Goal: Task Accomplishment & Management: Manage account settings

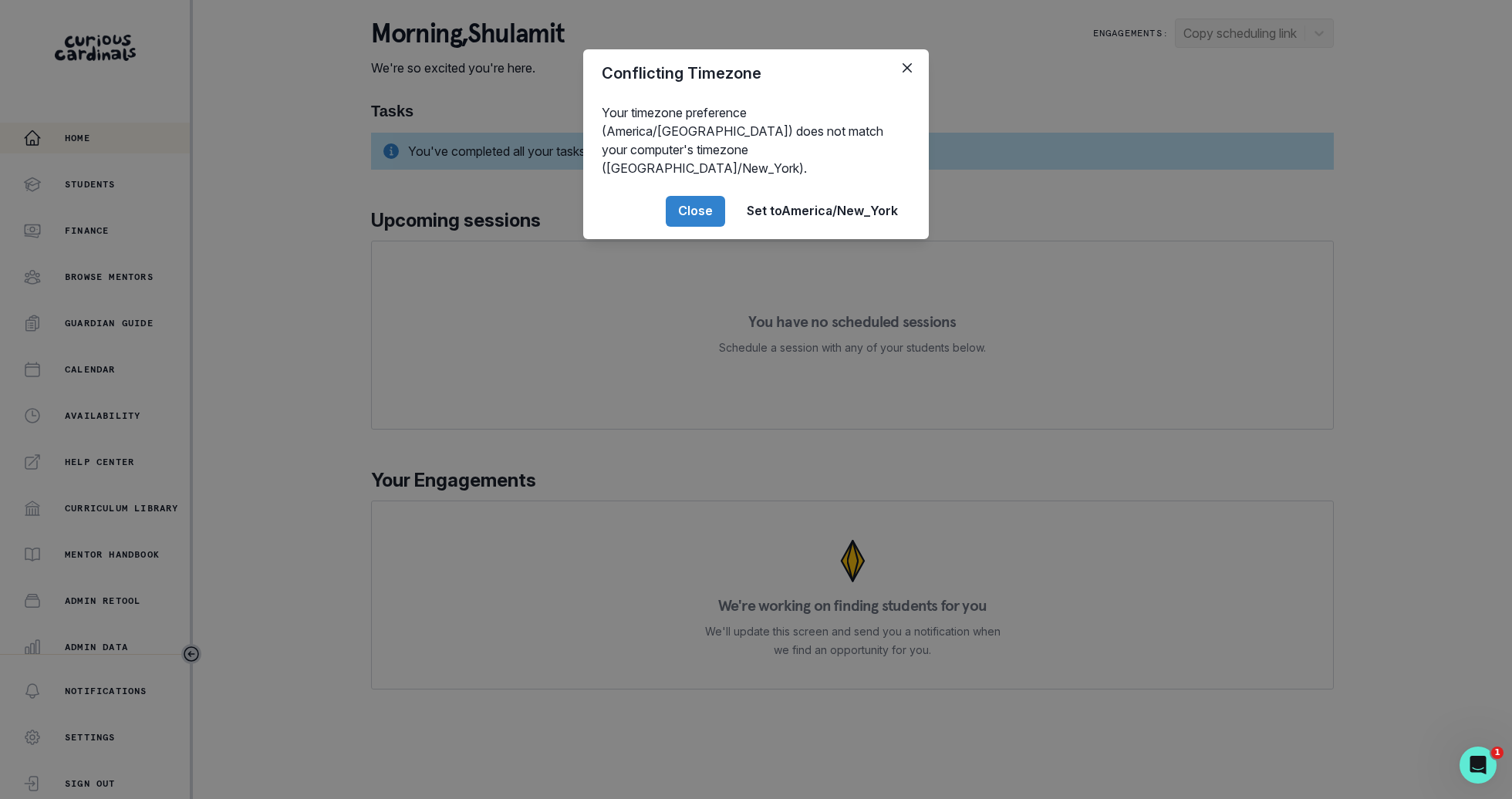
click at [177, 573] on div "Conflicting Timezone Your timezone preference (America/[GEOGRAPHIC_DATA]) does …" at bounding box center [756, 400] width 1512 height 799
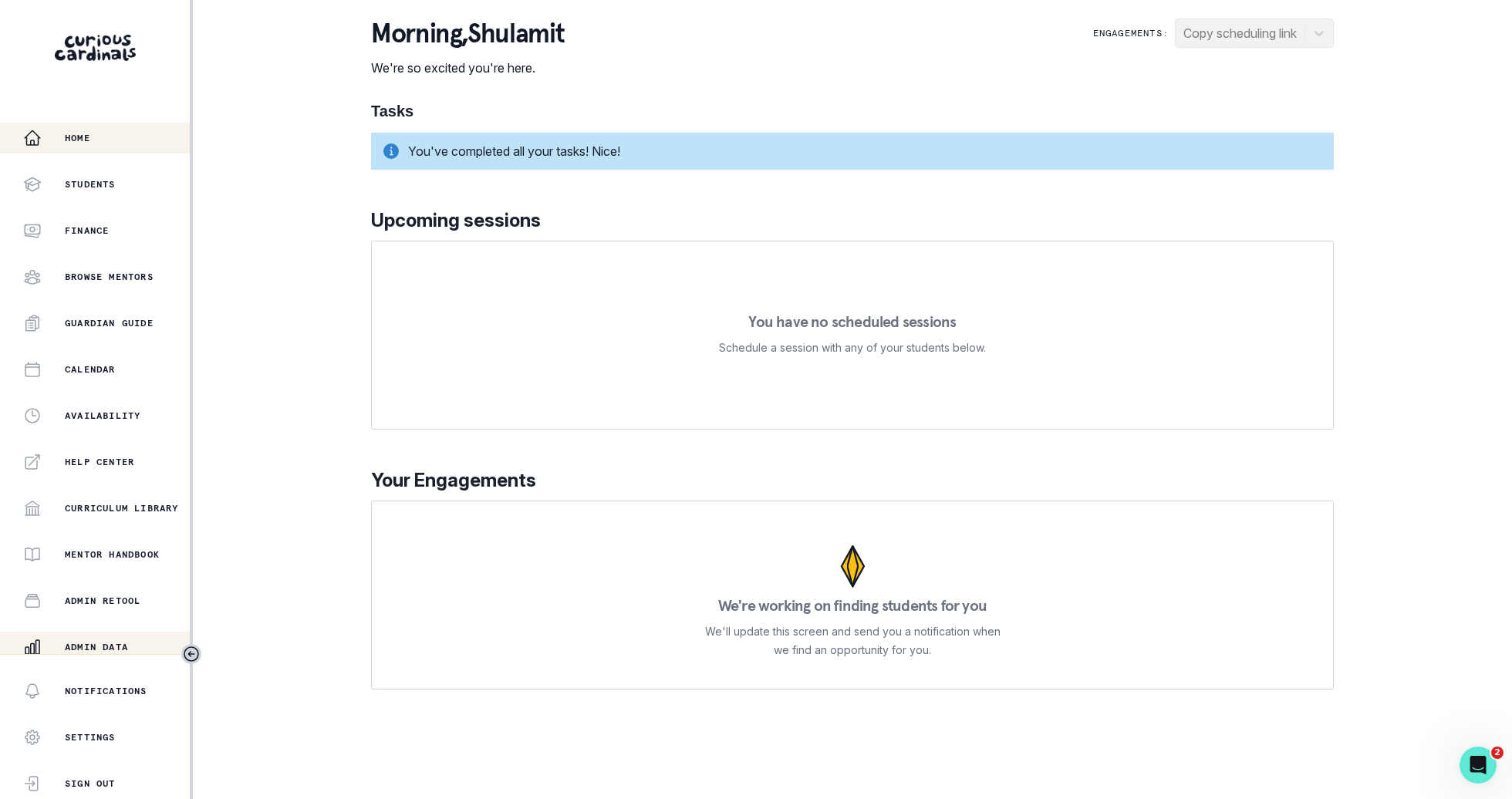
click at [109, 643] on p "Admin Data" at bounding box center [96, 646] width 63 height 12
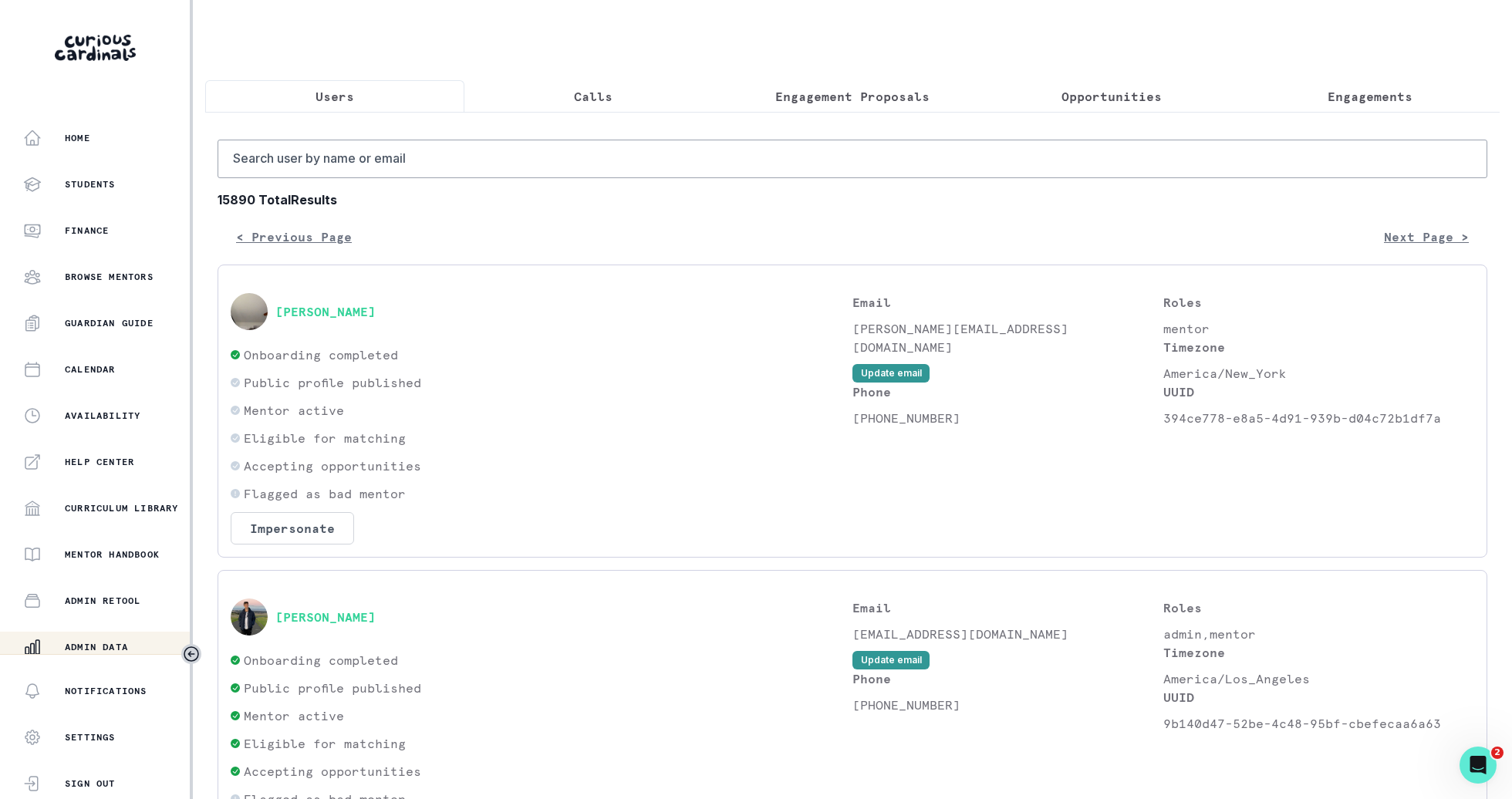
click at [1344, 102] on p "Engagements" at bounding box center [1370, 96] width 85 height 18
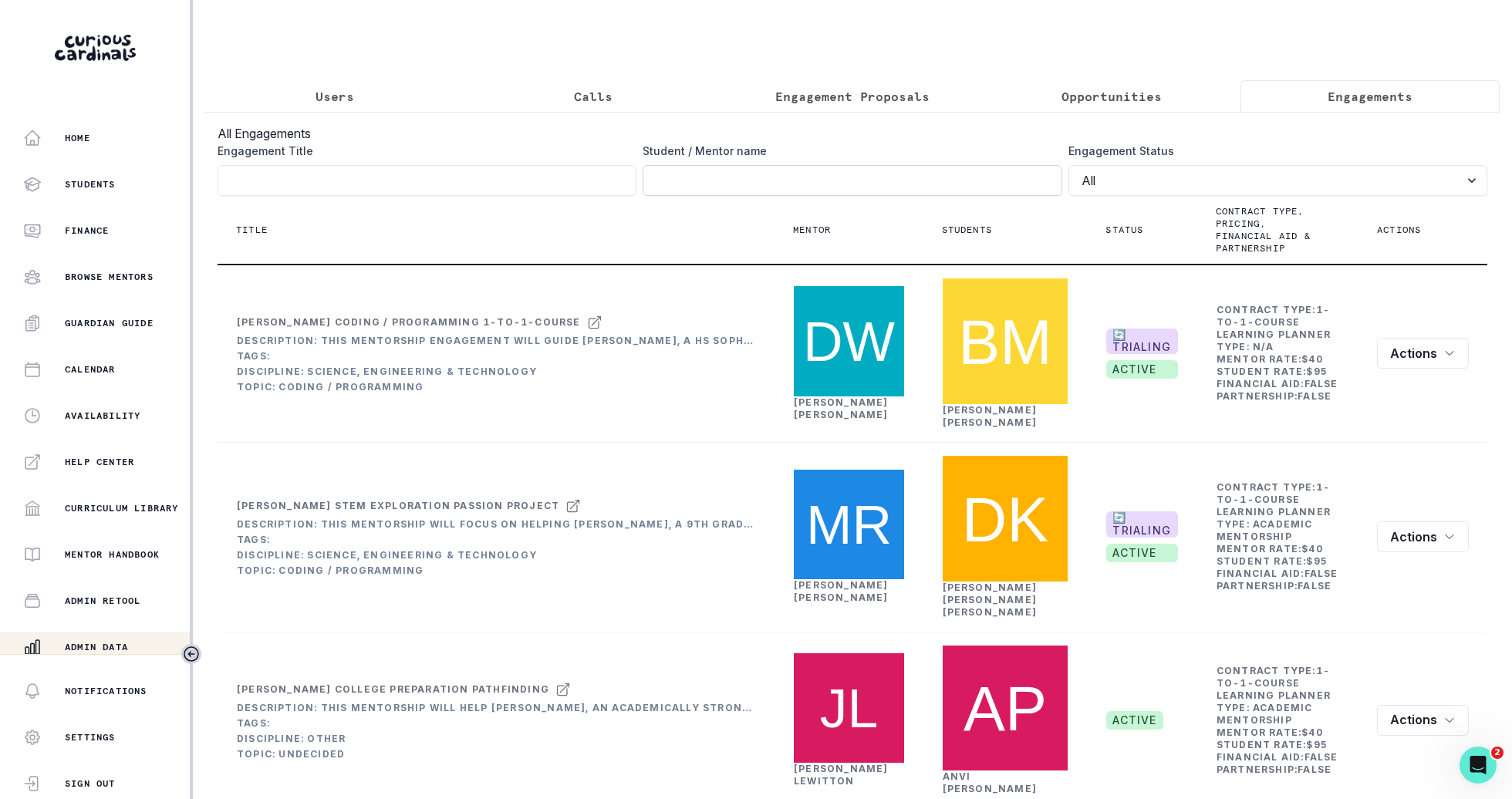
click at [930, 187] on input "Engagement Title" at bounding box center [852, 181] width 419 height 31
type input "[PERSON_NAME]"
click button "submit" at bounding box center [0, 0] width 0 height 0
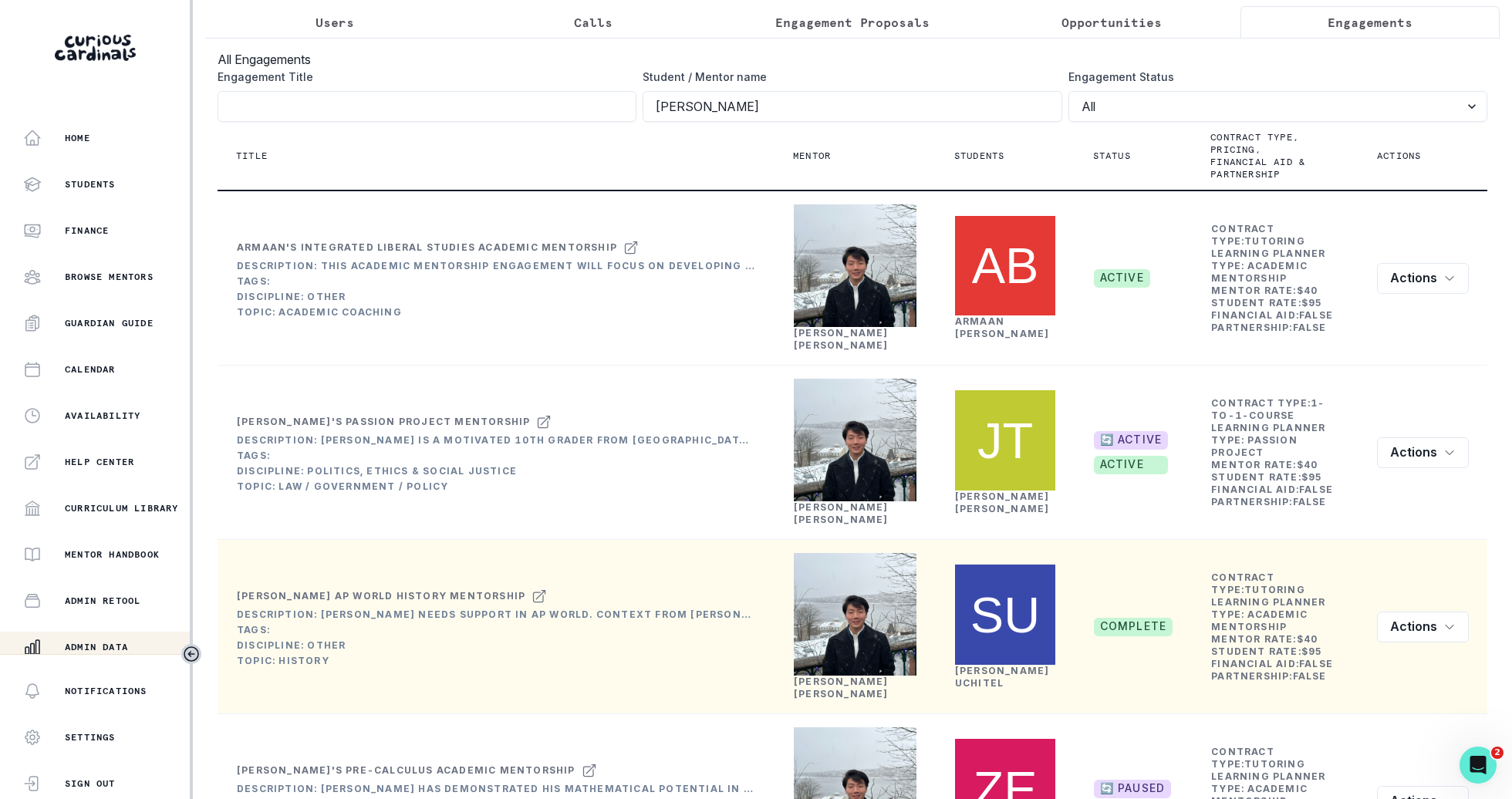
scroll to position [260, 0]
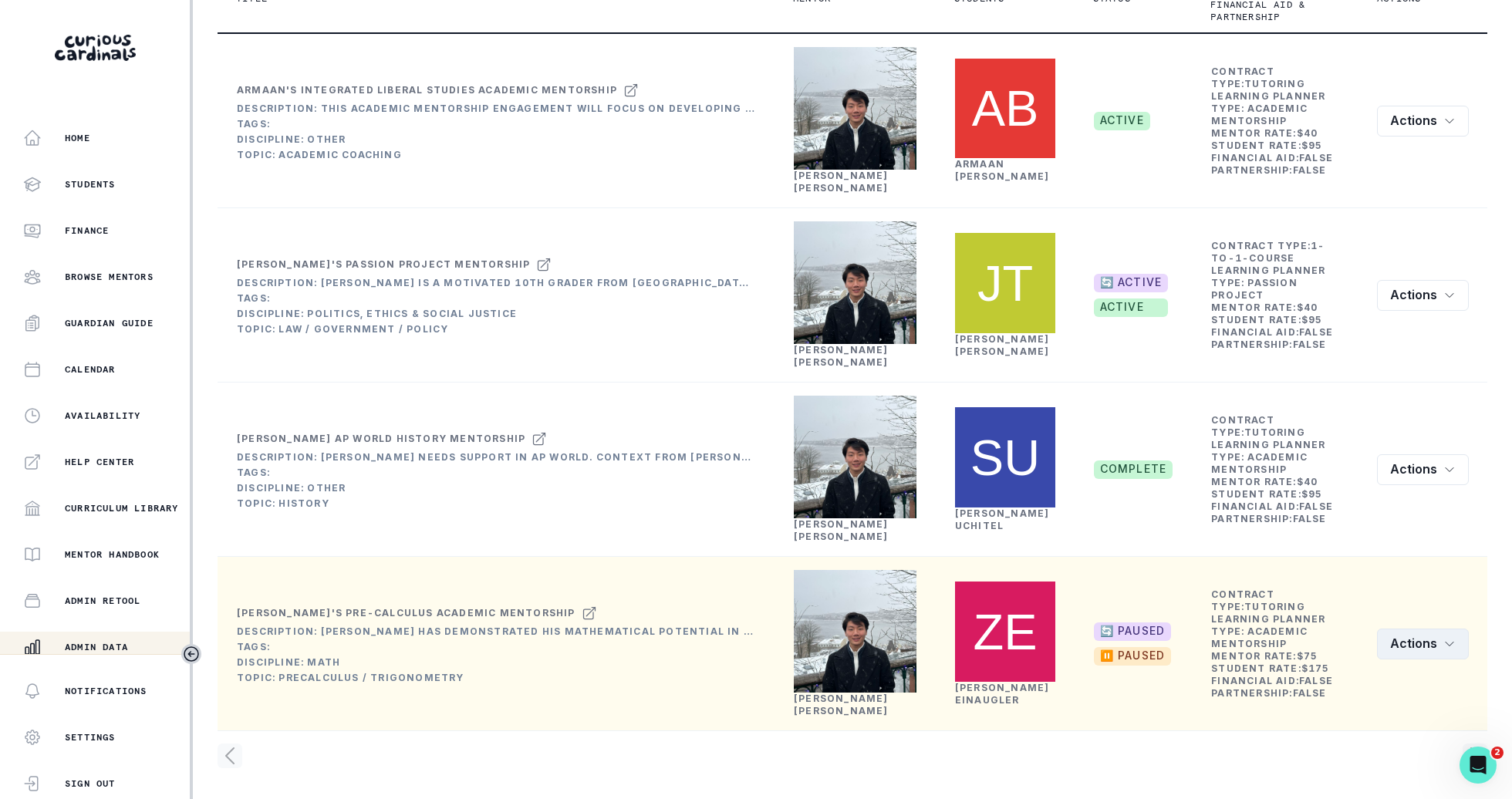
click at [1443, 642] on icon "row menu" at bounding box center [1449, 643] width 12 height 12
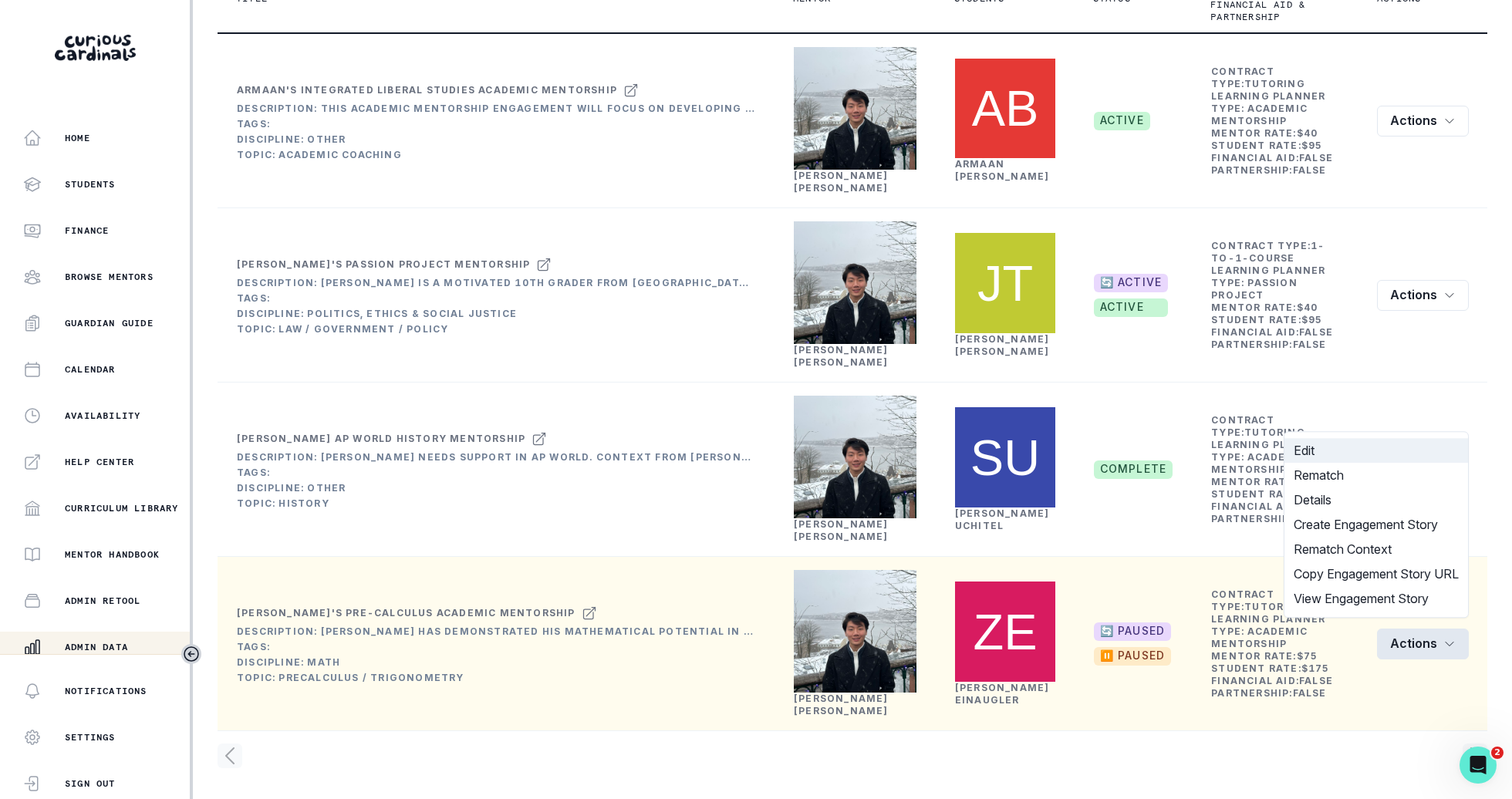
click at [1373, 448] on button "Edit" at bounding box center [1376, 450] width 183 height 25
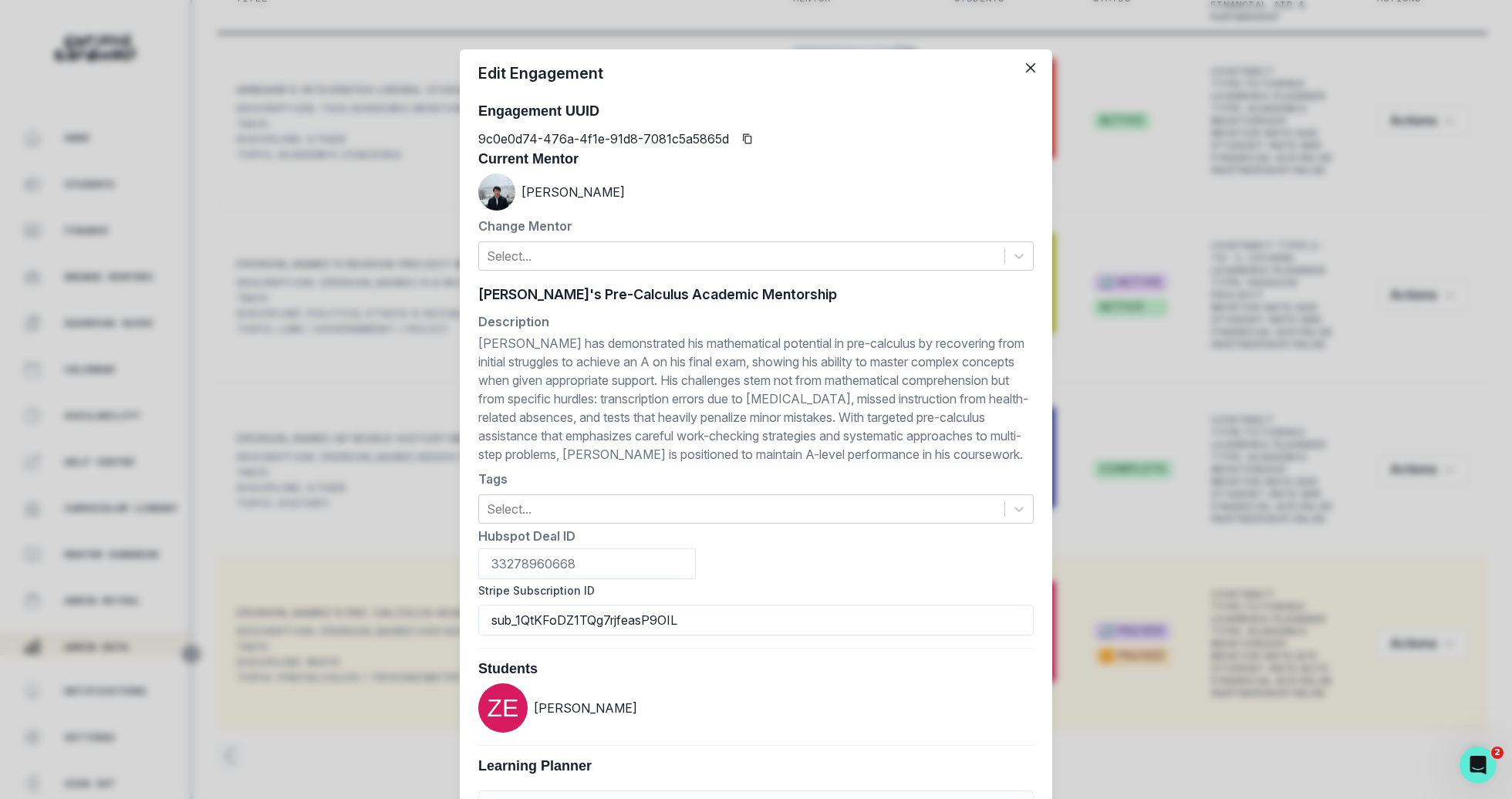
scroll to position [744, 0]
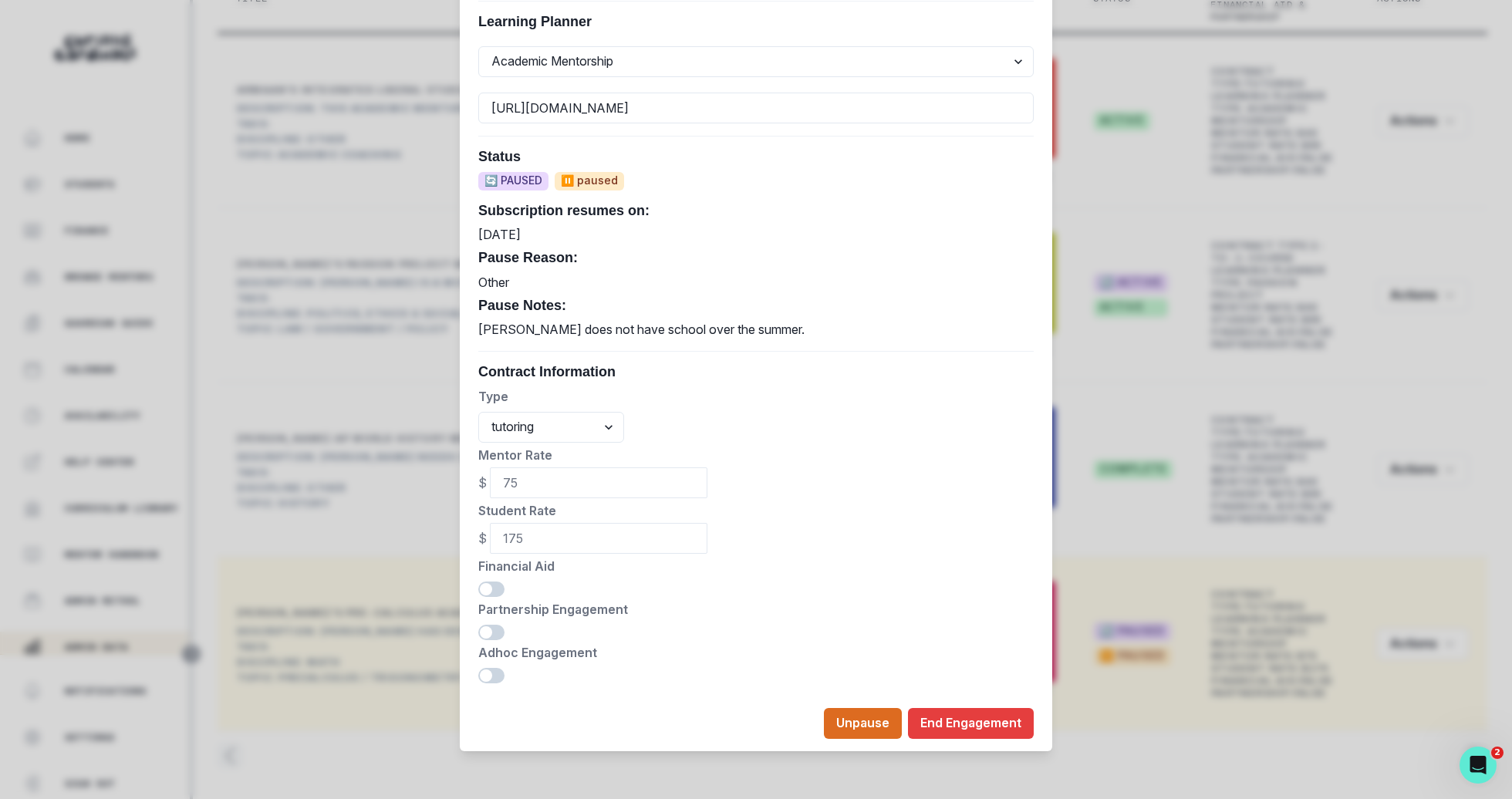
click at [928, 706] on footer "Unpause End Engagement" at bounding box center [755, 723] width 593 height 56
click at [932, 714] on button "End Engagement" at bounding box center [970, 723] width 126 height 31
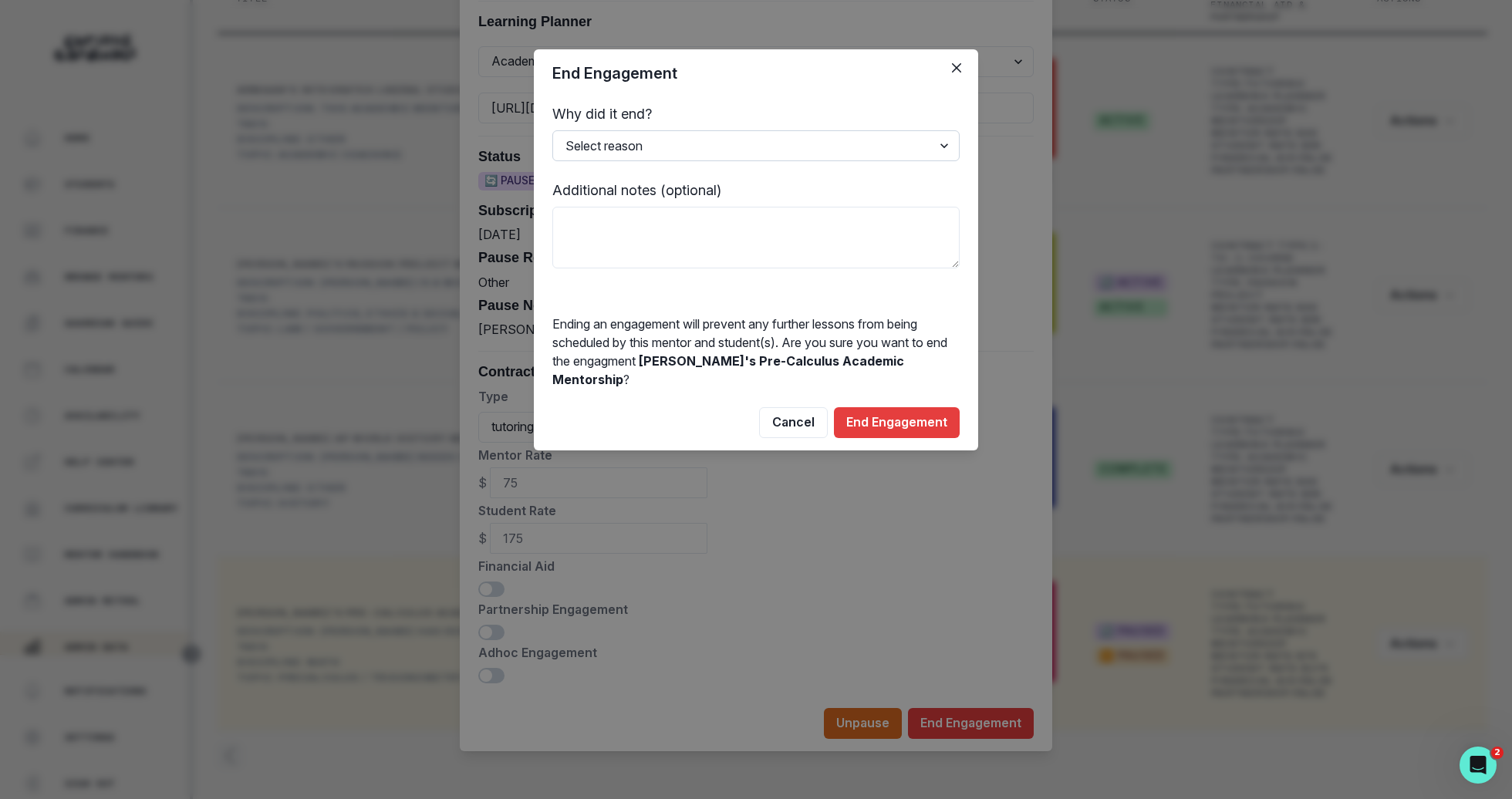
click at [820, 146] on select "Select reason Completed Ended by customer Ended by mentor Other (please add add…" at bounding box center [756, 146] width 407 height 31
select select "Ended by mentor"
click at [552, 131] on select "Select reason Completed Ended by customer Ended by mentor Other (please add add…" at bounding box center [756, 146] width 407 height 31
click at [808, 239] on textarea at bounding box center [756, 237] width 407 height 61
type textarea "Don't have expertise for next year's classes"
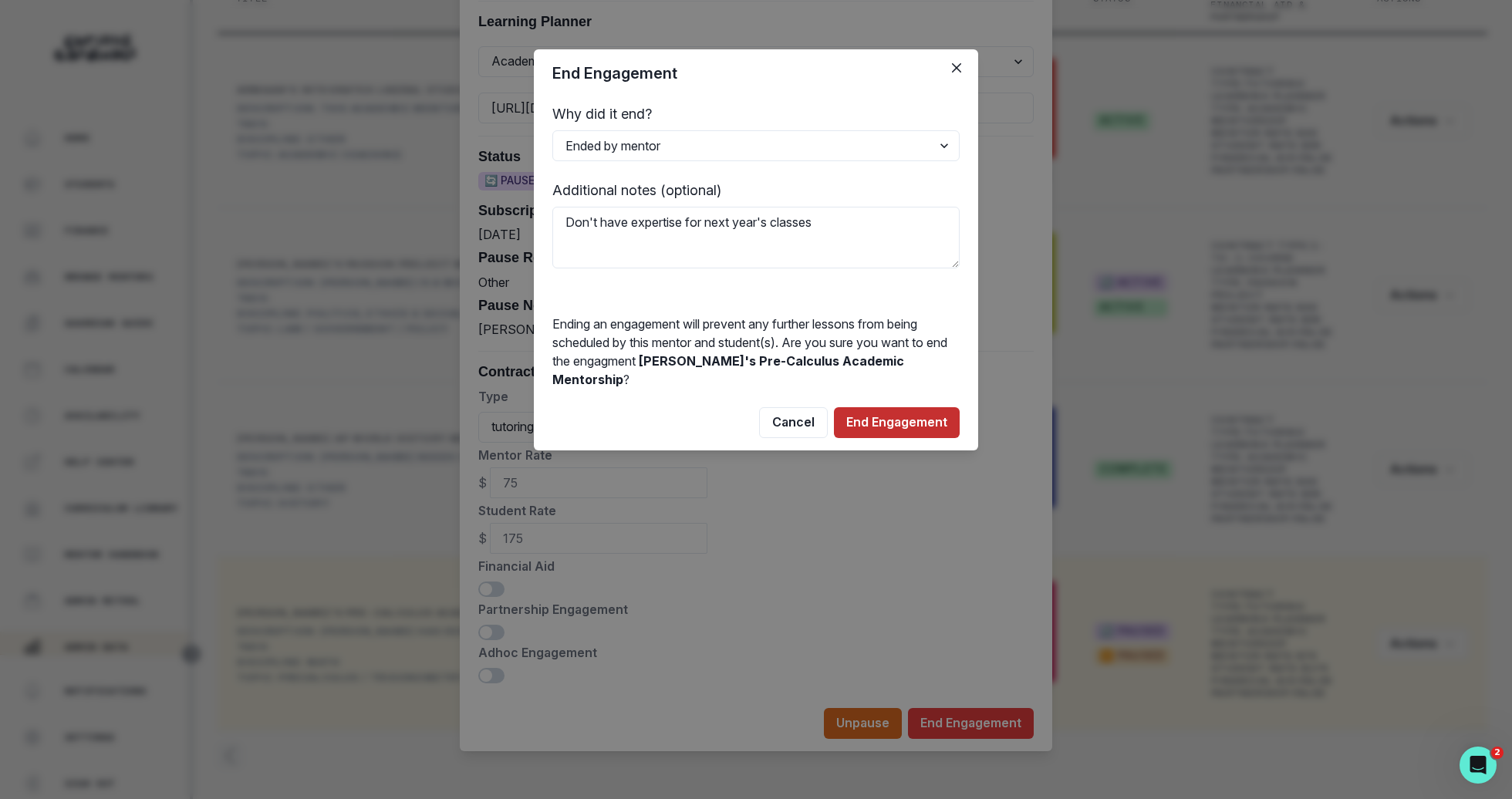
click at [880, 407] on button "End Engagement" at bounding box center [896, 423] width 126 height 31
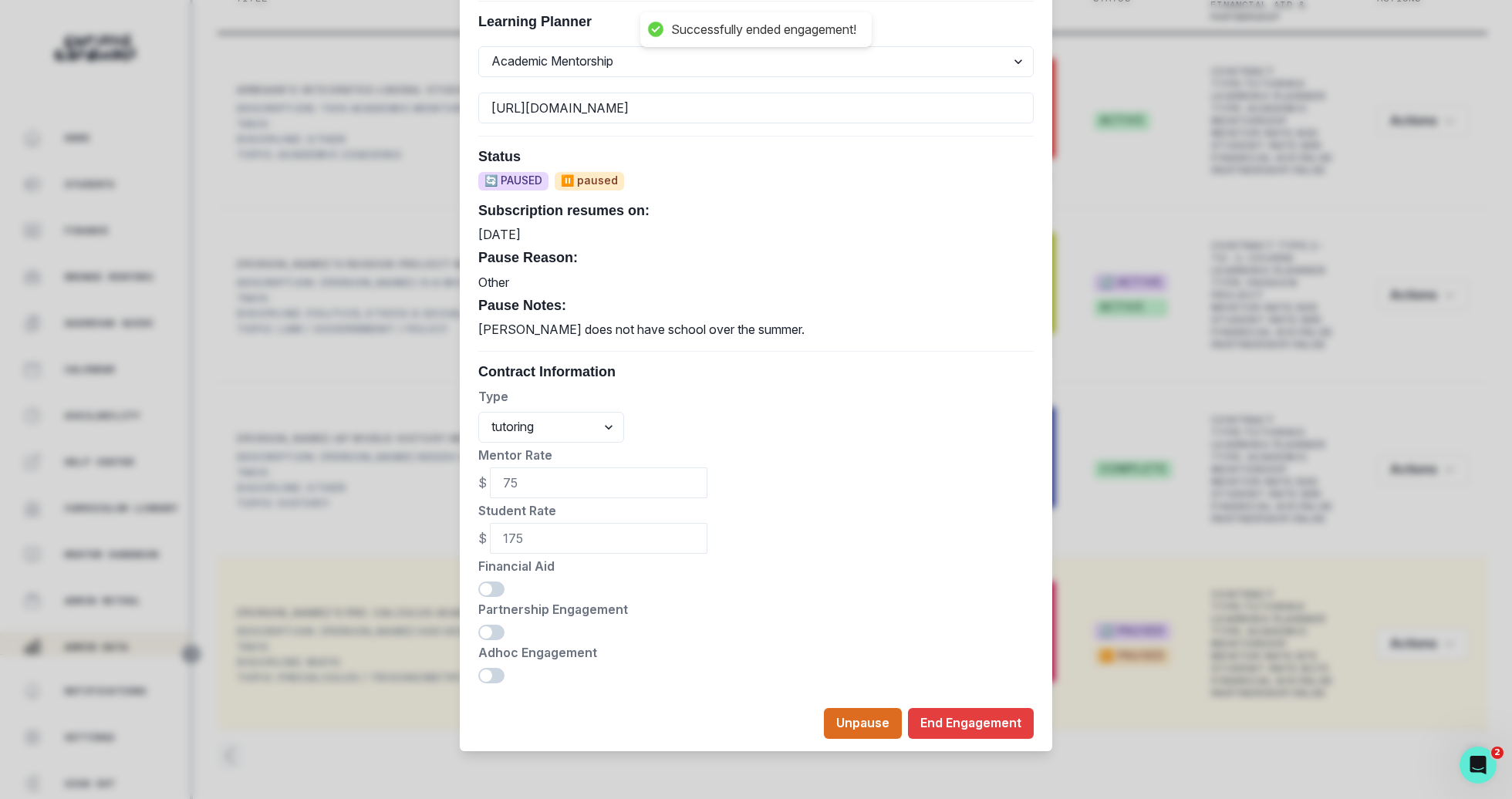
click at [1128, 328] on div "Edit Engagement Engagement UUID 9c0e0d74-476a-4f1e-91d8-7081c5a5865d Current Me…" at bounding box center [756, 400] width 1512 height 799
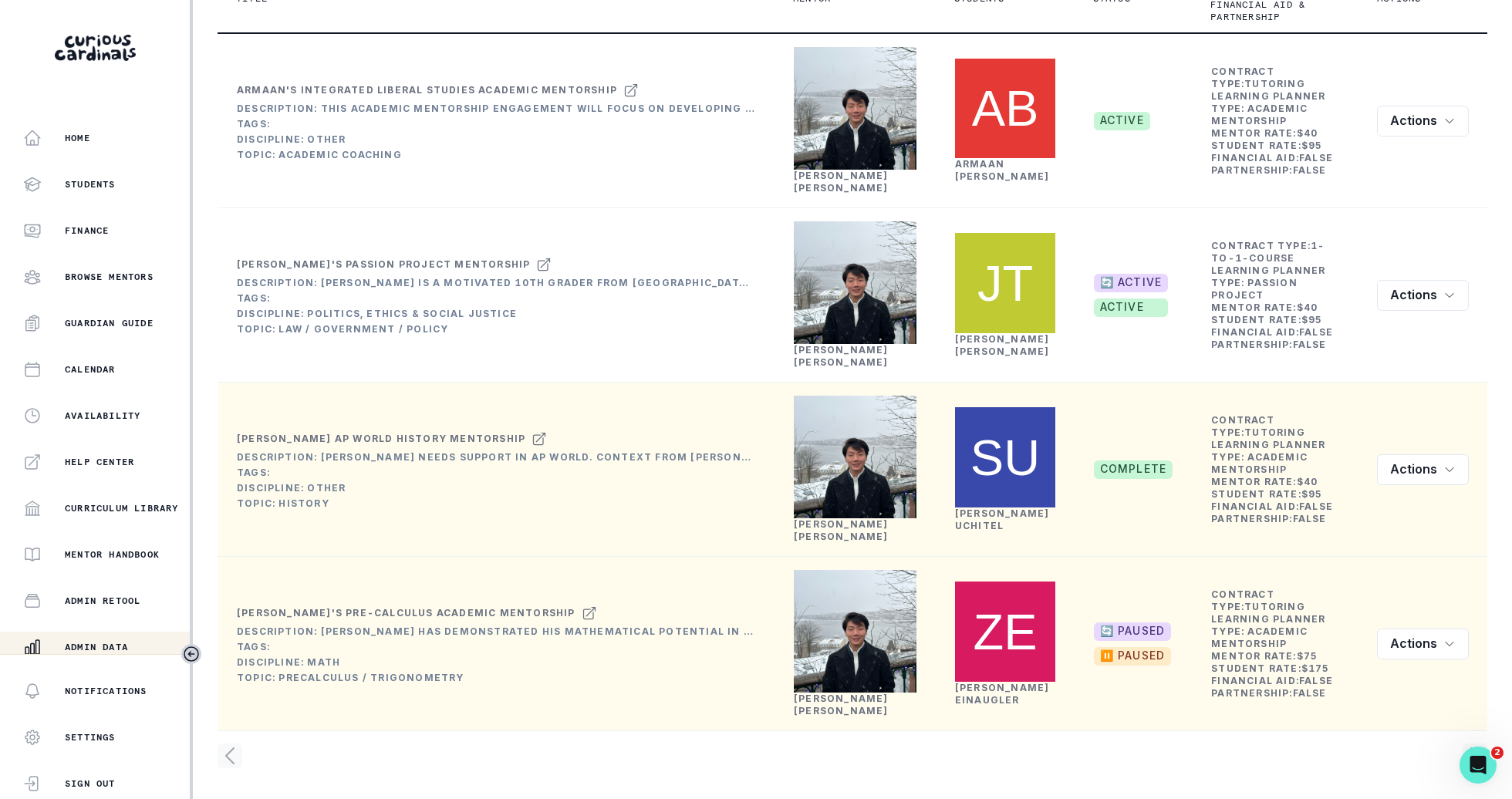
scroll to position [0, 0]
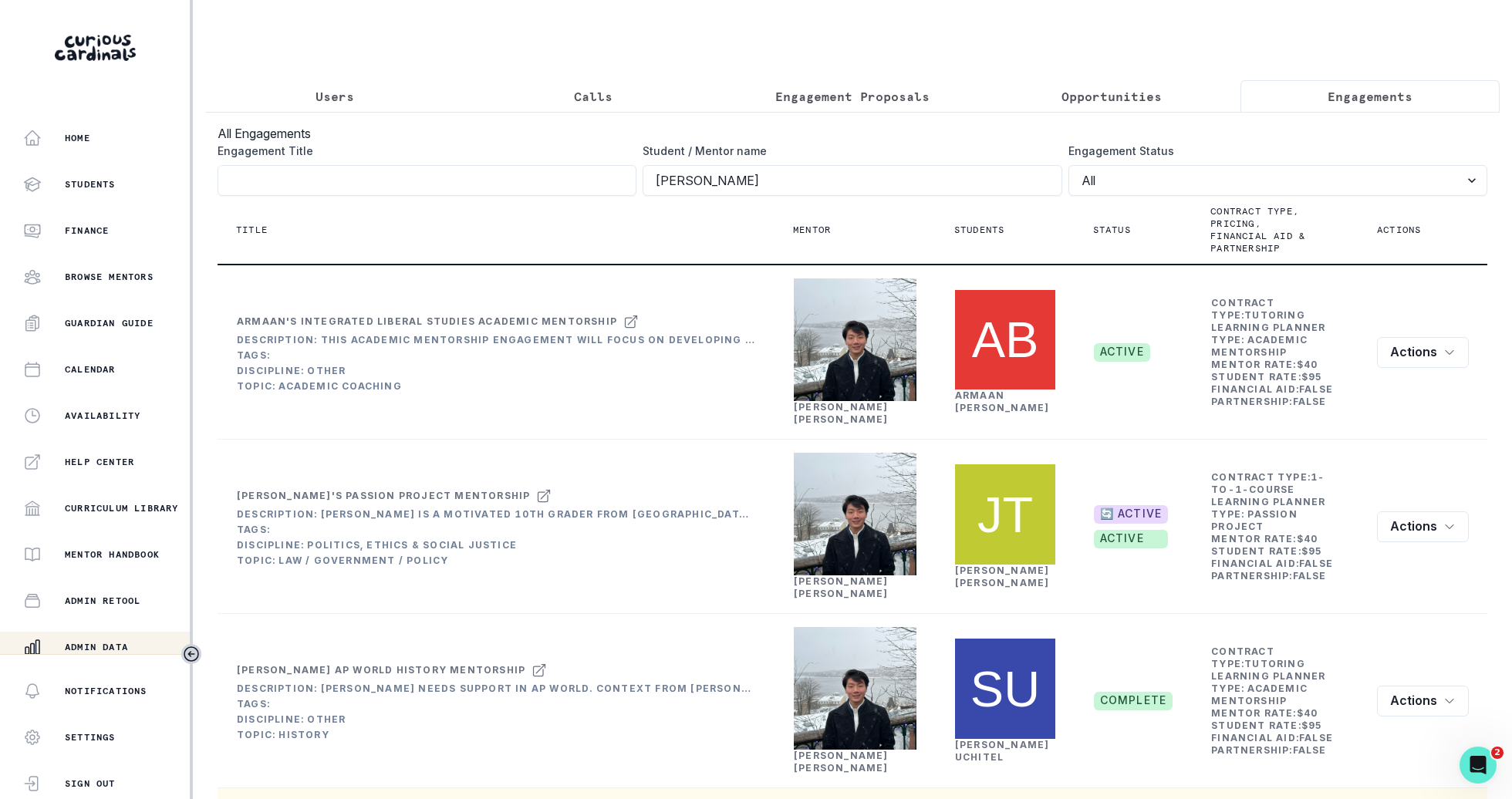
click at [910, 76] on div "Users Calls Engagement Proposals Opportunities Engagements All Engagements Enga…" at bounding box center [852, 515] width 1294 height 1030
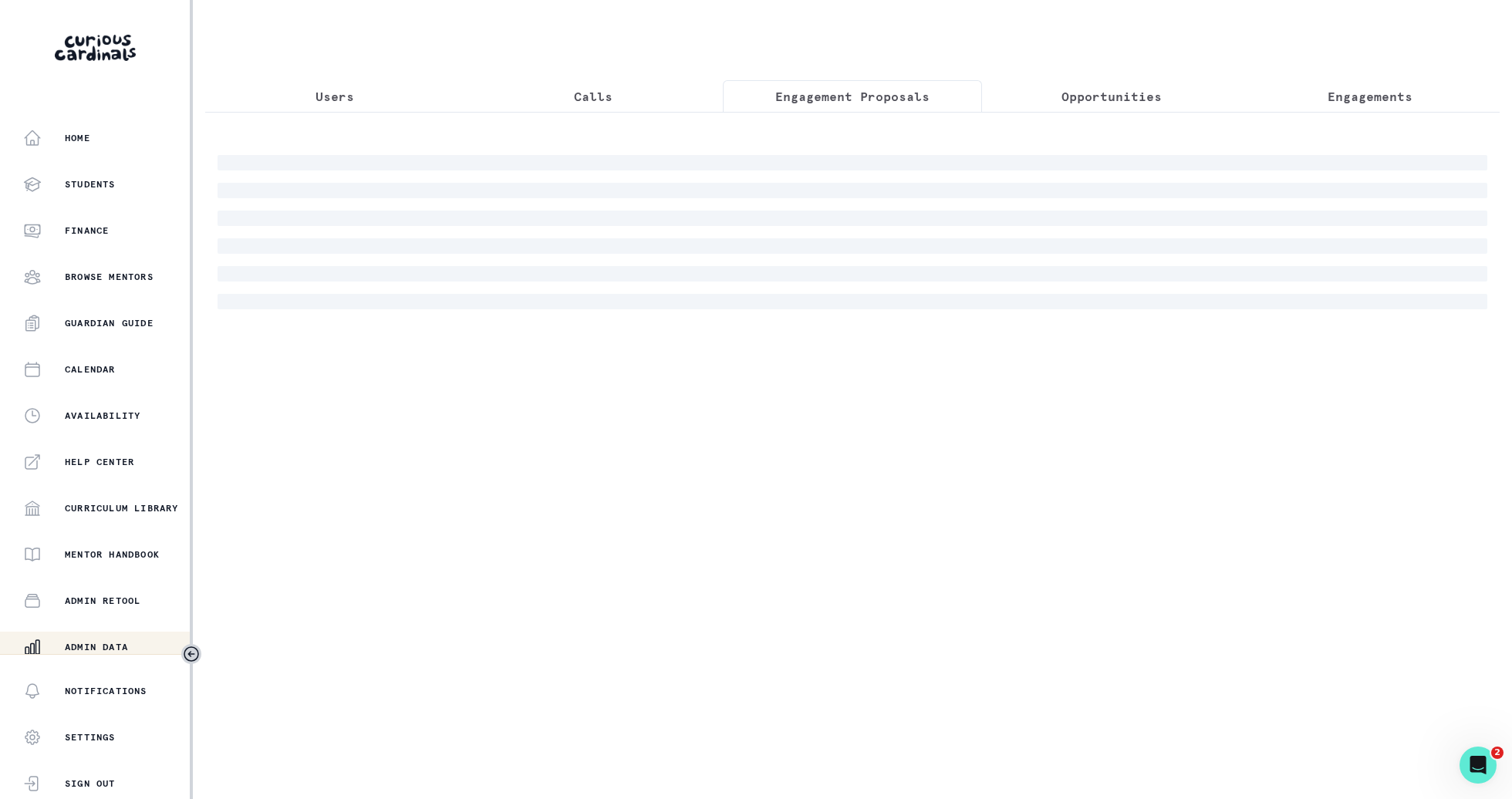
click at [910, 99] on p "Engagement Proposals" at bounding box center [852, 96] width 155 height 18
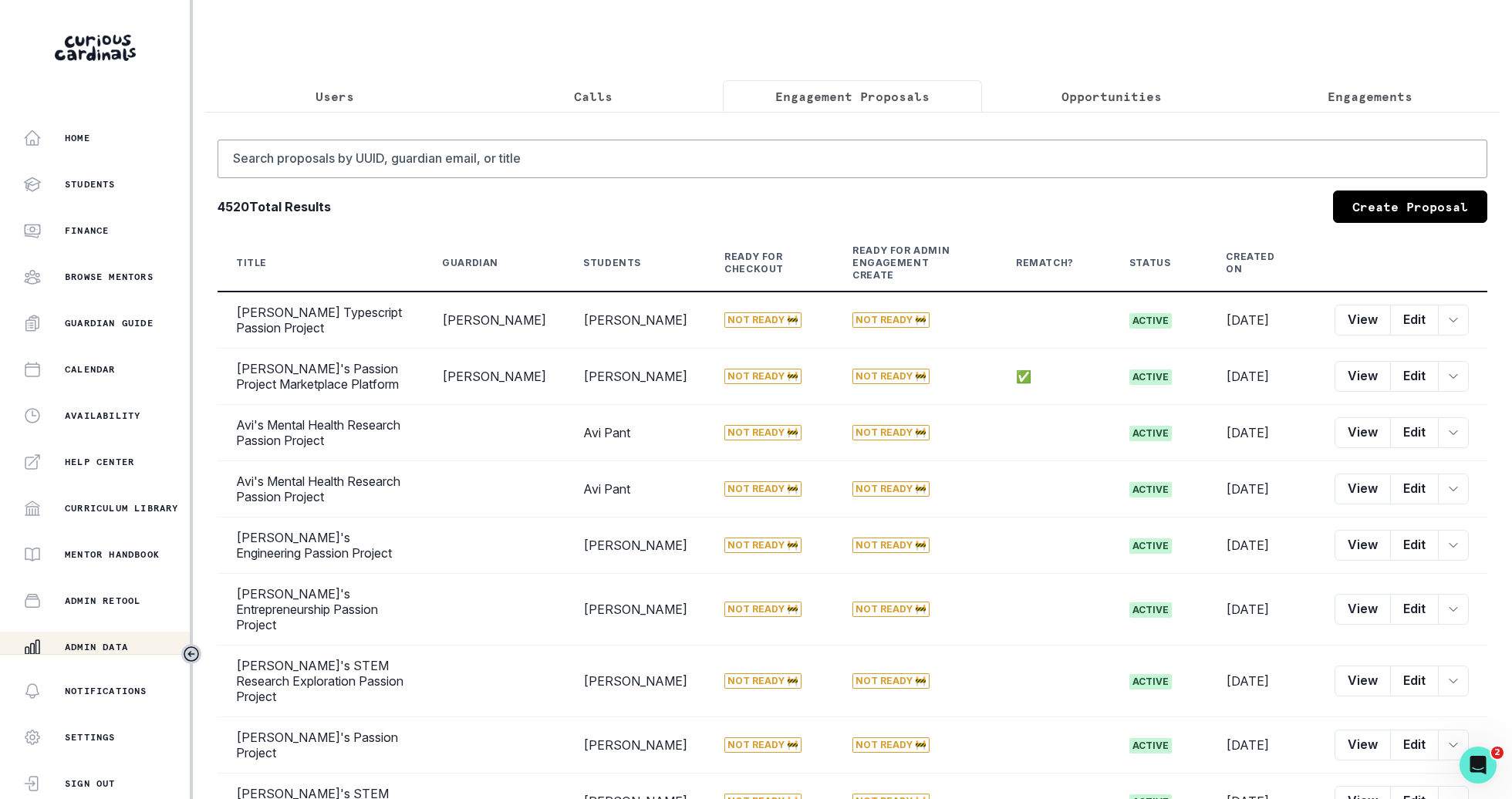
click at [882, 177] on div "Search proposals by [PERSON_NAME], guardian email, or title 4520 Total Results …" at bounding box center [851, 539] width 1269 height 799
click at [876, 149] on input "Search proposals by UUID, guardian email, or title" at bounding box center [851, 158] width 1269 height 38
type input "[PERSON_NAME]"
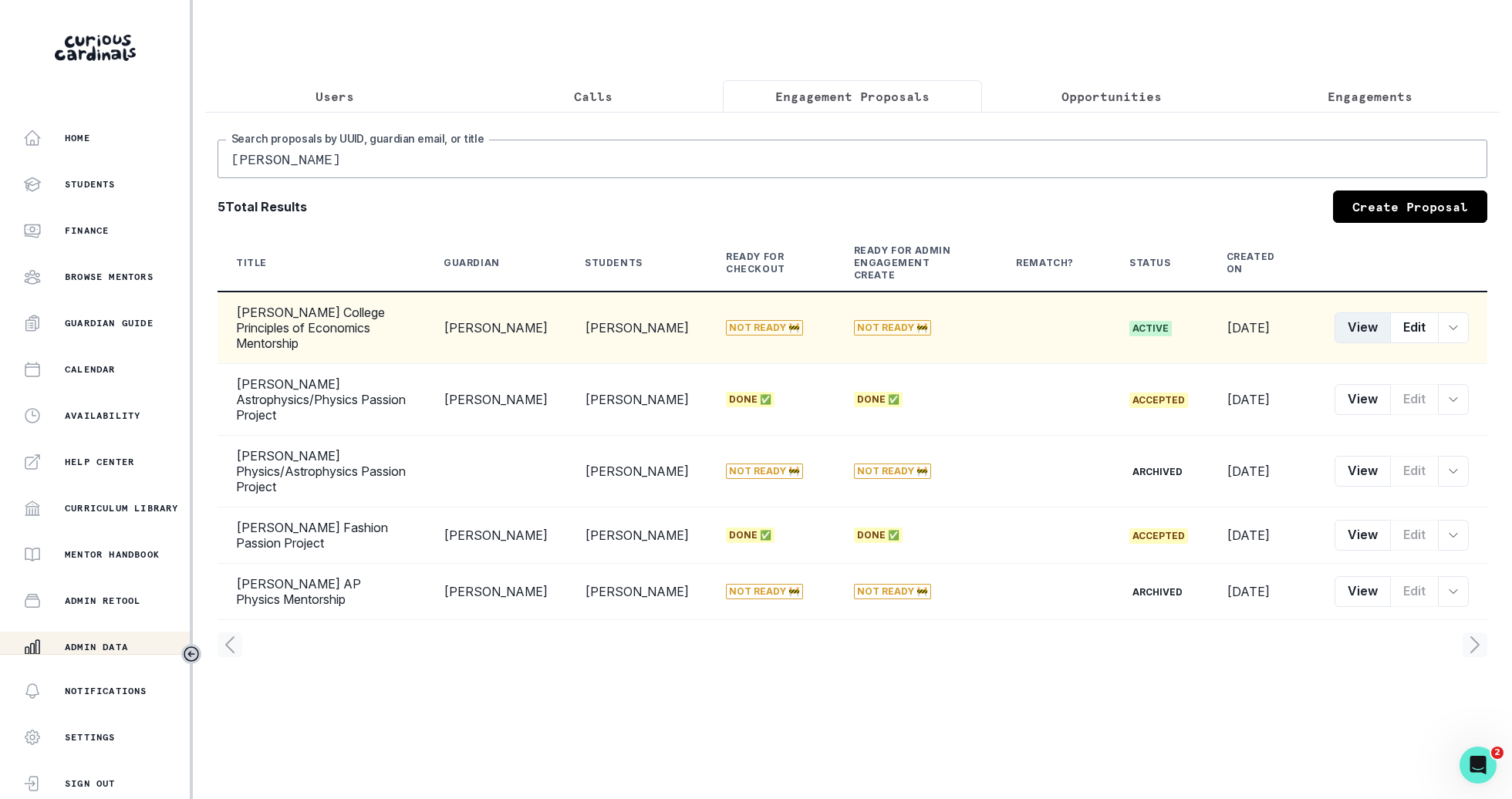
click at [1366, 312] on button "View" at bounding box center [1362, 327] width 57 height 31
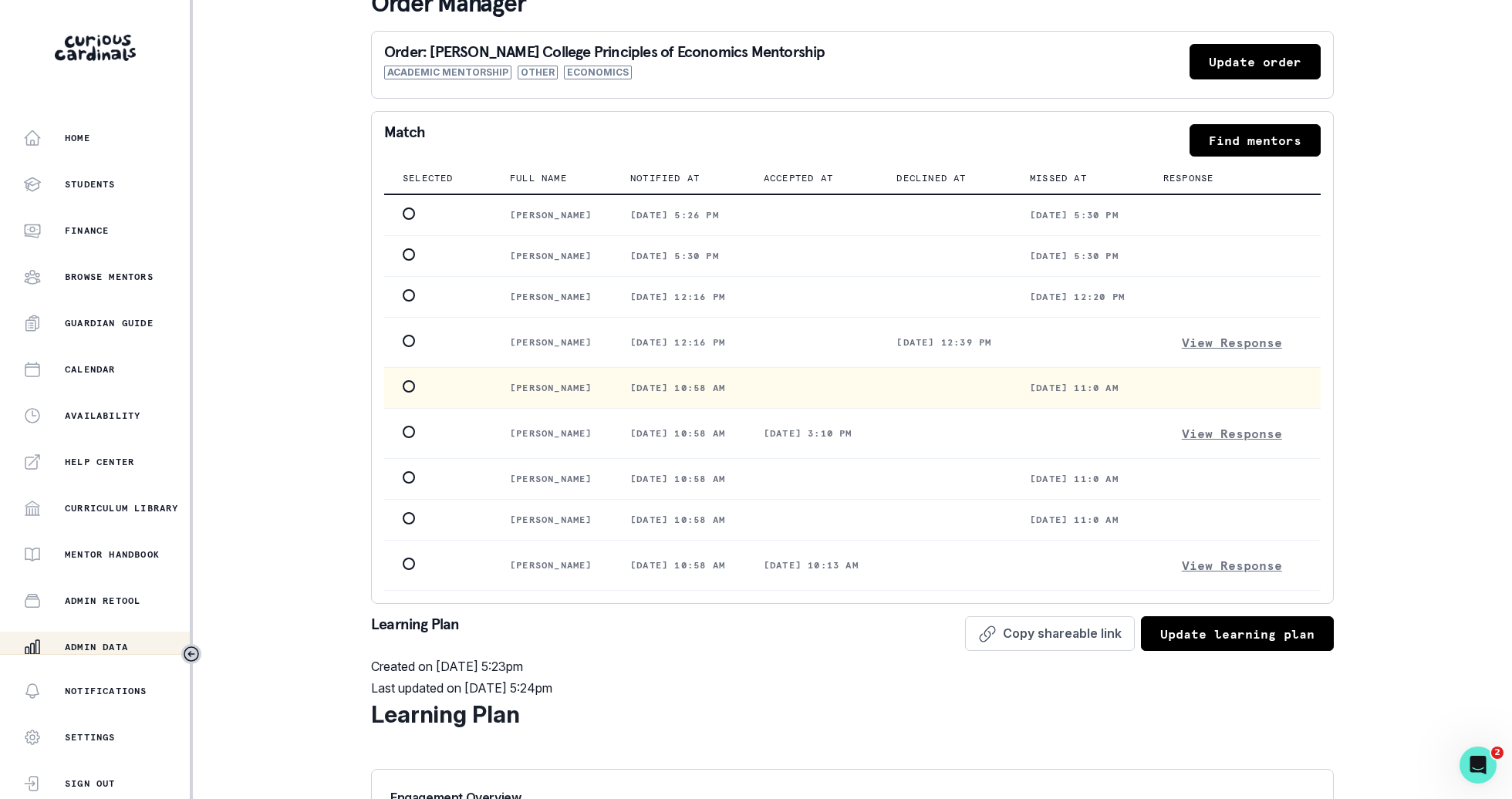
scroll to position [72, 0]
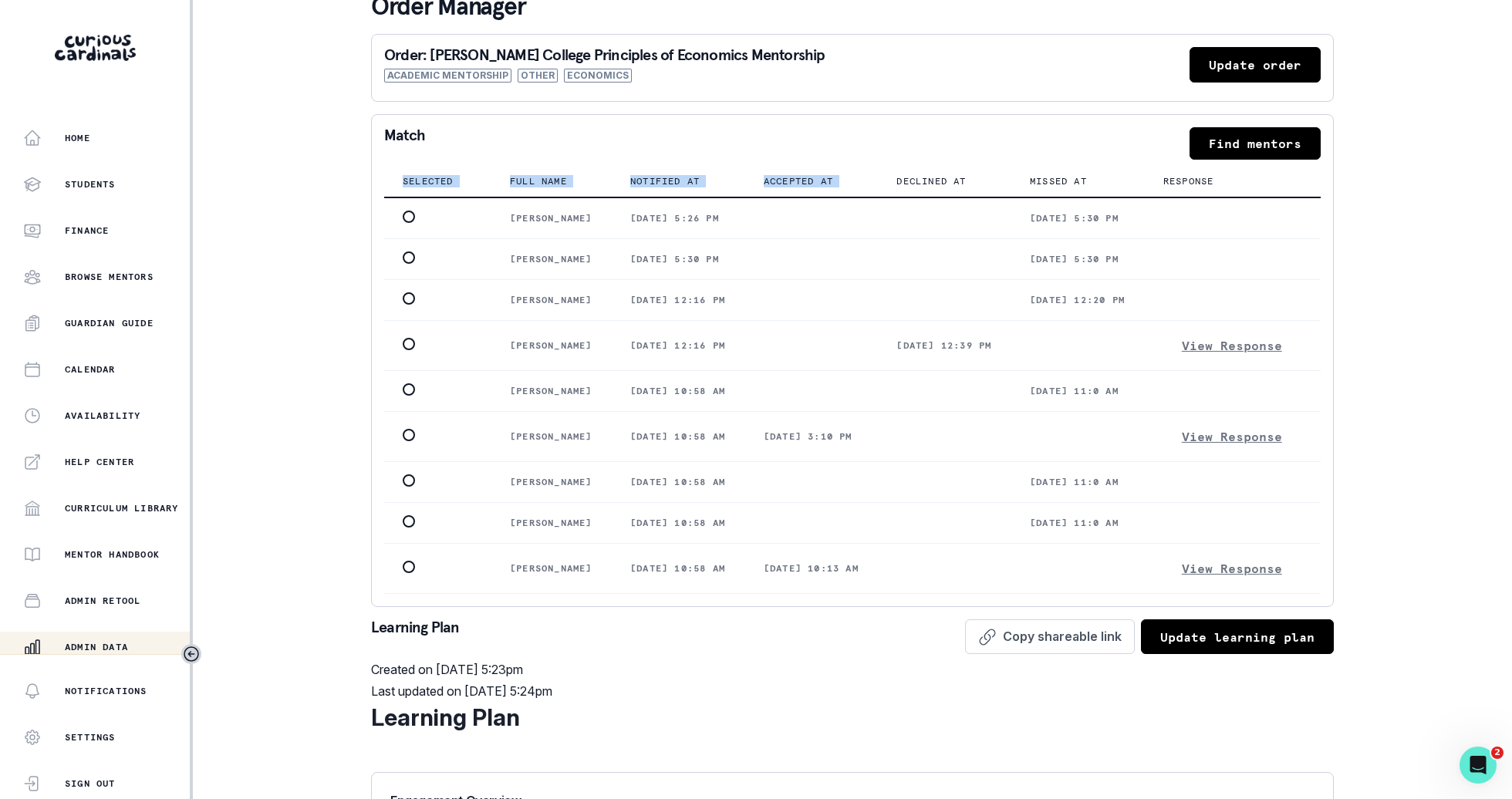
drag, startPoint x: 1042, startPoint y: 778, endPoint x: 951, endPoint y: 194, distance: 591.0
click at [949, 193] on table "Selected Full name Notified at Accepted at Declined at Missed at Response [PERS…" at bounding box center [852, 380] width 937 height 428
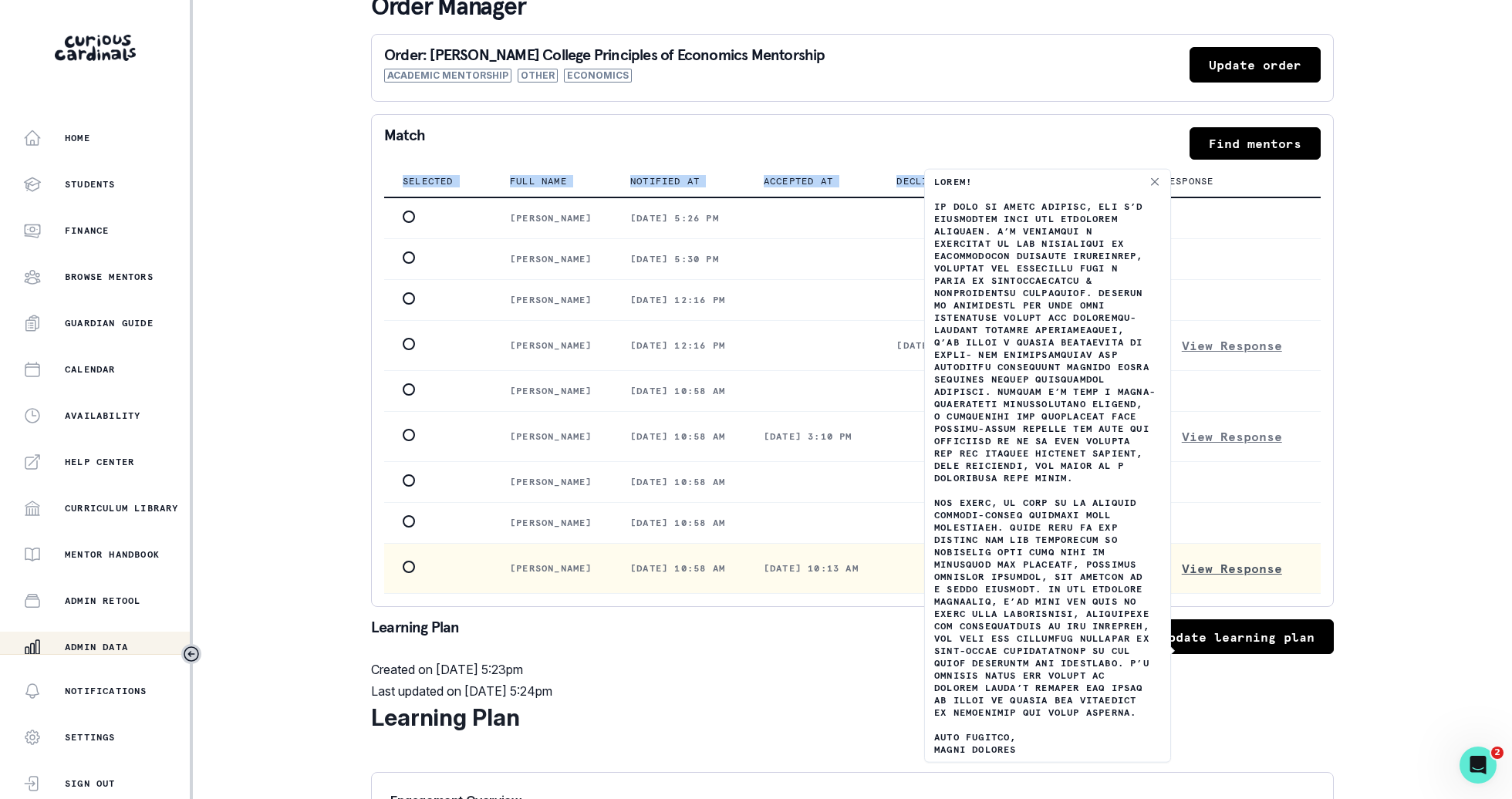
click at [1252, 581] on button "View Response" at bounding box center [1232, 569] width 137 height 25
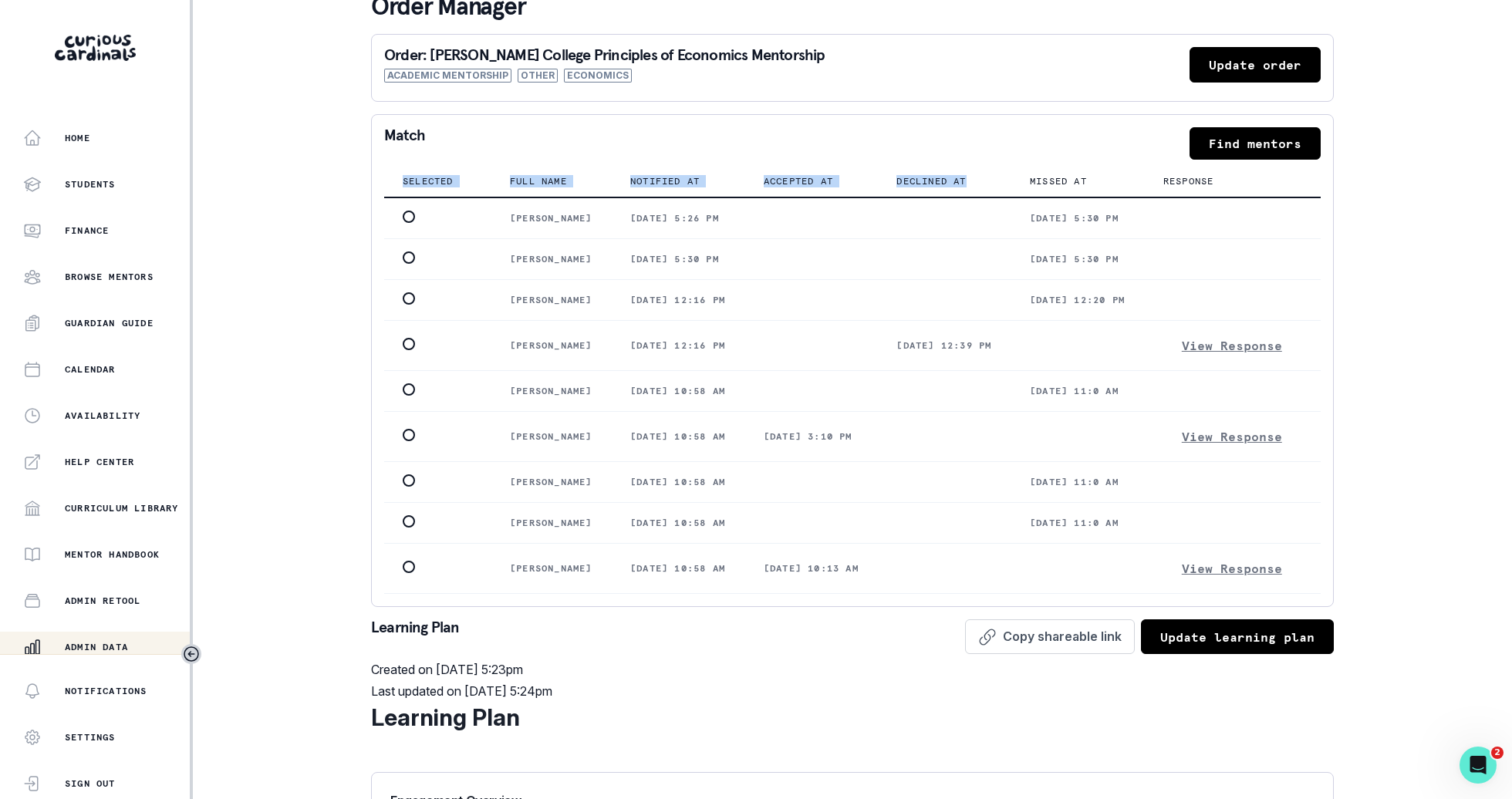
click at [1330, 607] on div "Match Find mentors Selected Full name Notified at Accepted at Declined at Misse…" at bounding box center [852, 360] width 963 height 493
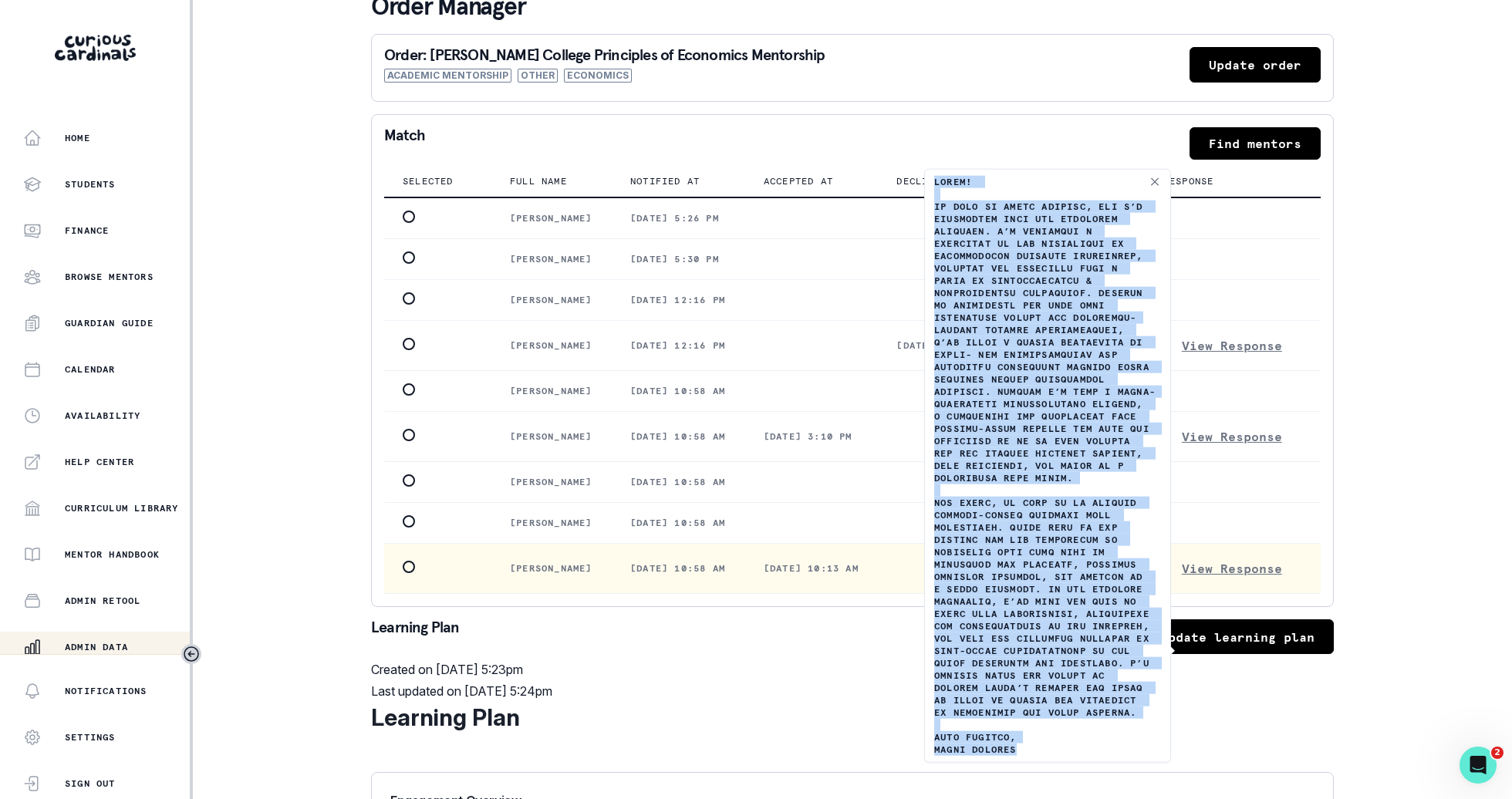
drag, startPoint x: 1046, startPoint y: 772, endPoint x: 933, endPoint y: 183, distance: 599.7
click at [931, 183] on div at bounding box center [1047, 466] width 245 height 593
copy p "Lorem! Ip dolo si Ametc Adipisc, eli S’d eiusmodtem inci utl Etdolorem Aliquaen…"
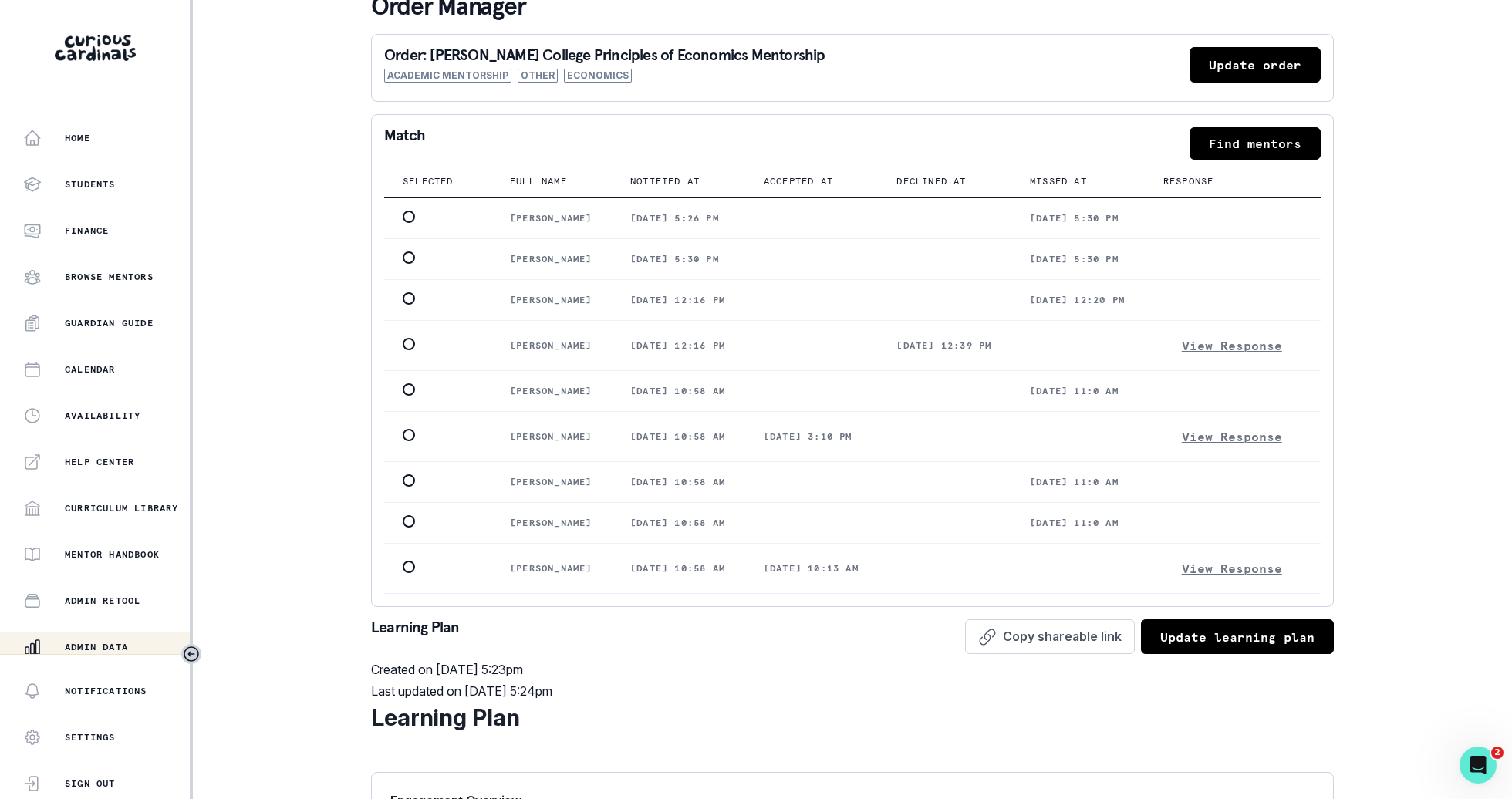
scroll to position [147, 0]
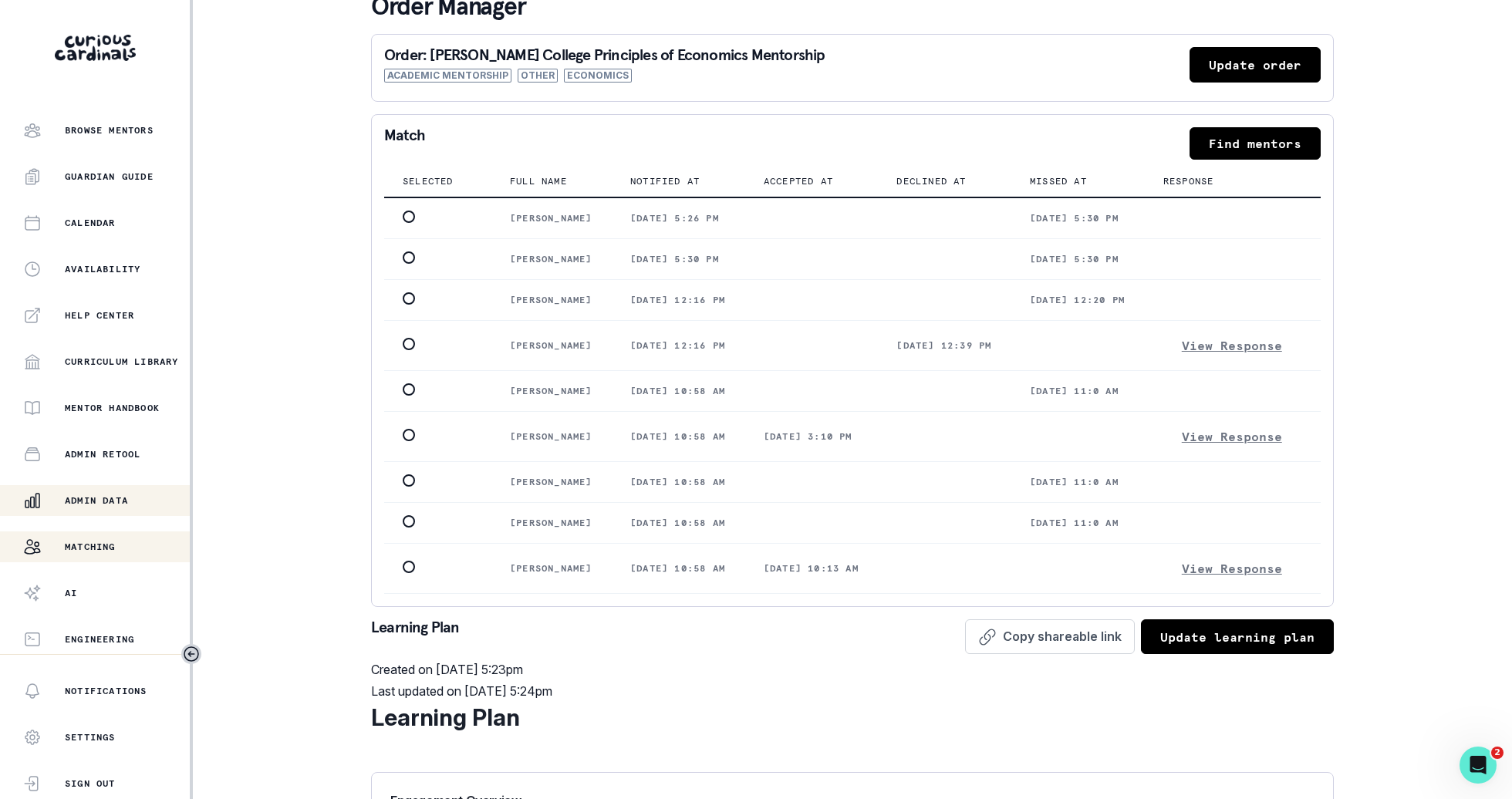
click at [90, 558] on button "Matching" at bounding box center [94, 546] width 189 height 31
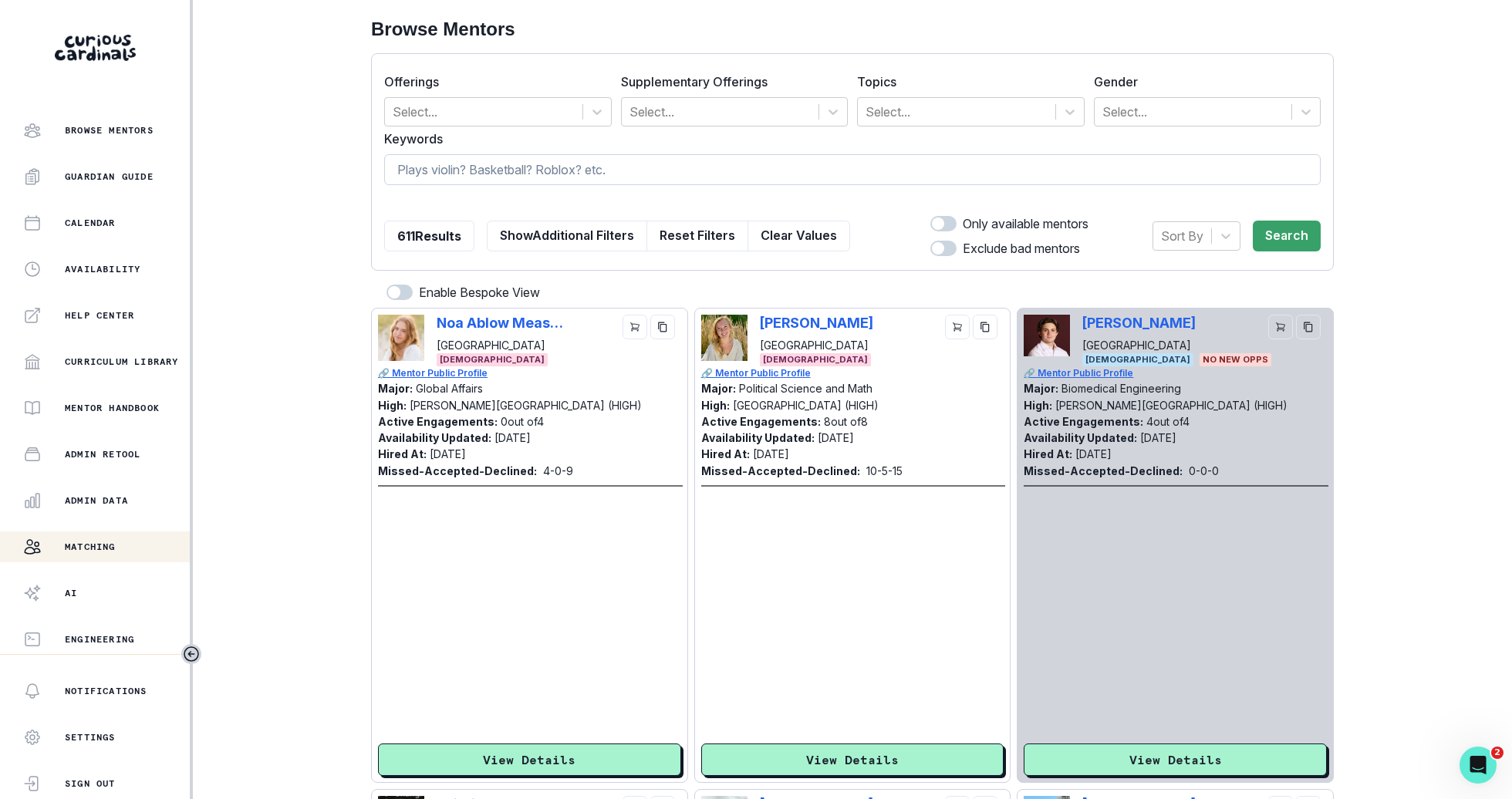
click at [543, 177] on input at bounding box center [852, 170] width 937 height 31
type input "[PERSON_NAME]"
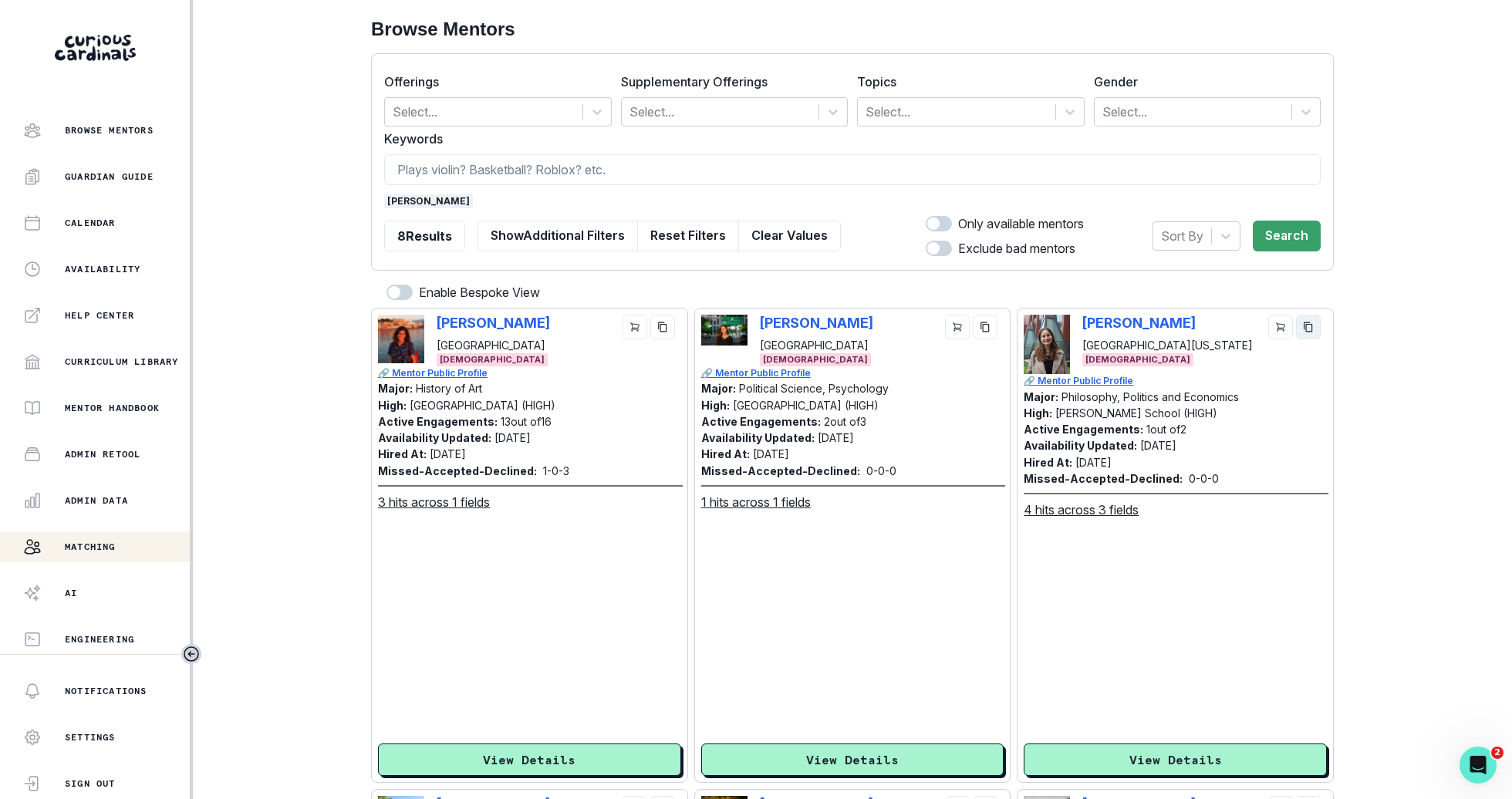
click at [1306, 327] on icon "copy" at bounding box center [1307, 327] width 11 height 11
click at [161, 555] on button "Matching" at bounding box center [96, 546] width 193 height 31
click at [139, 506] on div "Admin Data" at bounding box center [106, 499] width 166 height 18
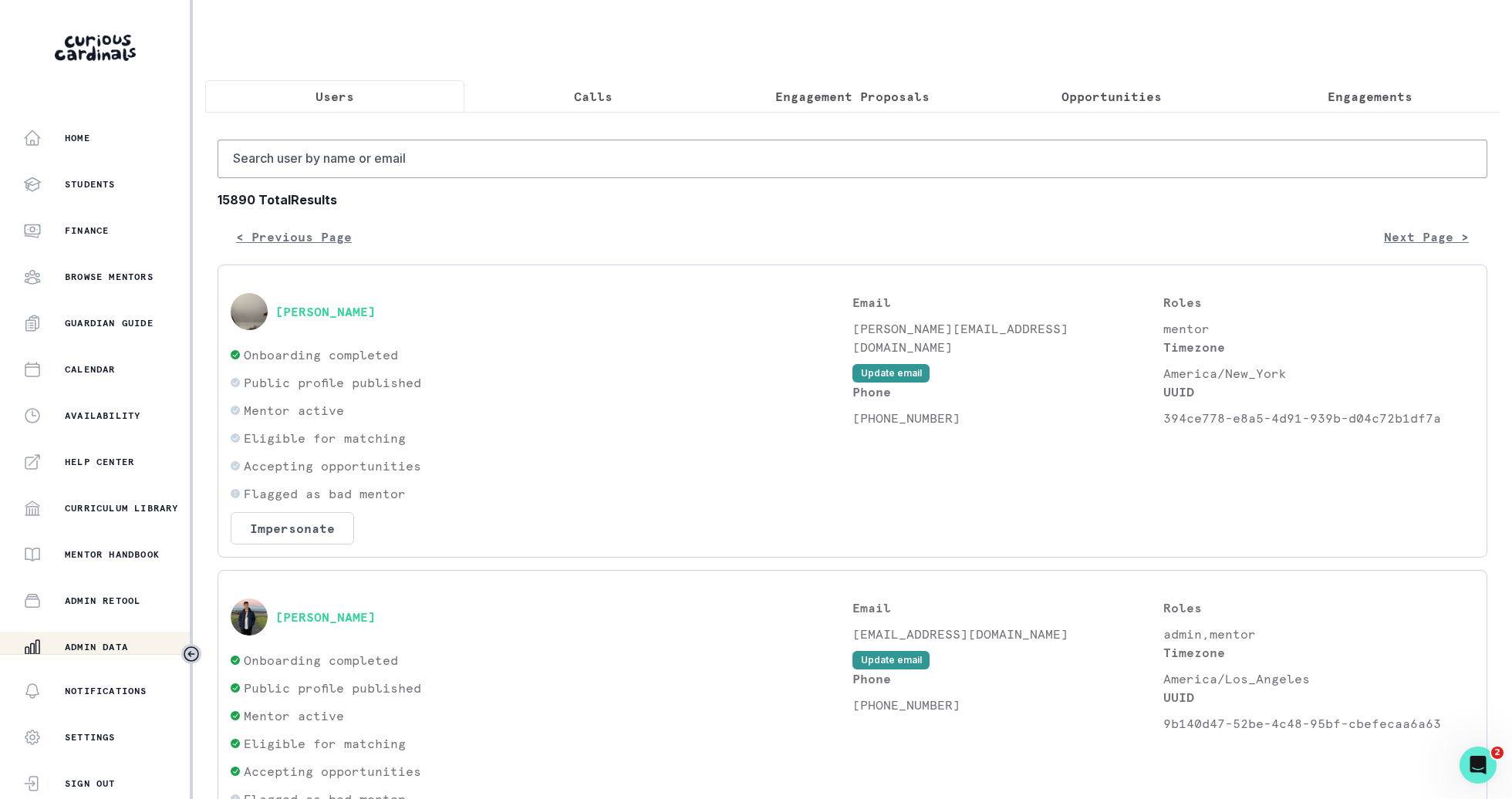
click at [1331, 83] on button "Engagements" at bounding box center [1370, 96] width 259 height 33
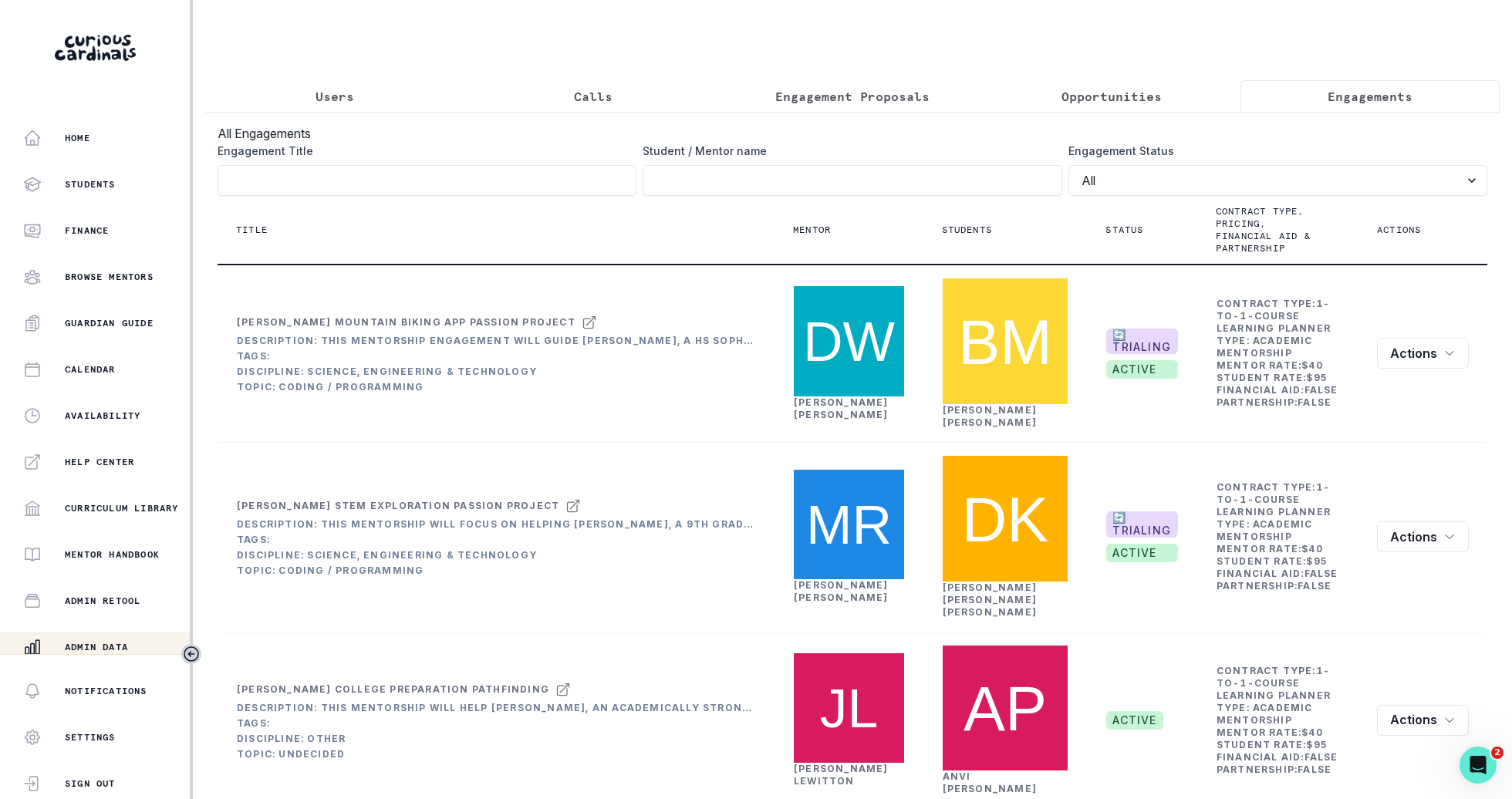
click at [925, 154] on label "Student / Mentor name" at bounding box center [847, 151] width 409 height 16
click at [636, 165] on input "Engagement Title" at bounding box center [427, 181] width 419 height 31
click at [925, 177] on input "Engagement Title" at bounding box center [852, 181] width 419 height 31
type input "arhan"
click button "submit" at bounding box center [0, 0] width 0 height 0
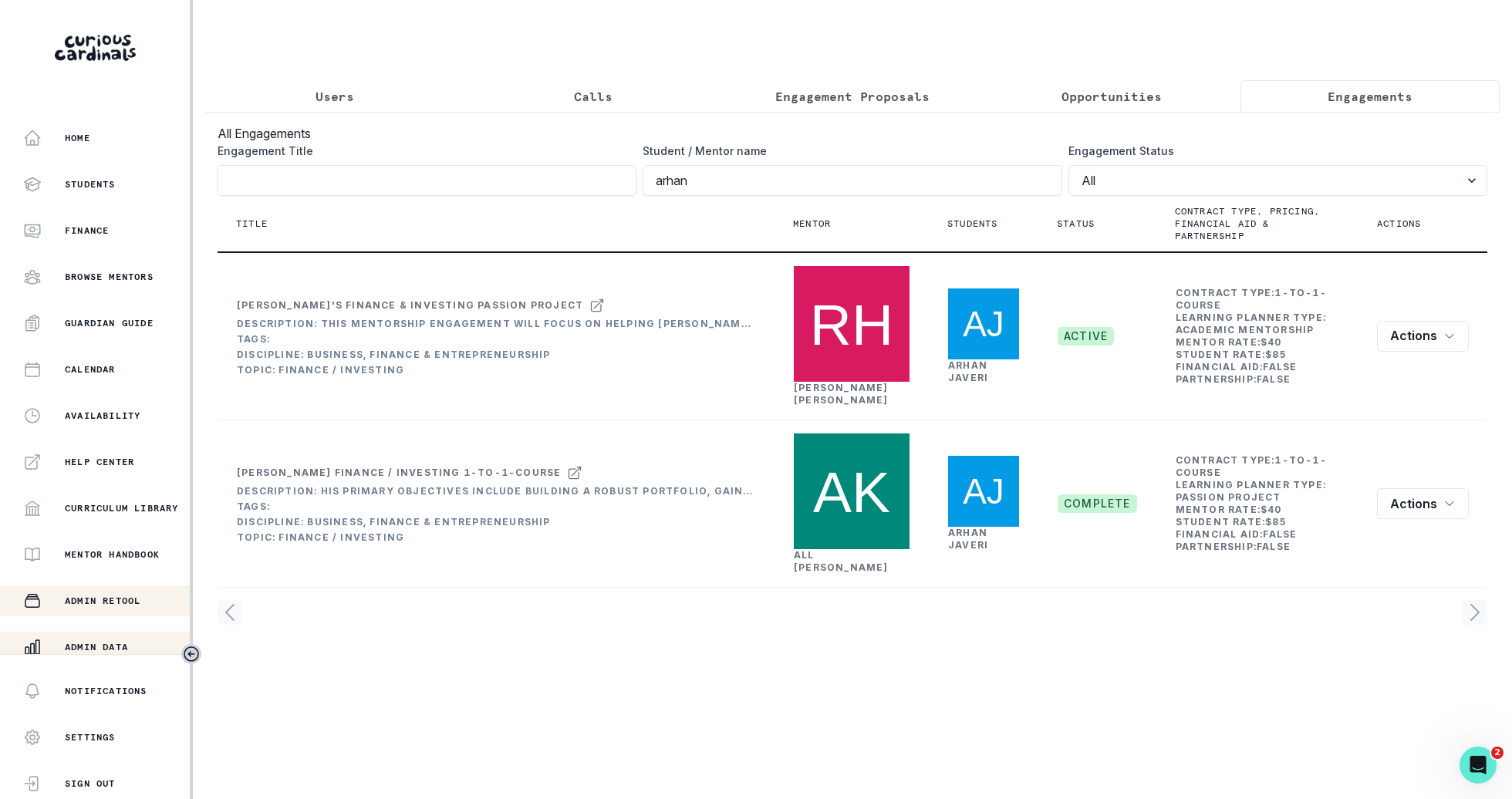
scroll to position [147, 0]
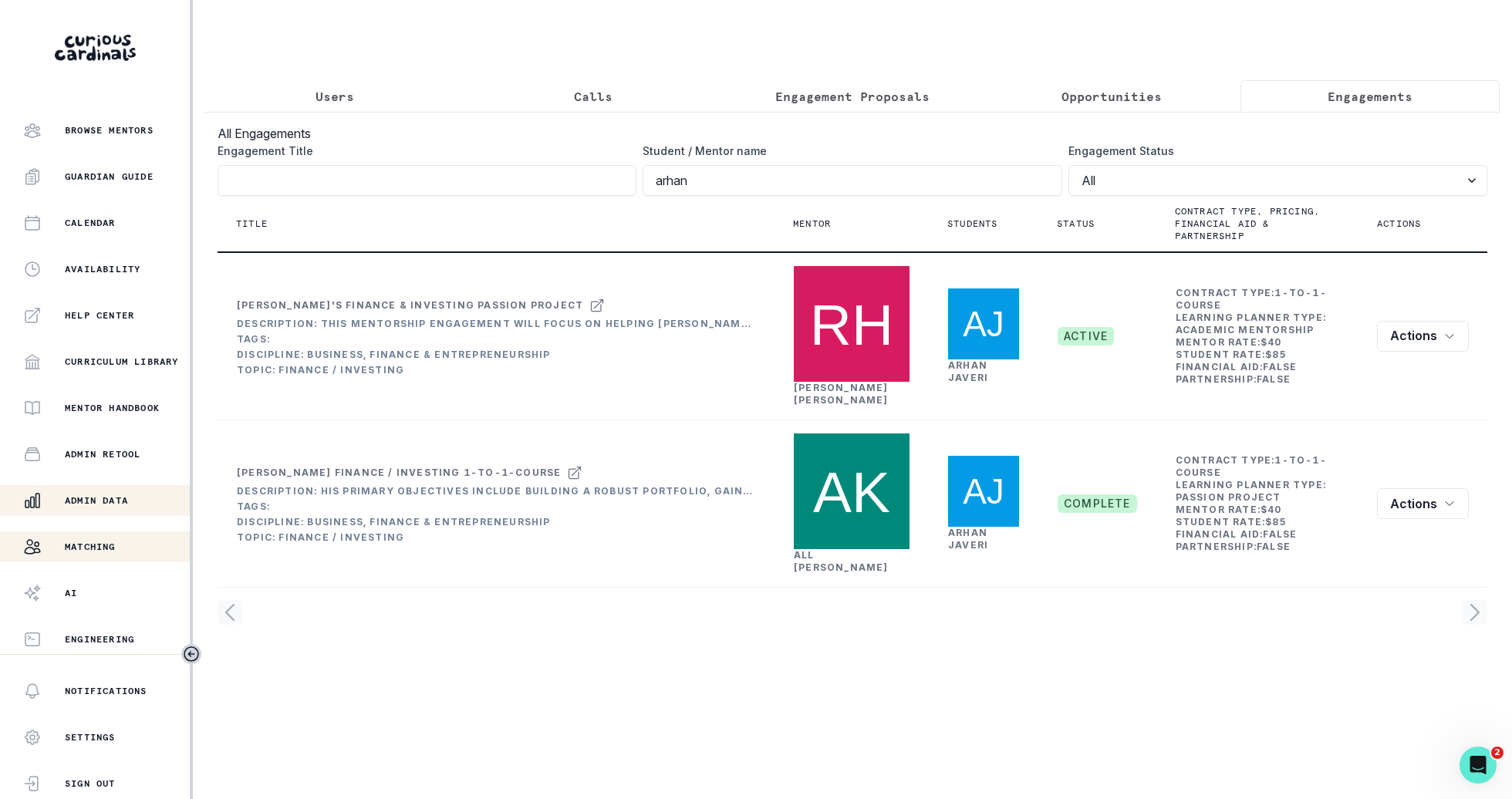
click at [120, 557] on button "Matching" at bounding box center [94, 546] width 189 height 31
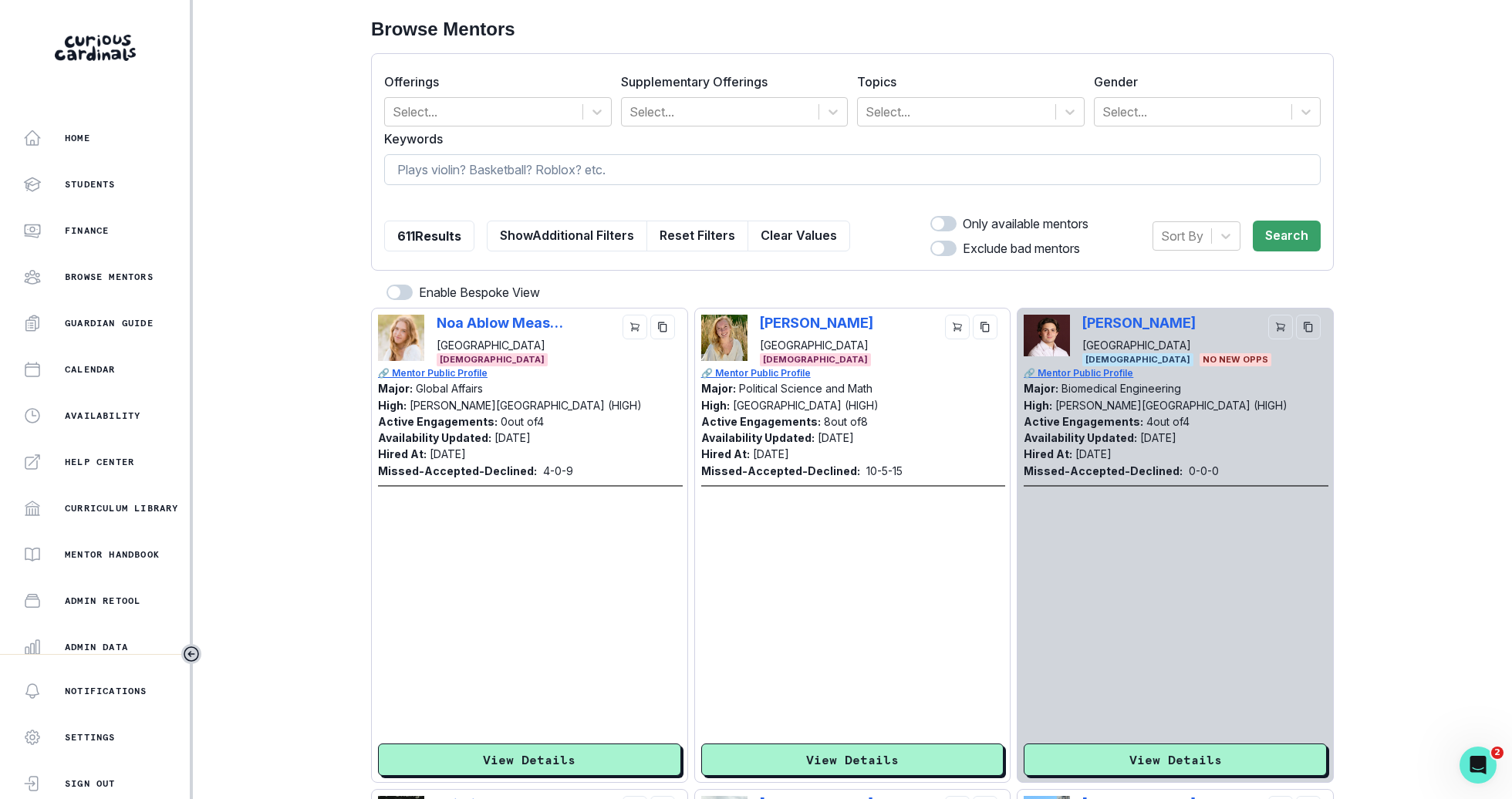
click at [515, 176] on input at bounding box center [852, 170] width 937 height 31
type input "[PERSON_NAME]"
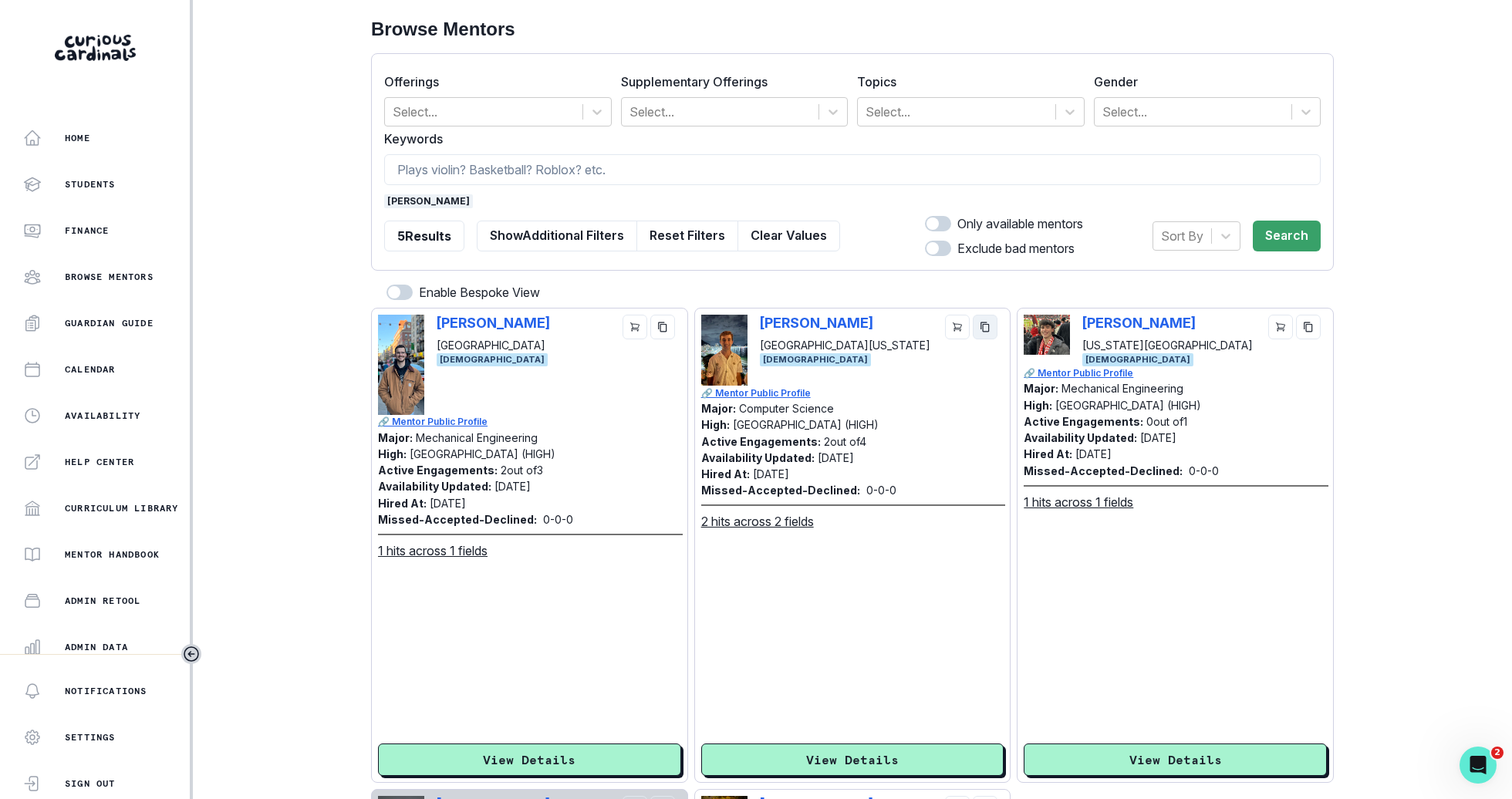
click at [982, 327] on icon "copy" at bounding box center [985, 327] width 11 height 11
click at [113, 125] on button "Home" at bounding box center [94, 138] width 189 height 31
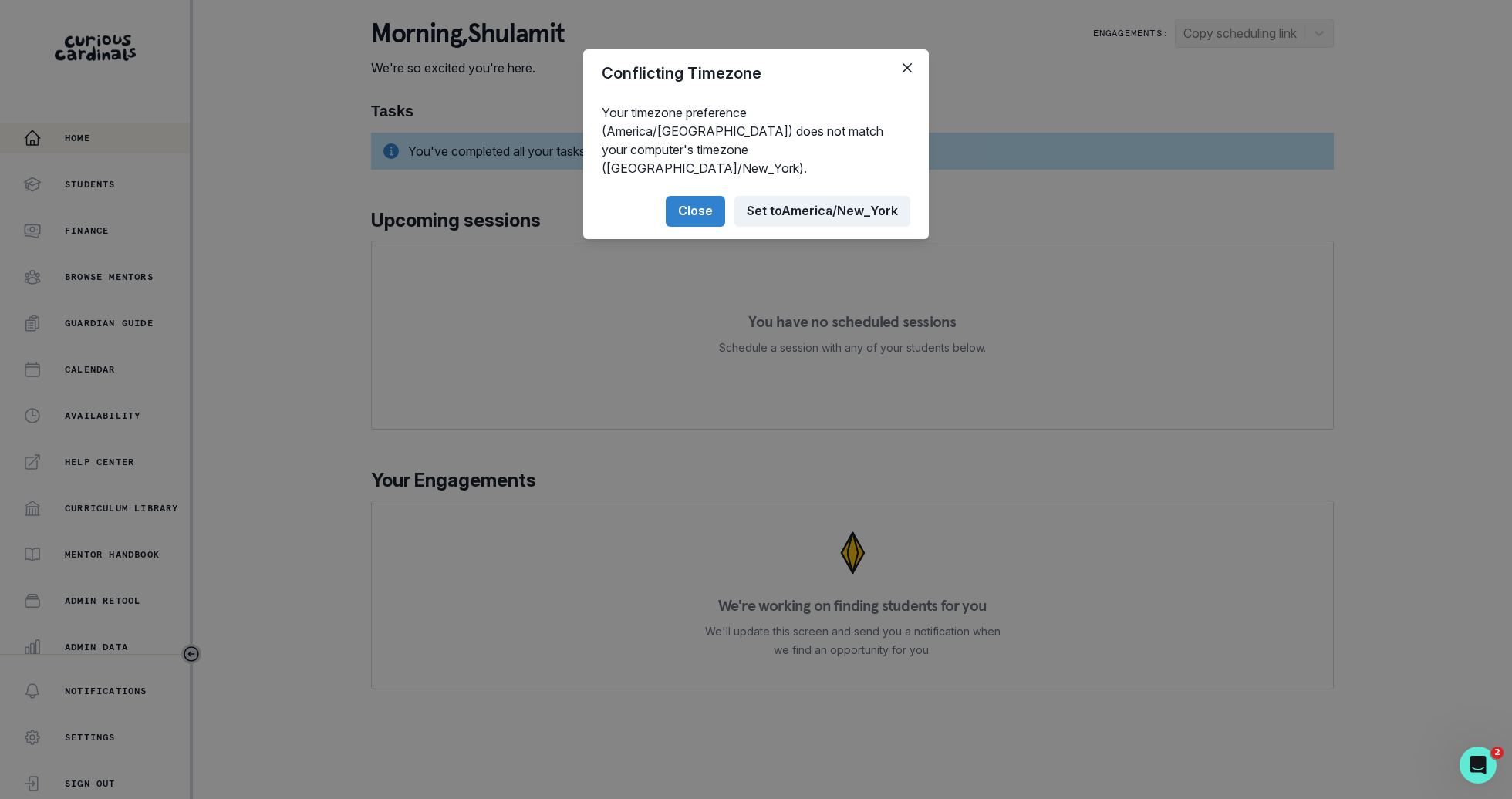
click at [845, 196] on button "Set to [GEOGRAPHIC_DATA]/New_York" at bounding box center [821, 211] width 176 height 31
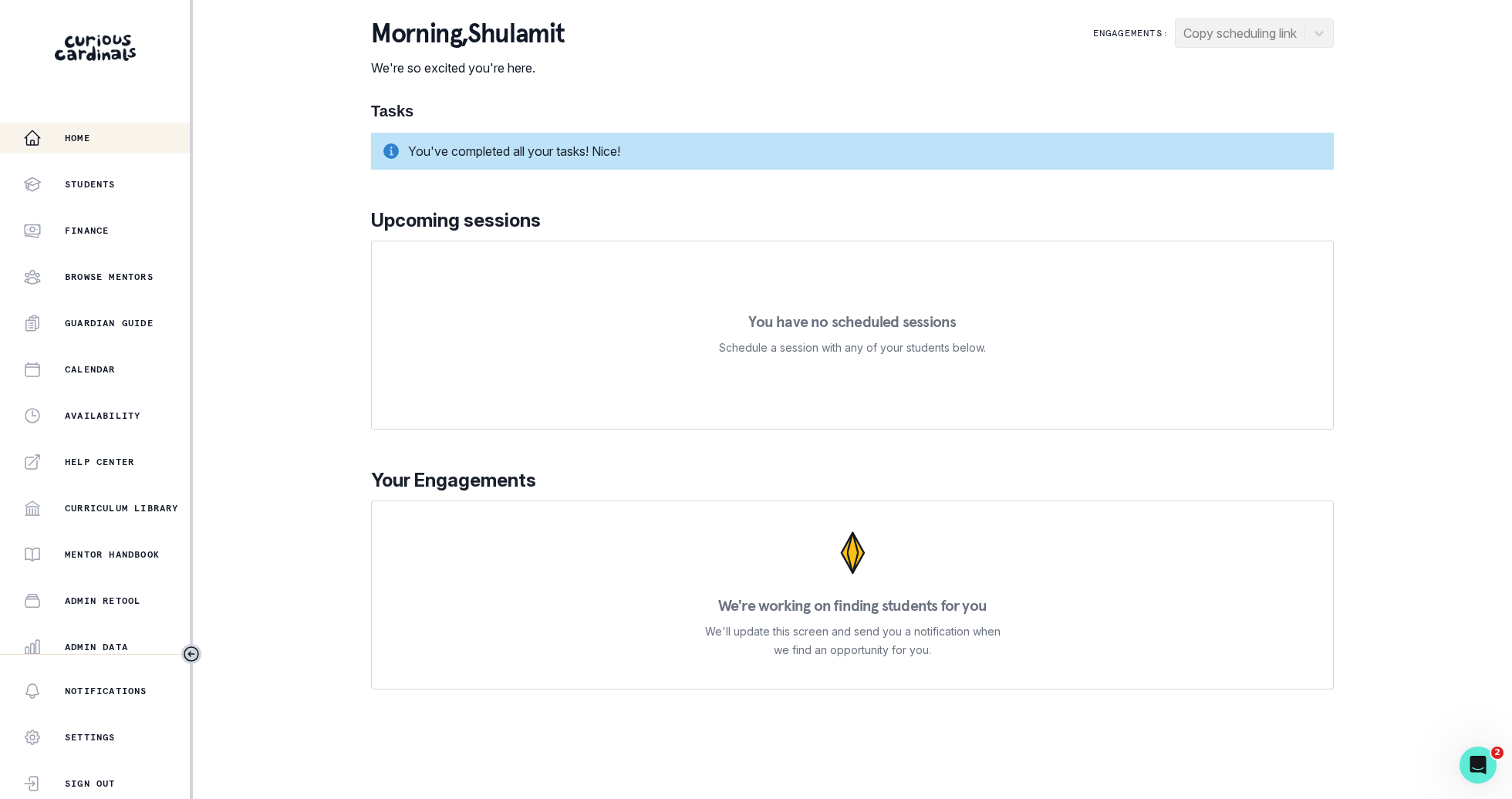
scroll to position [147, 0]
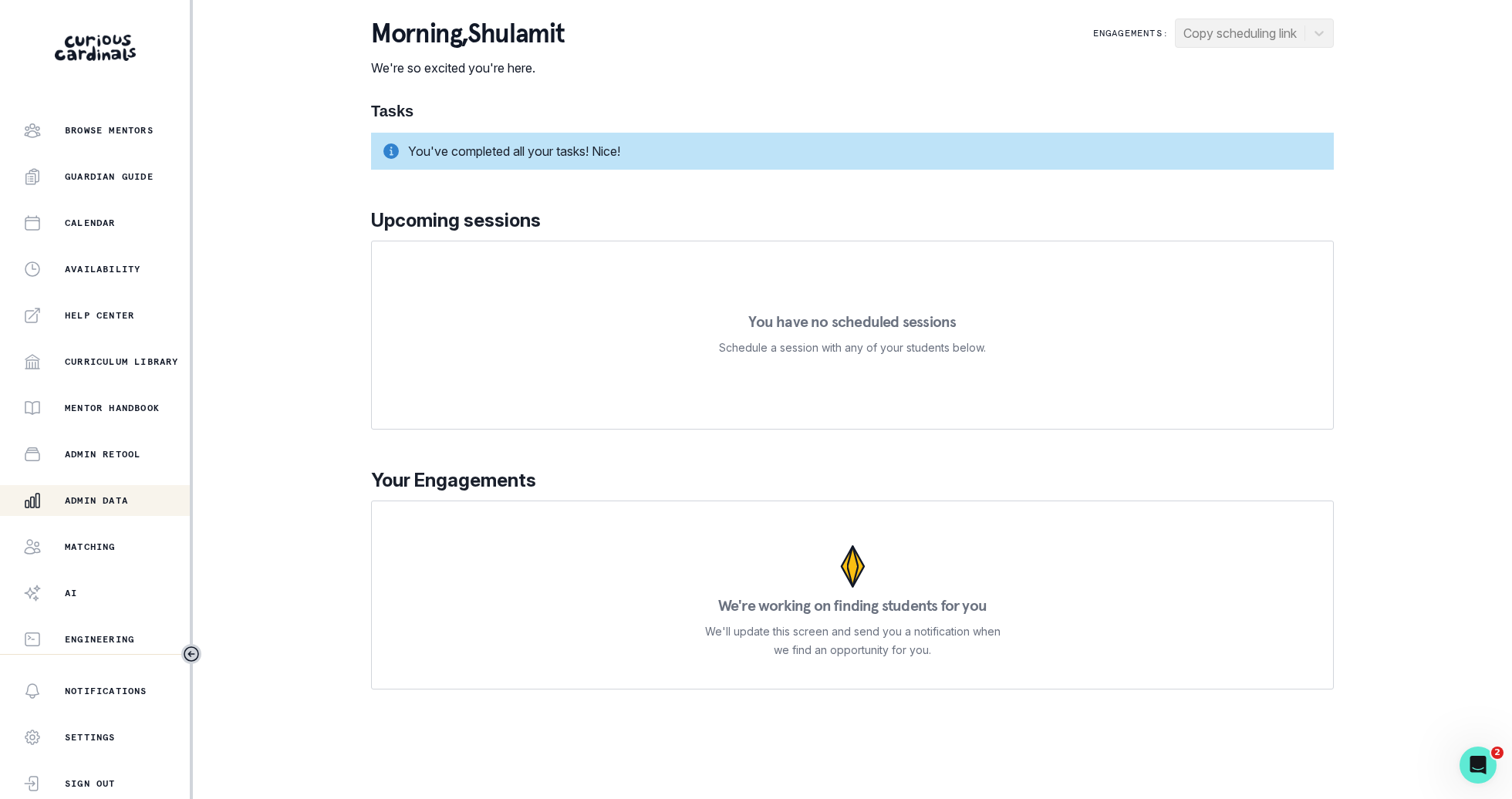
click at [136, 495] on div "Admin Data" at bounding box center [106, 499] width 166 height 18
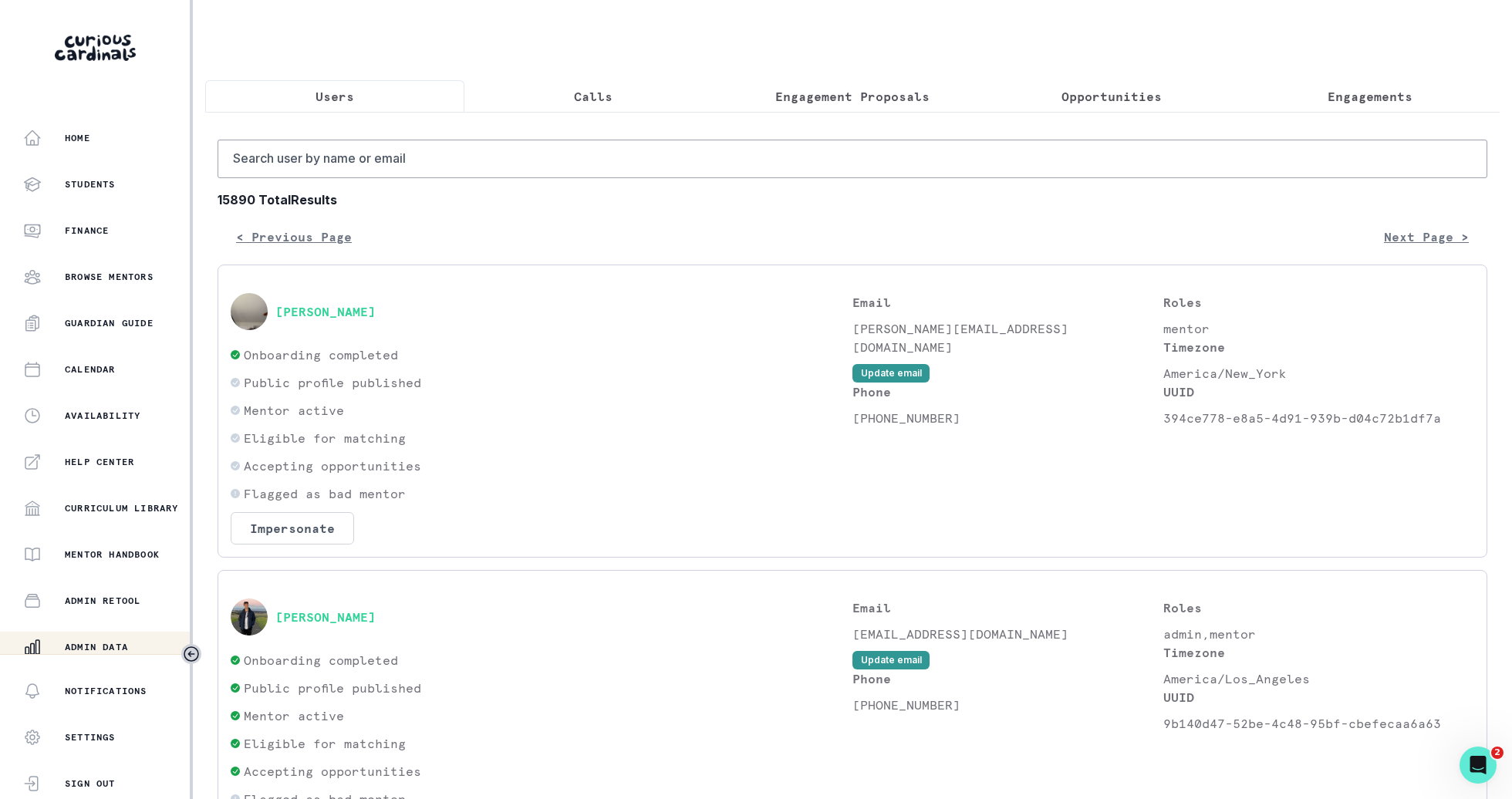
click at [1146, 109] on button "Opportunities" at bounding box center [1111, 96] width 259 height 33
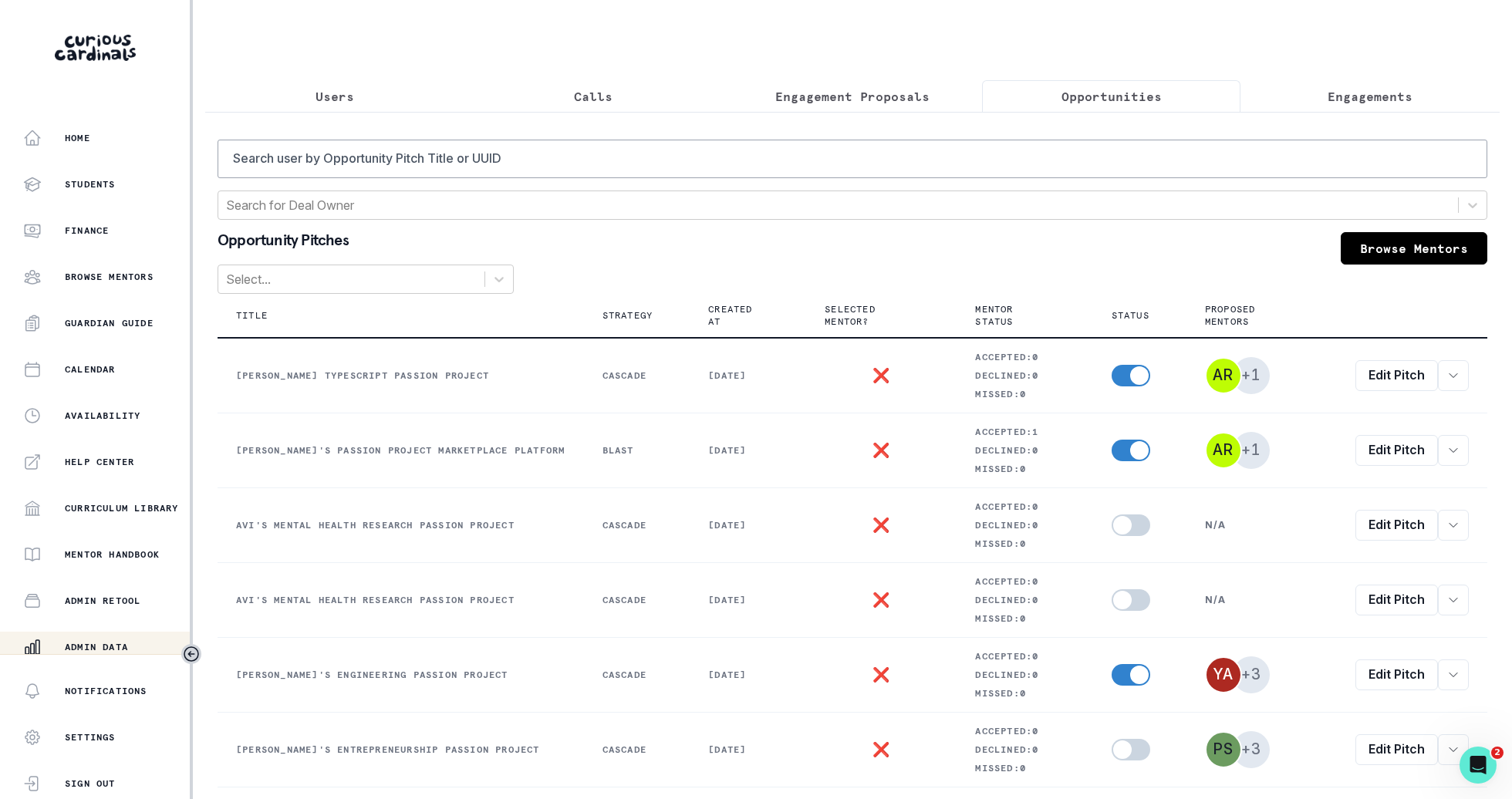
click at [1355, 117] on div "Search user by Opportunity Pitch Title or UUID Search for Deal Owner Opportunit…" at bounding box center [852, 623] width 1294 height 1024
click at [1355, 106] on button "Engagements" at bounding box center [1370, 96] width 259 height 33
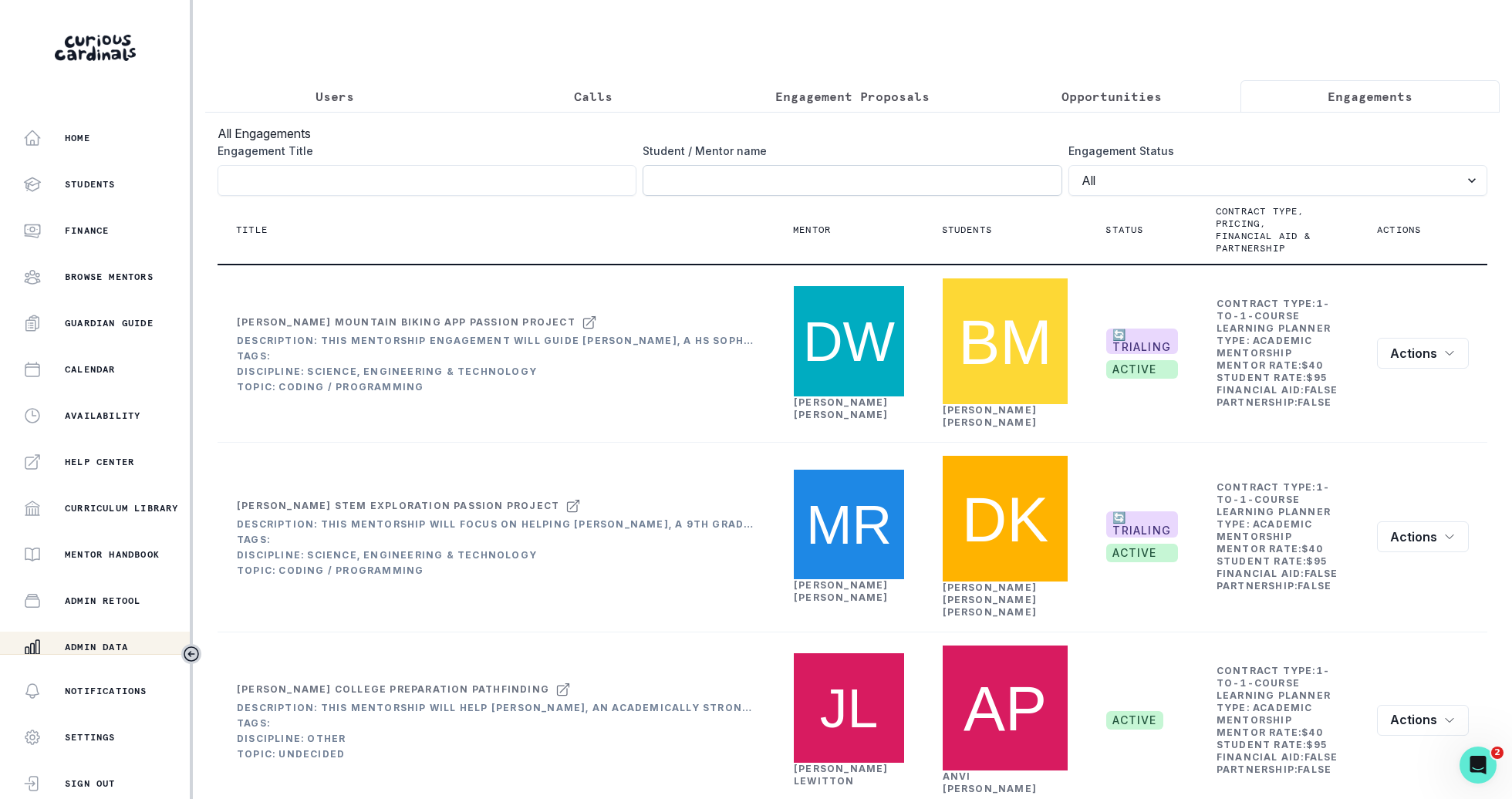
click at [1023, 177] on input "Engagement Title" at bounding box center [852, 181] width 419 height 31
type input "arhan"
click button "submit" at bounding box center [0, 0] width 0 height 0
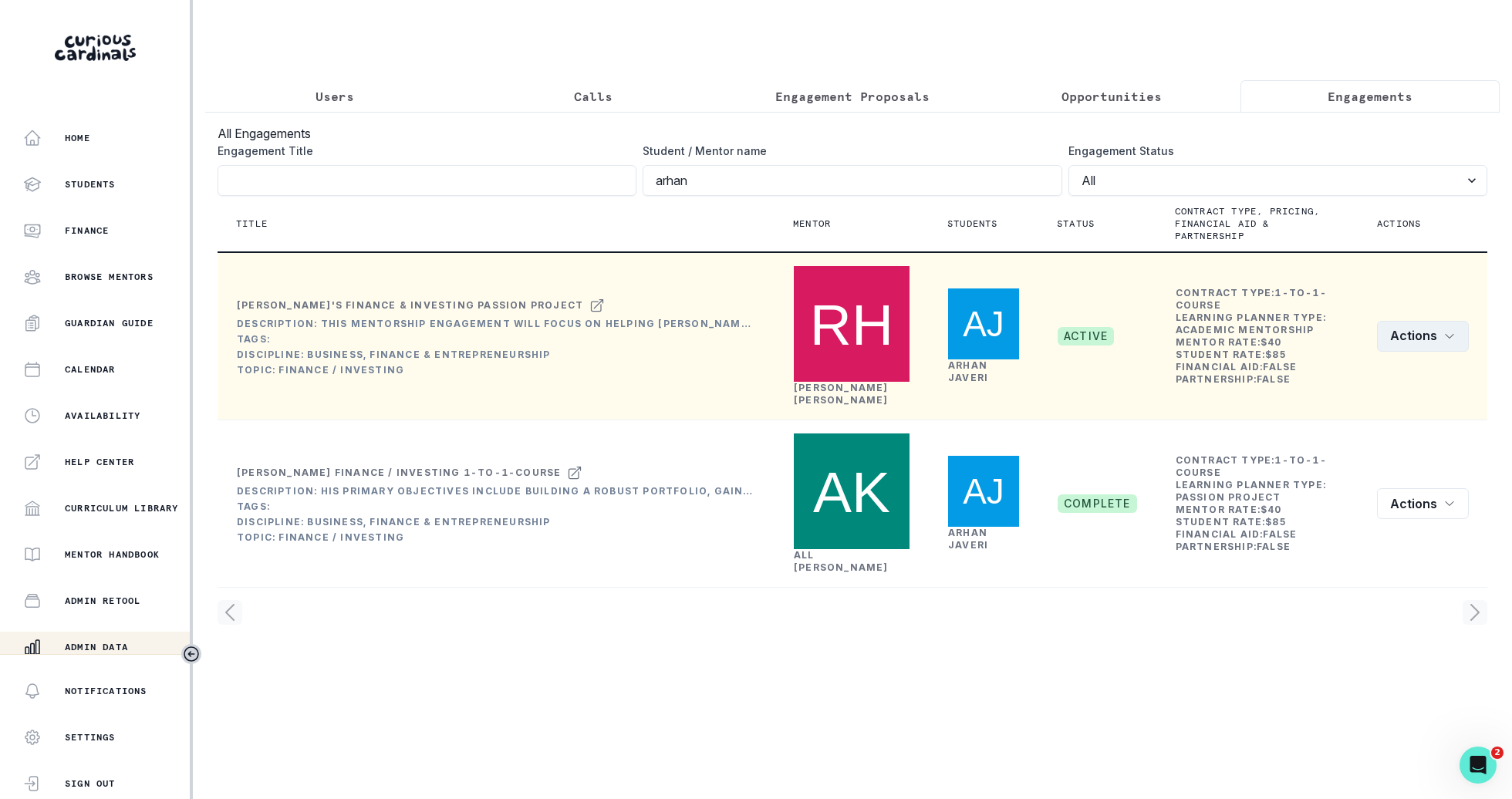
click at [1426, 321] on button "Actions" at bounding box center [1423, 336] width 92 height 31
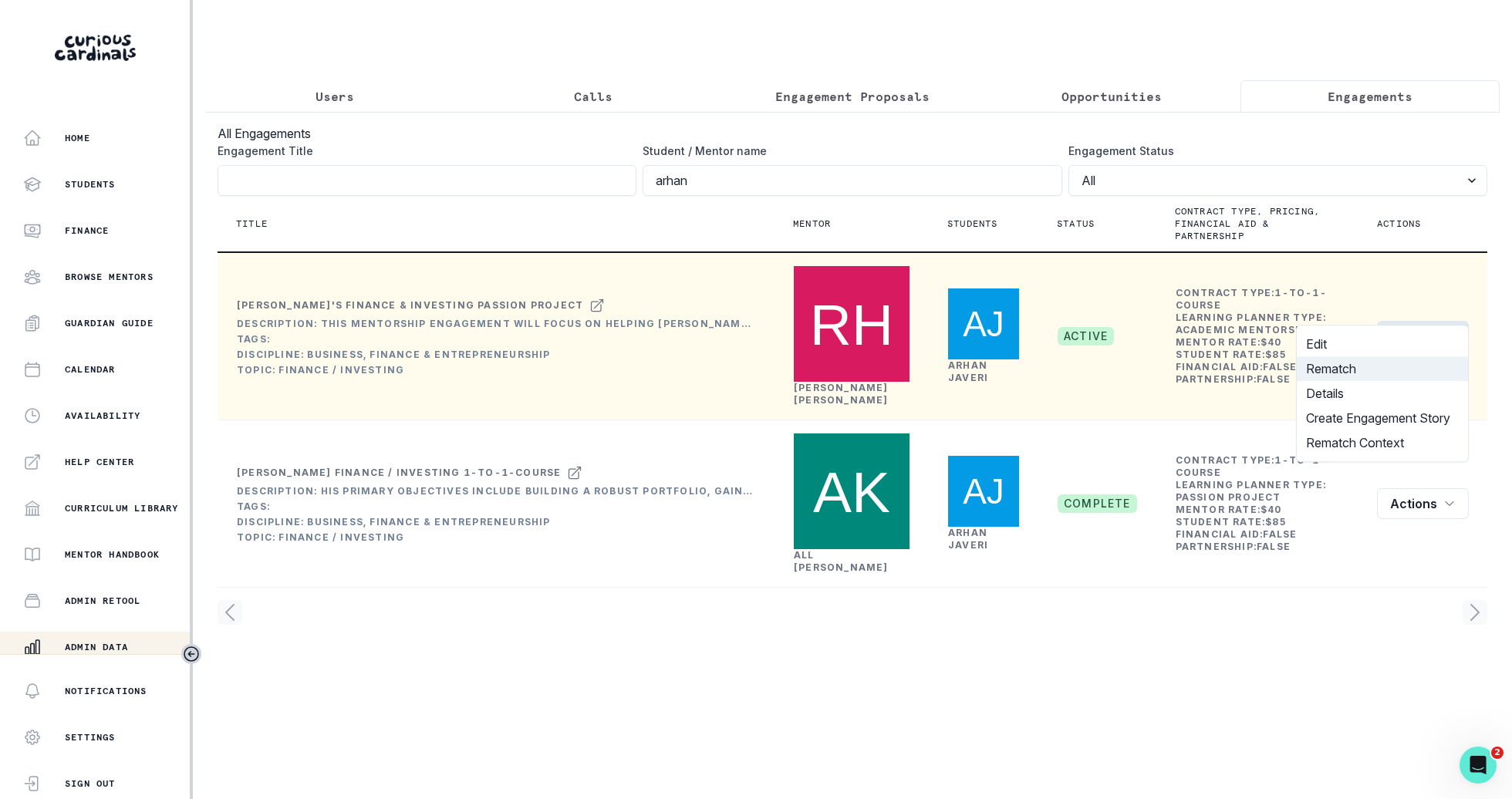
click at [1385, 367] on button "Rematch" at bounding box center [1382, 369] width 171 height 25
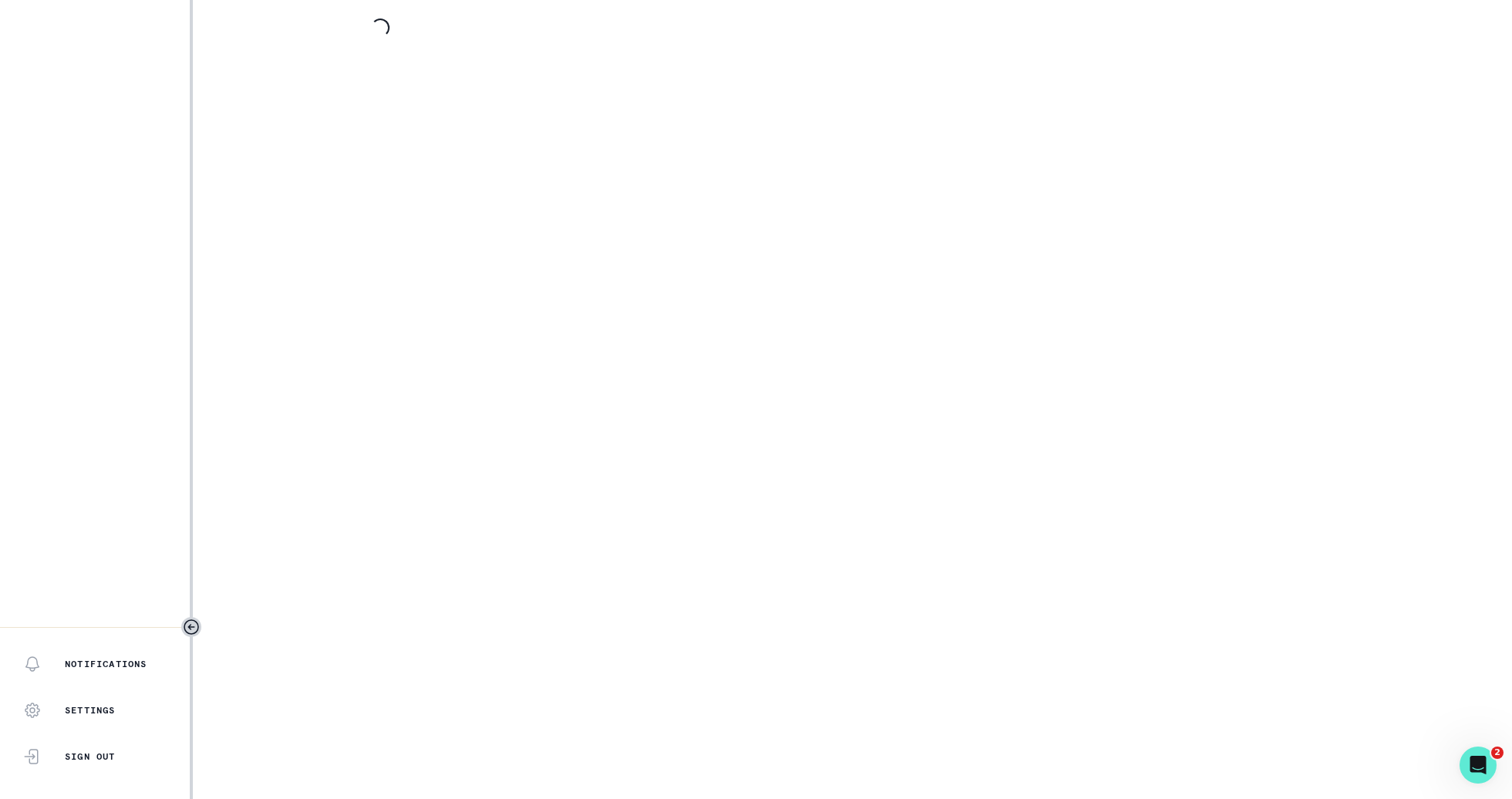
select select "b3713756-4135-4cda-87b8-2c7a26e5960c"
select select "b1dc3935-2801-4c4a-9b1c-8e4b84e7f73f"
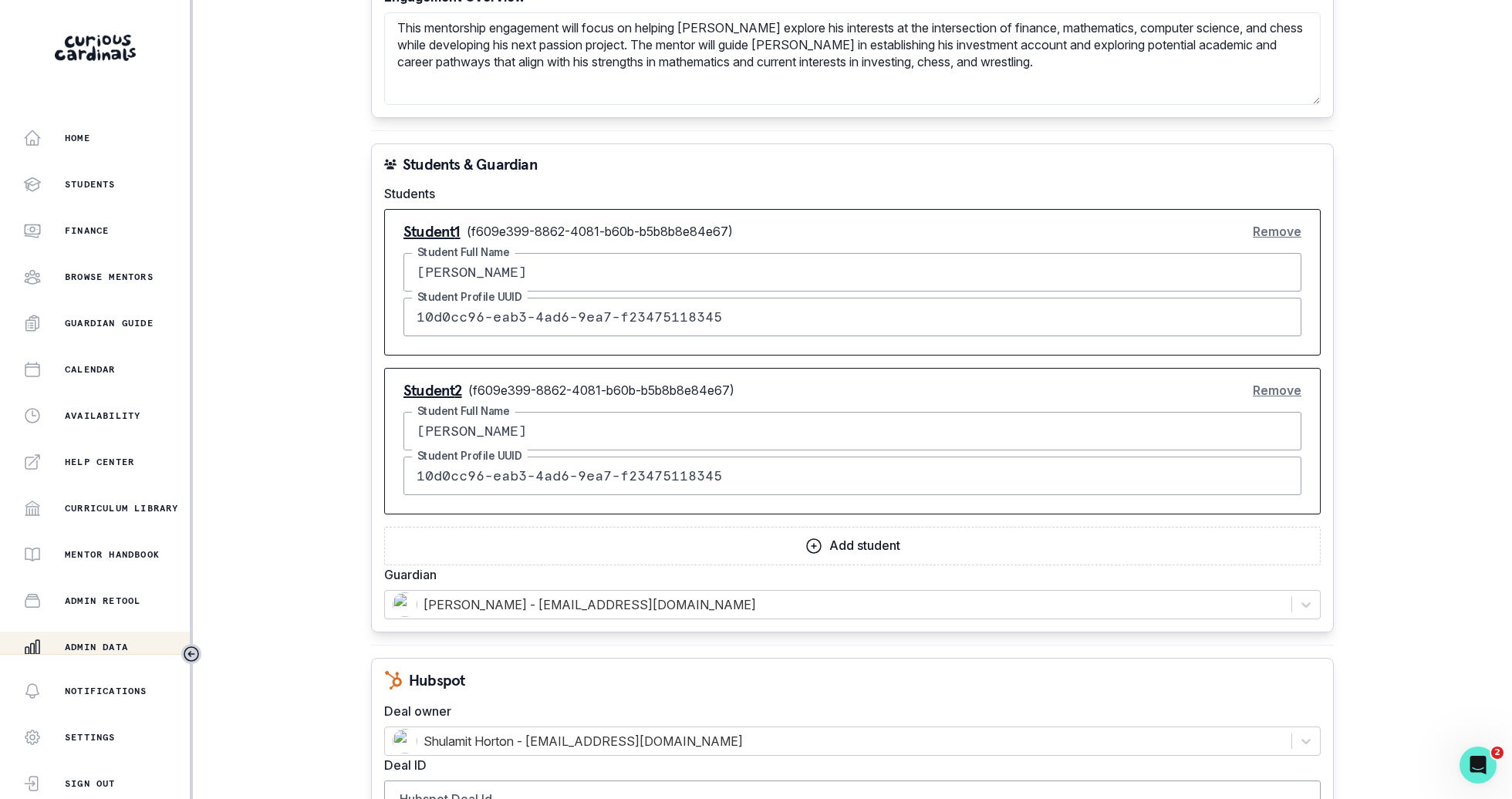
scroll to position [990, 0]
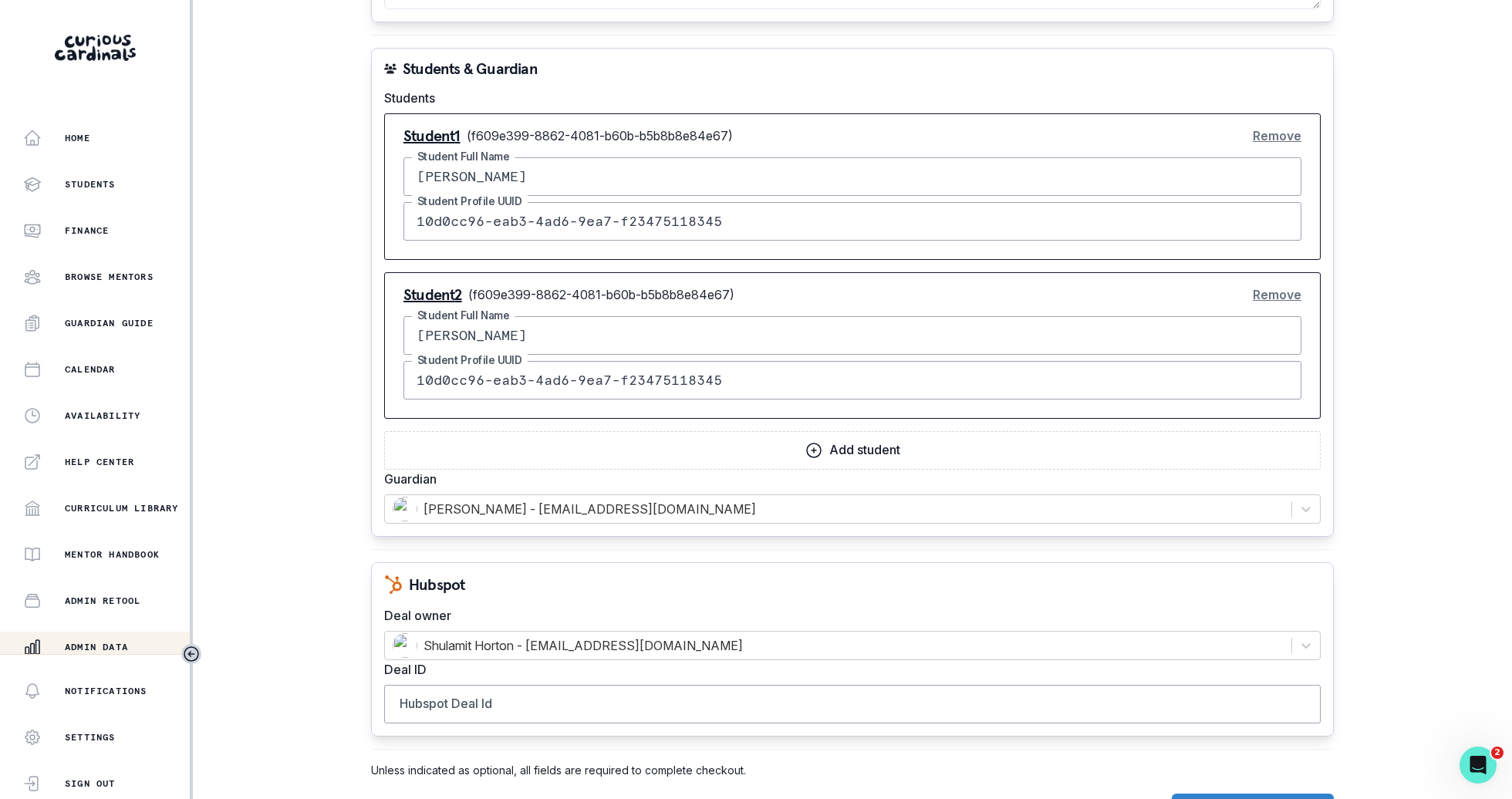
click at [1281, 279] on button "Remove" at bounding box center [1277, 295] width 49 height 31
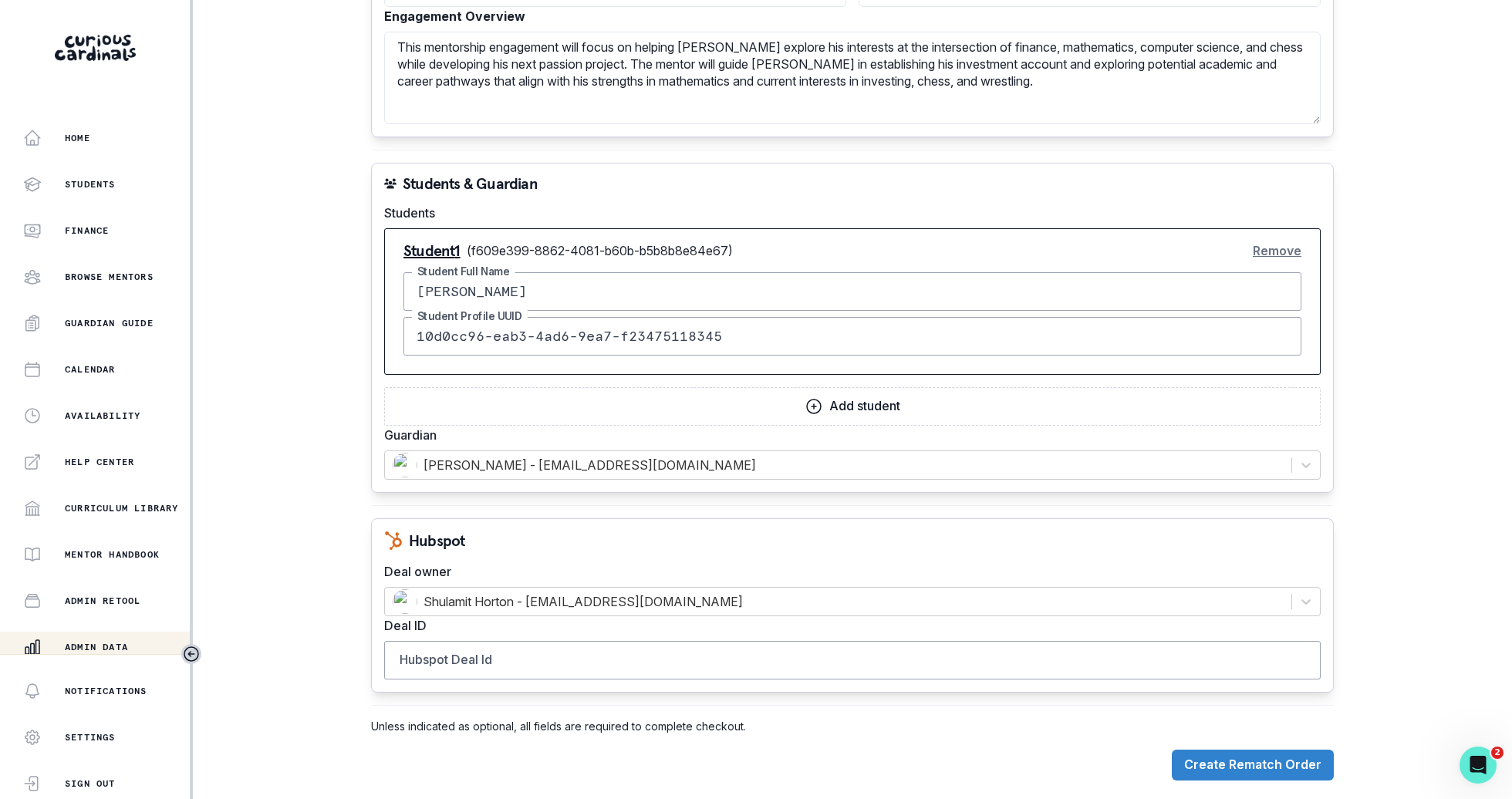
scroll to position [833, 0]
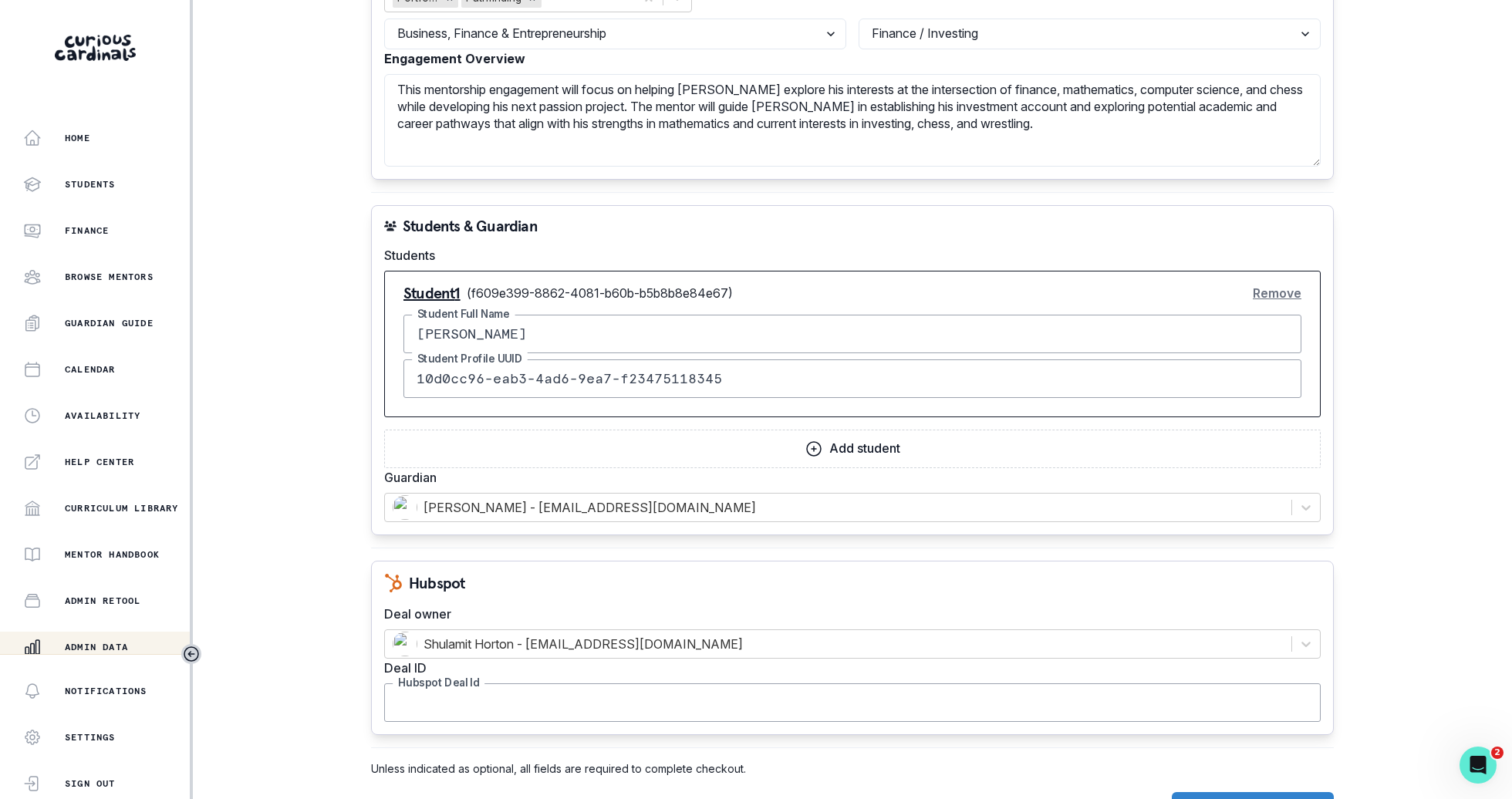
click at [919, 683] on input "Hubspot Deal Id" at bounding box center [852, 702] width 937 height 38
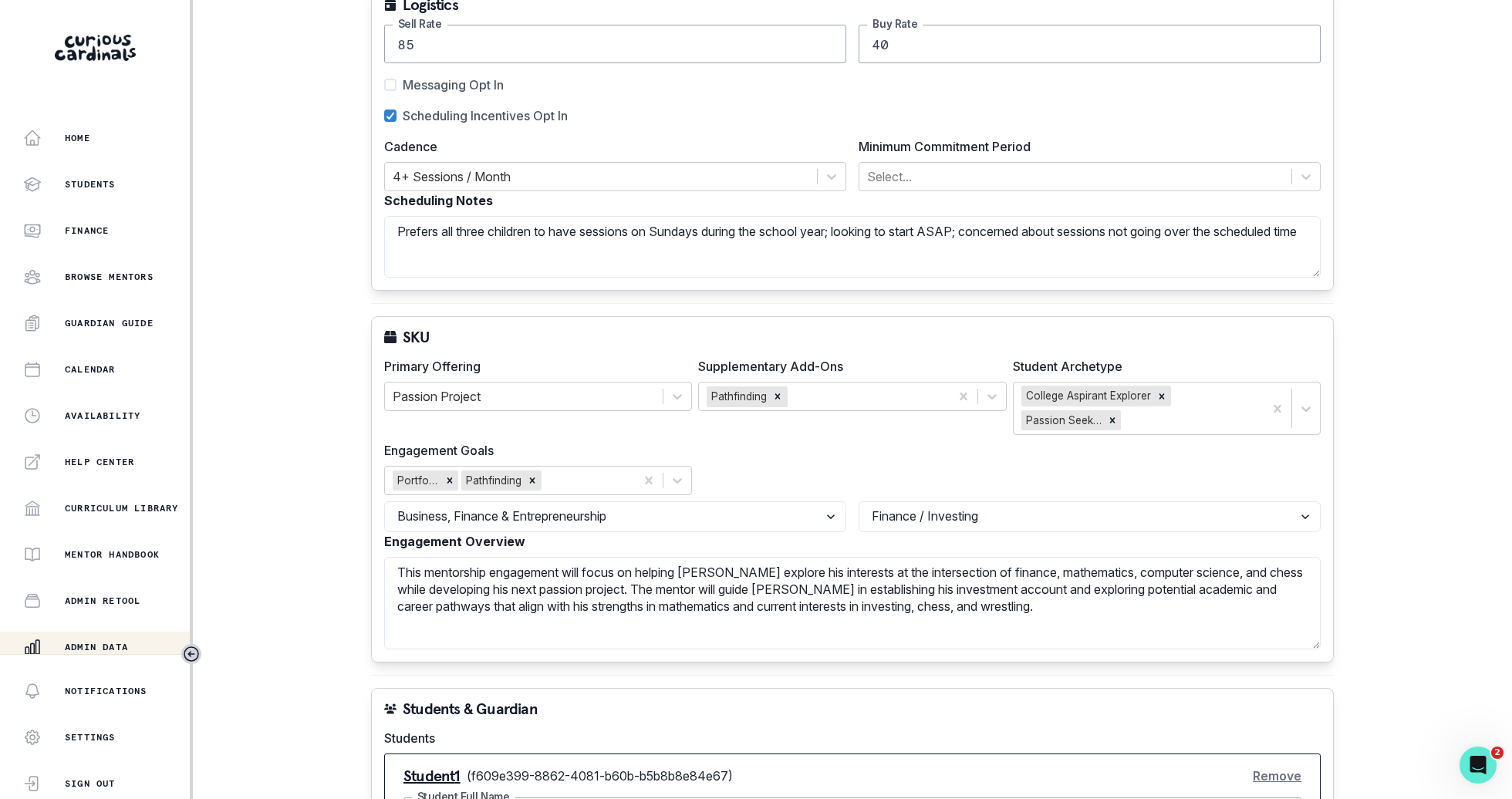
click at [851, 619] on div "SKU Primary Offering Passion Project Supplementary Add-Ons Pathfinding Student …" at bounding box center [852, 489] width 963 height 346
click at [851, 608] on textarea "This mentorship engagement will focus on helping [PERSON_NAME] explore his inte…" at bounding box center [852, 603] width 937 height 92
paste textarea "Just someone who is more flexible and available. Would prefer a pro and good wi…"
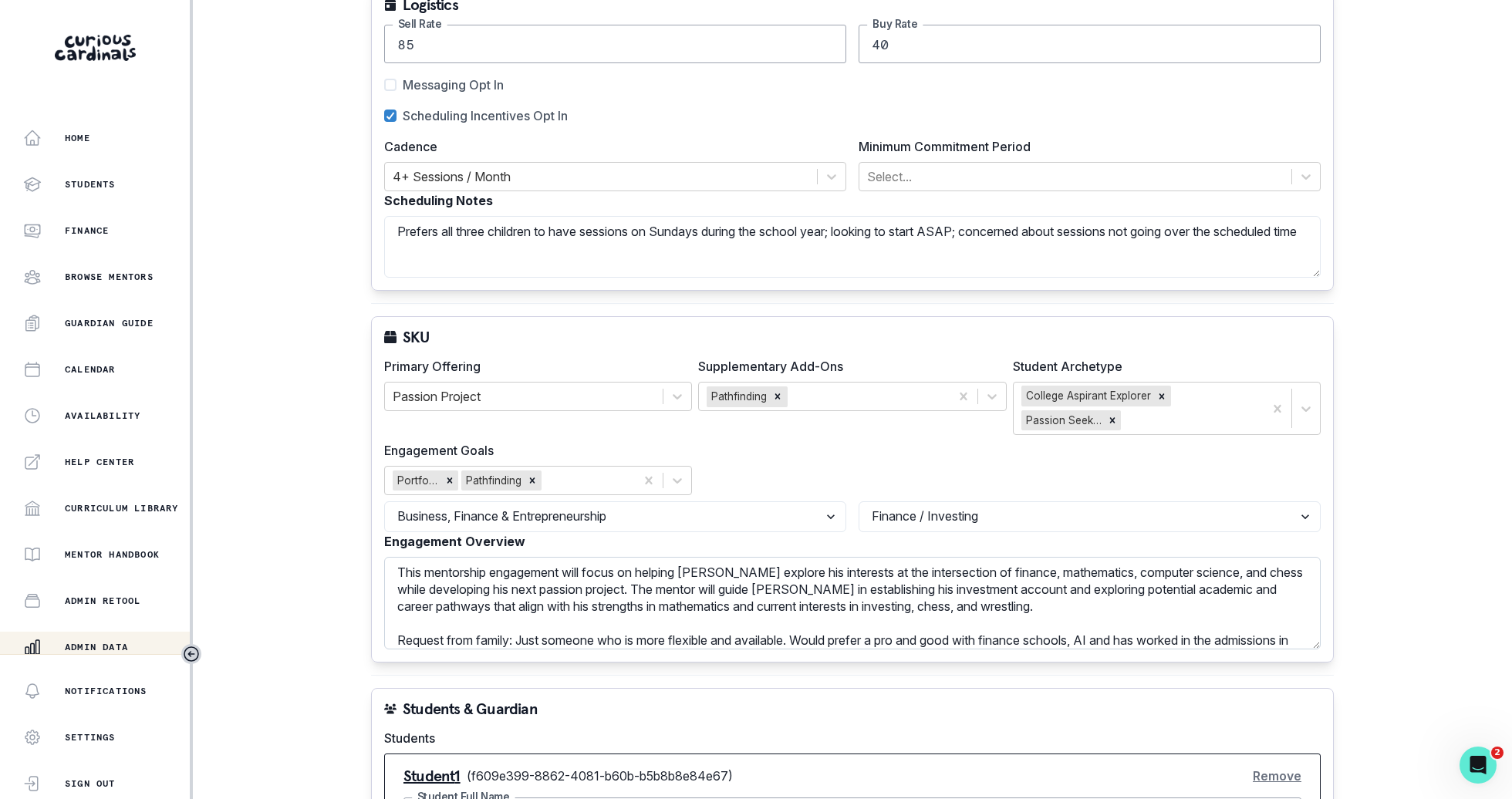
scroll to position [15, 0]
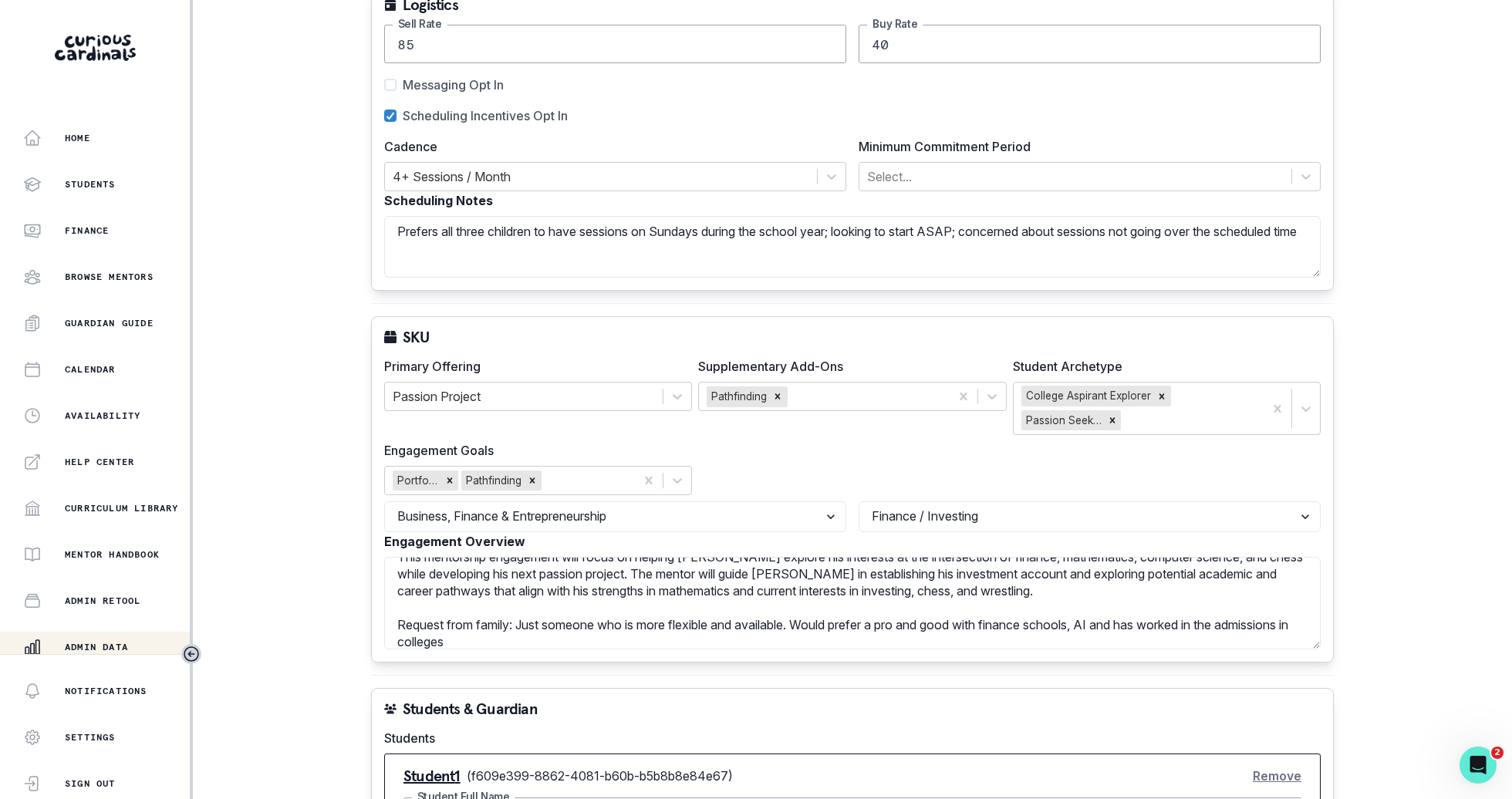
type textarea "This mentorship engagement will focus on helping [PERSON_NAME] explore his inte…"
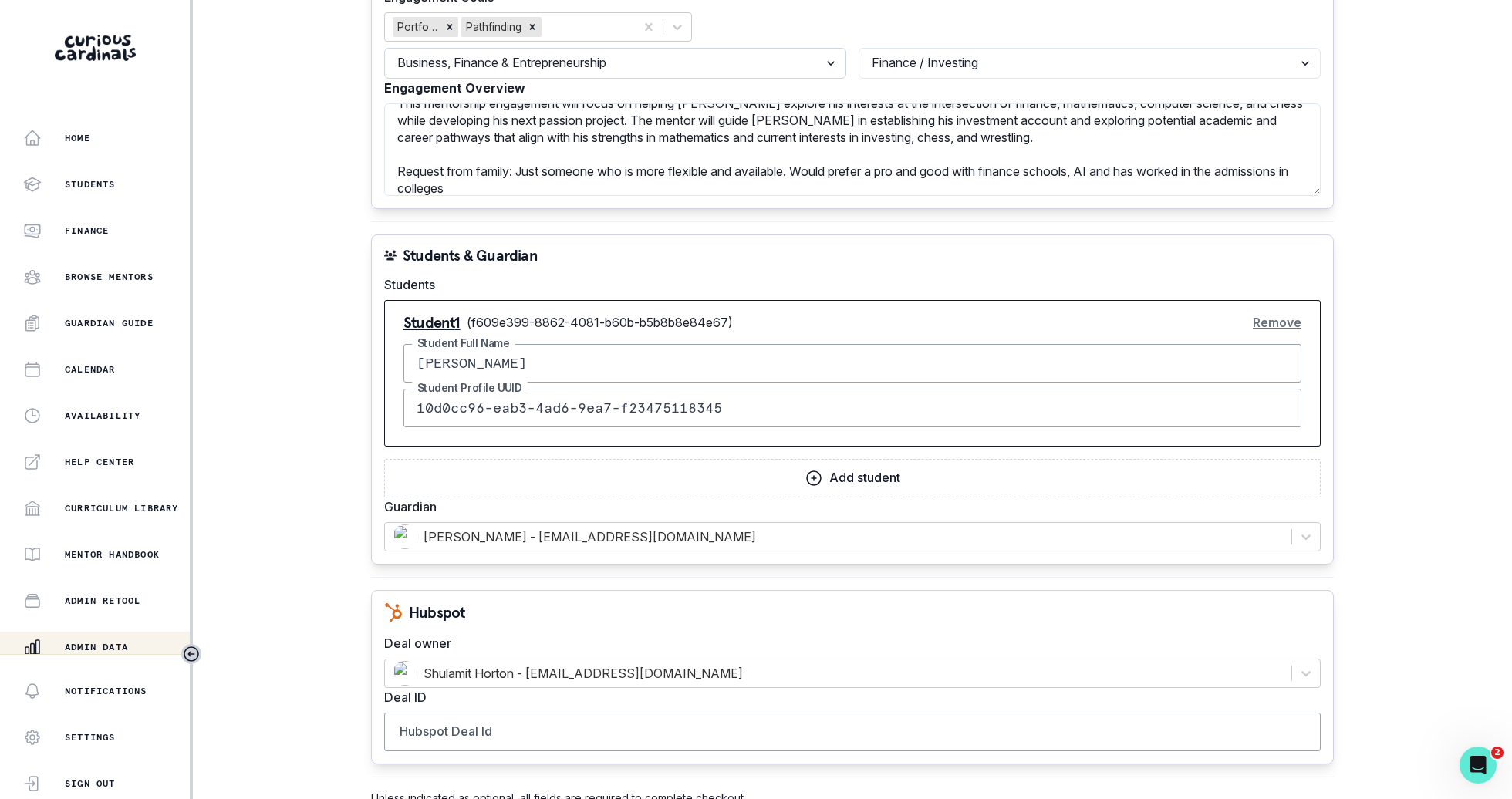
scroll to position [833, 0]
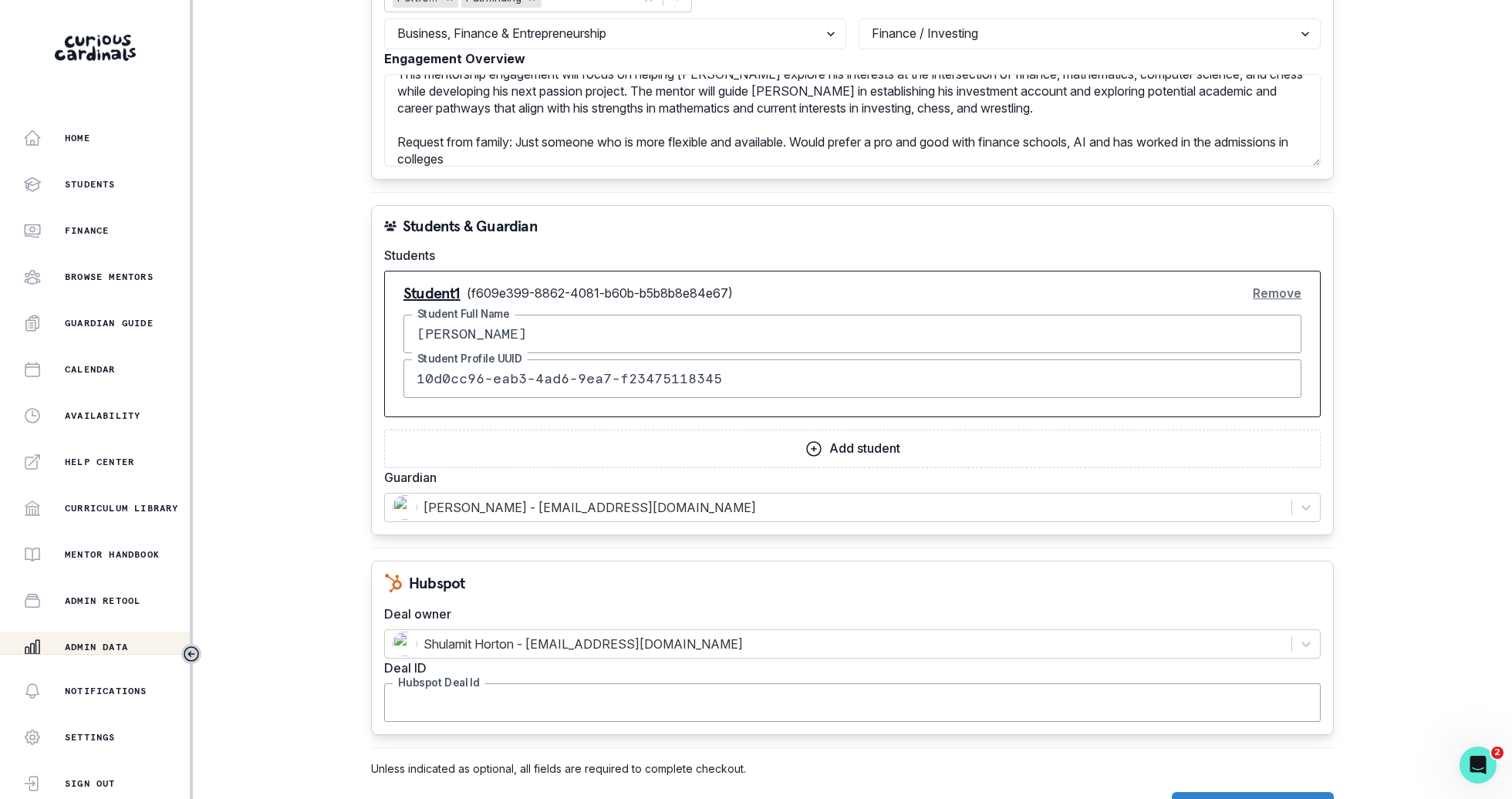
click at [634, 683] on input "Hubspot Deal Id" at bounding box center [852, 702] width 937 height 38
paste input "44451567750"
type input "44451567750"
click at [1258, 792] on button "Create Rematch Order" at bounding box center [1253, 808] width 162 height 31
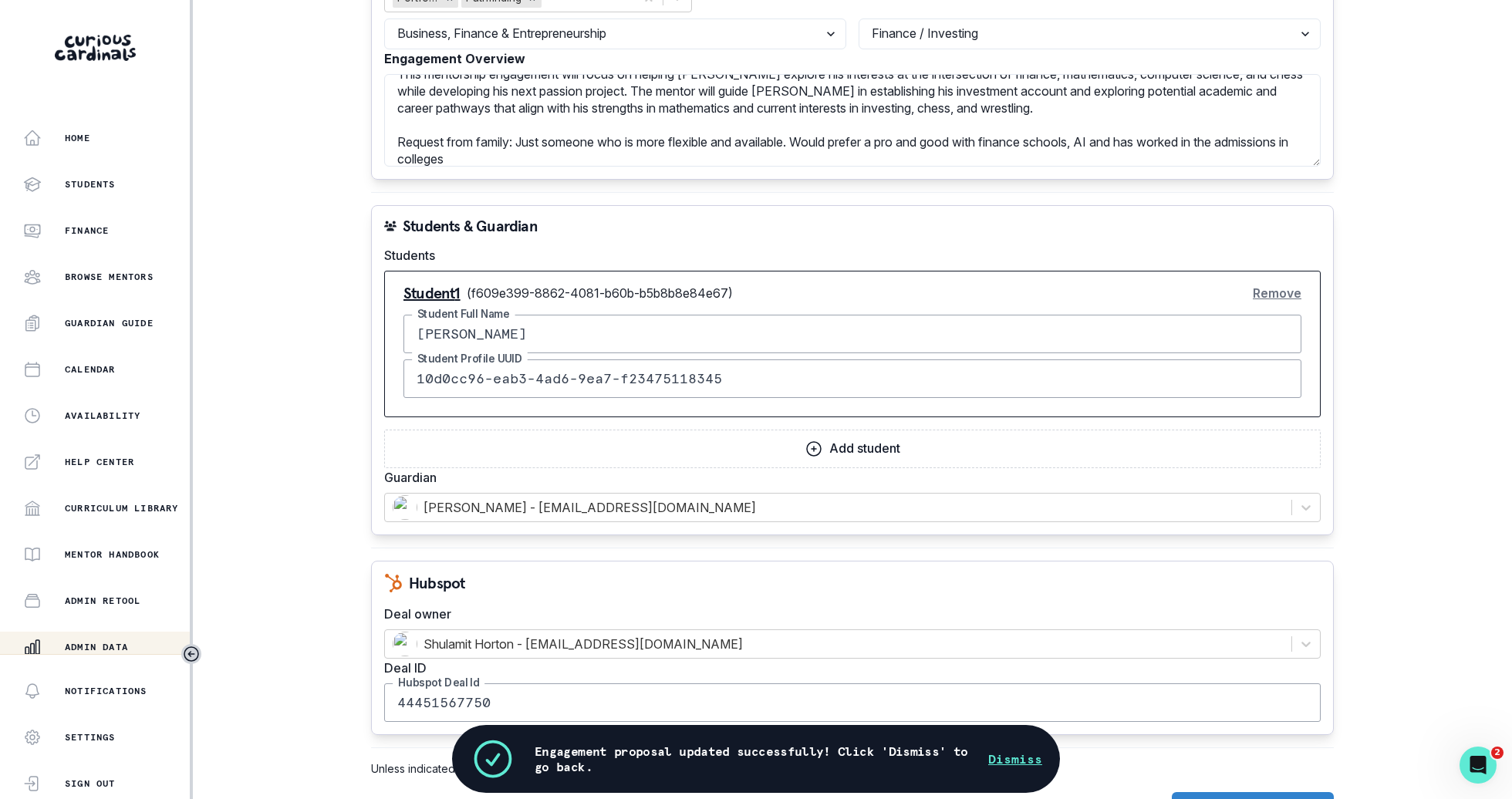
click at [1007, 763] on button "Dismiss" at bounding box center [1014, 758] width 54 height 18
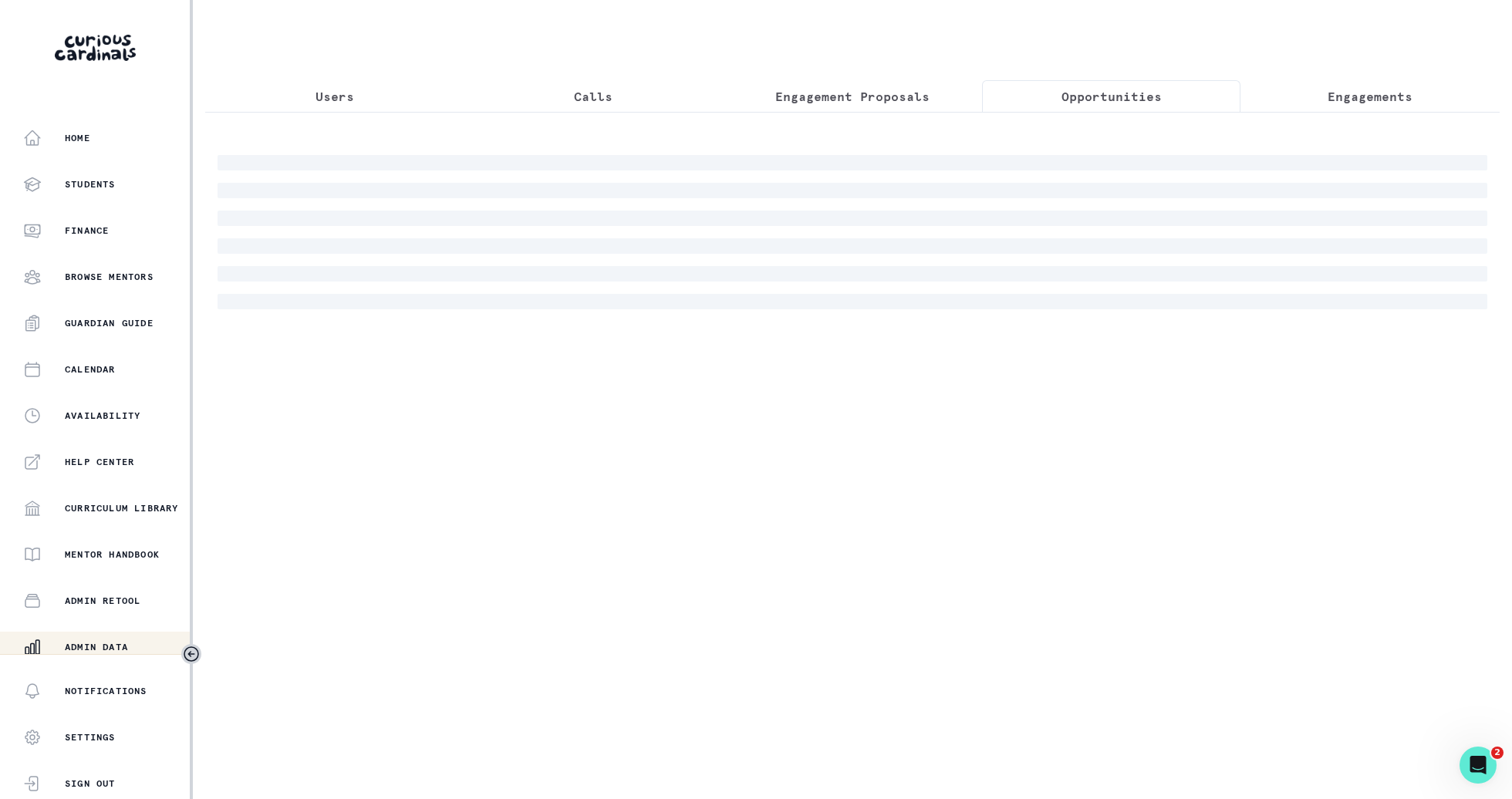
click at [1094, 96] on p "Opportunities" at bounding box center [1111, 96] width 100 height 18
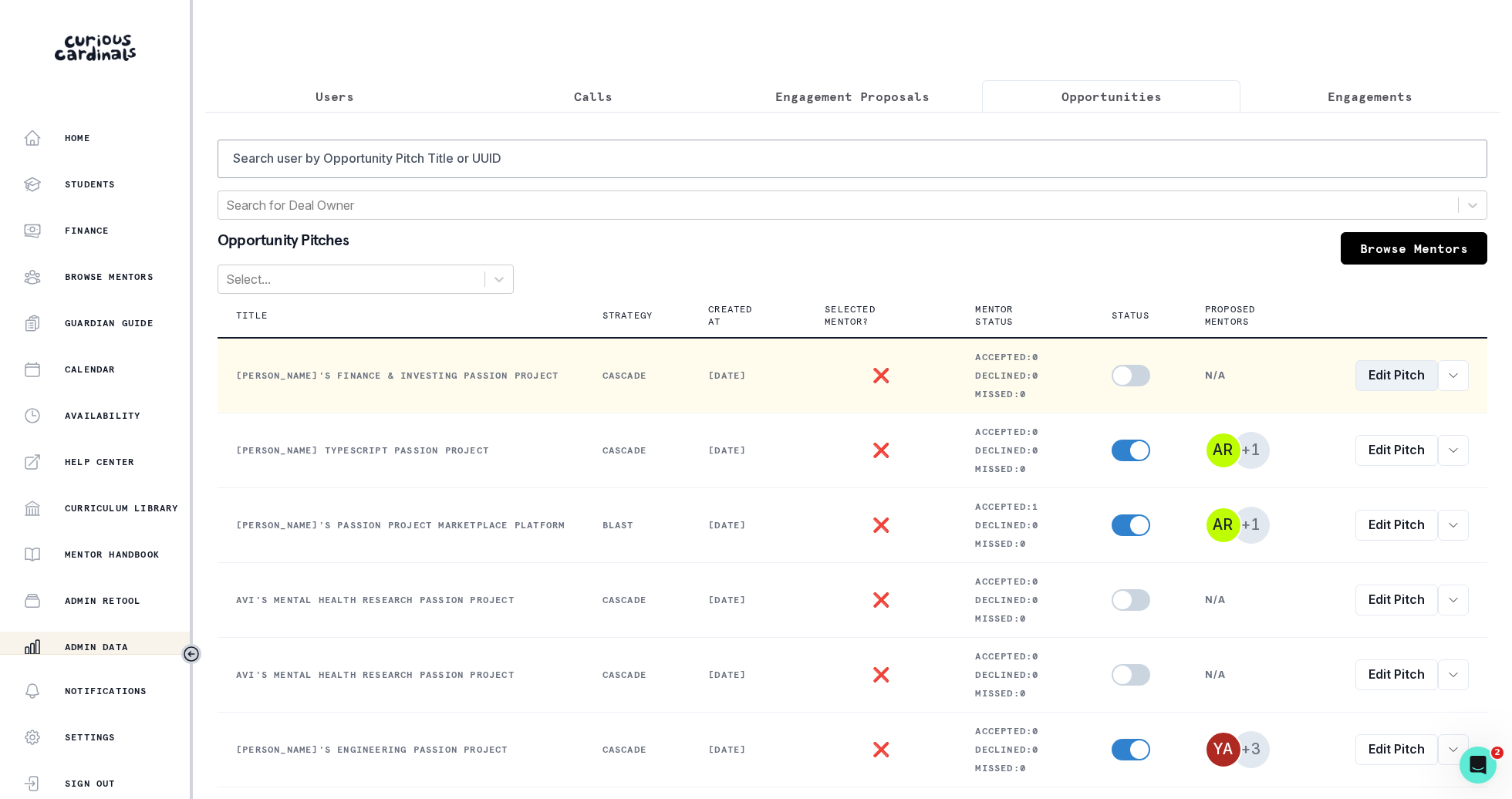
click at [1391, 363] on link "Edit Pitch" at bounding box center [1397, 375] width 83 height 31
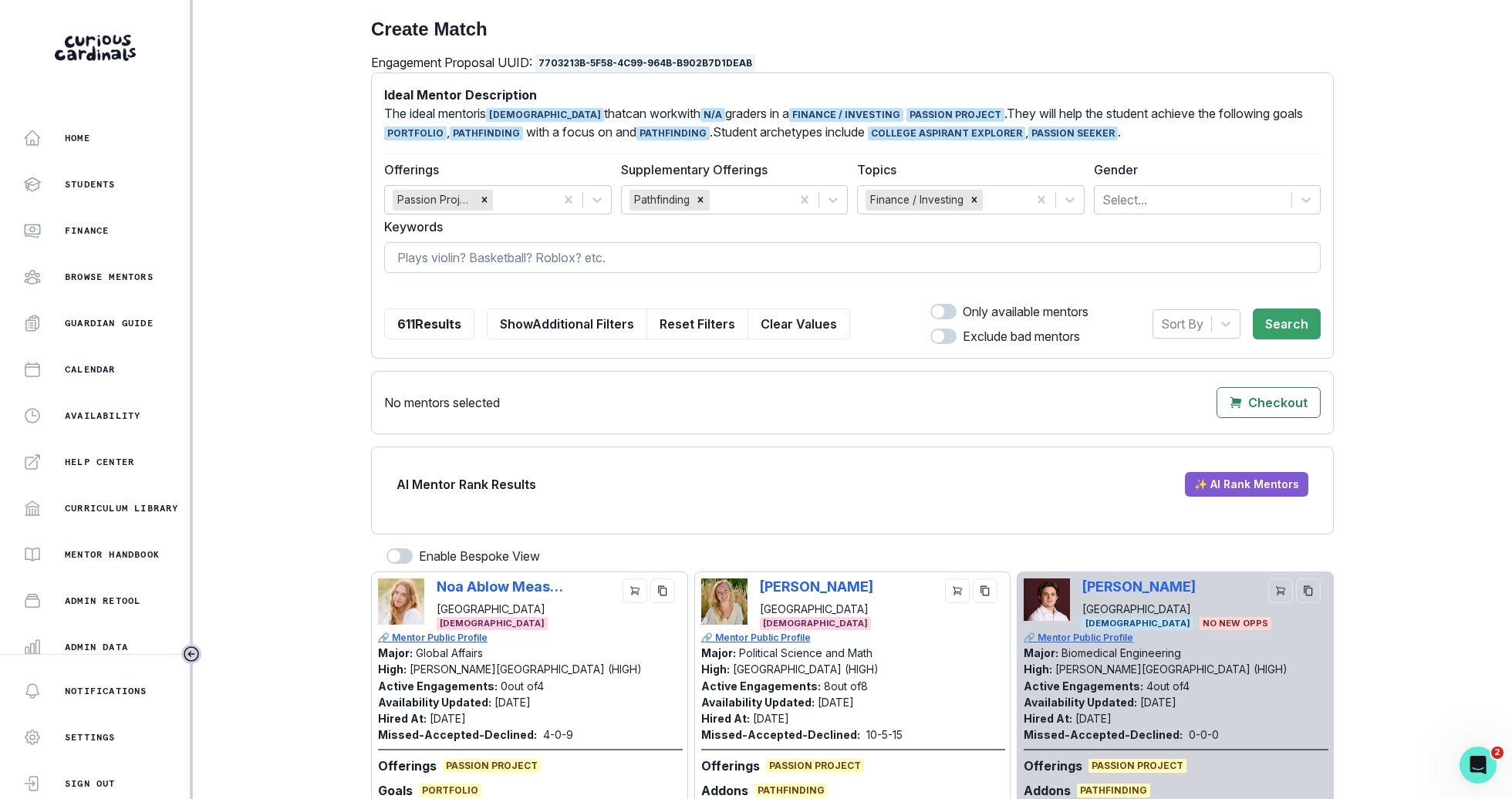
click at [936, 268] on input at bounding box center [852, 257] width 937 height 31
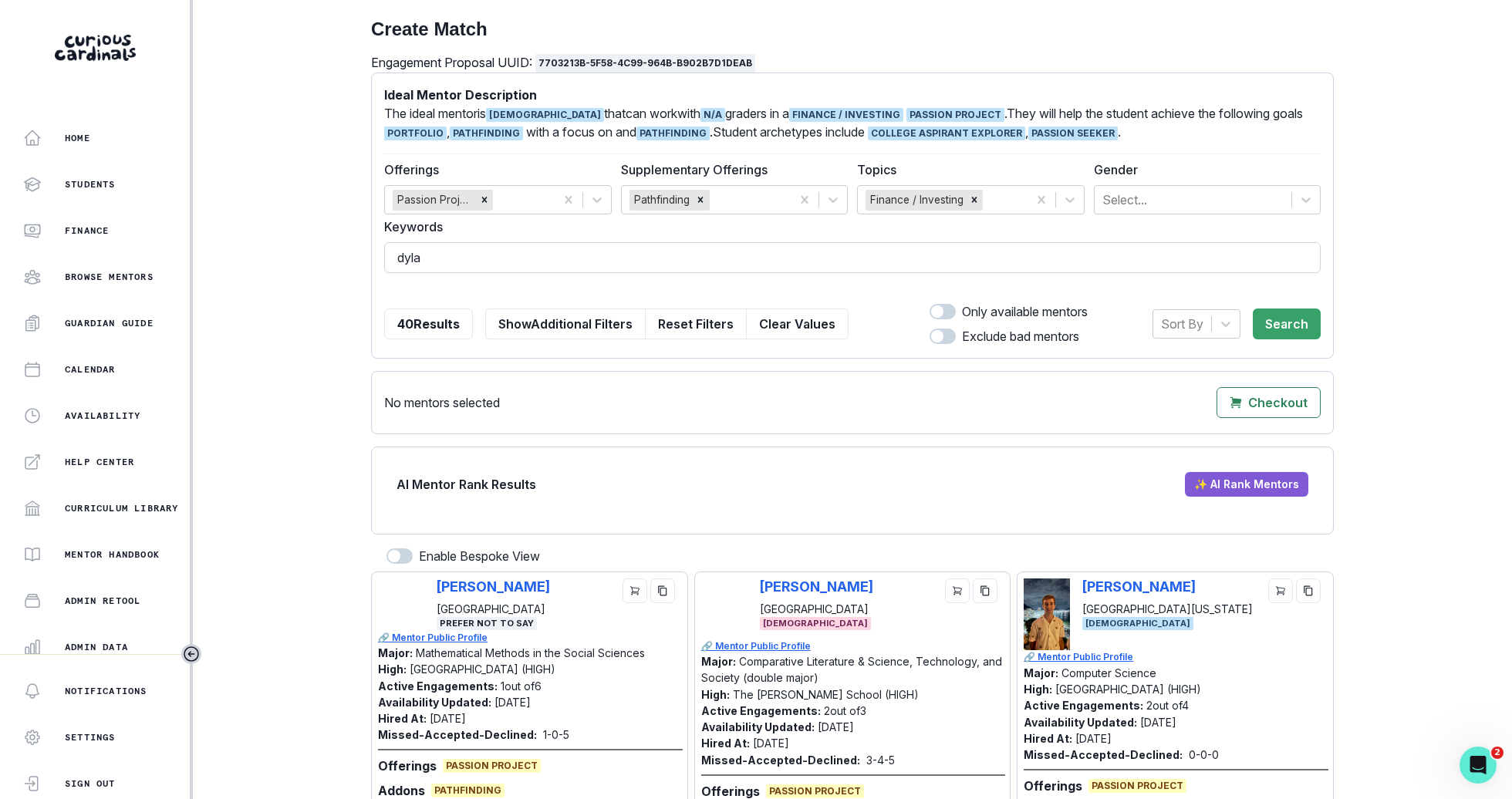
type input "[PERSON_NAME]"
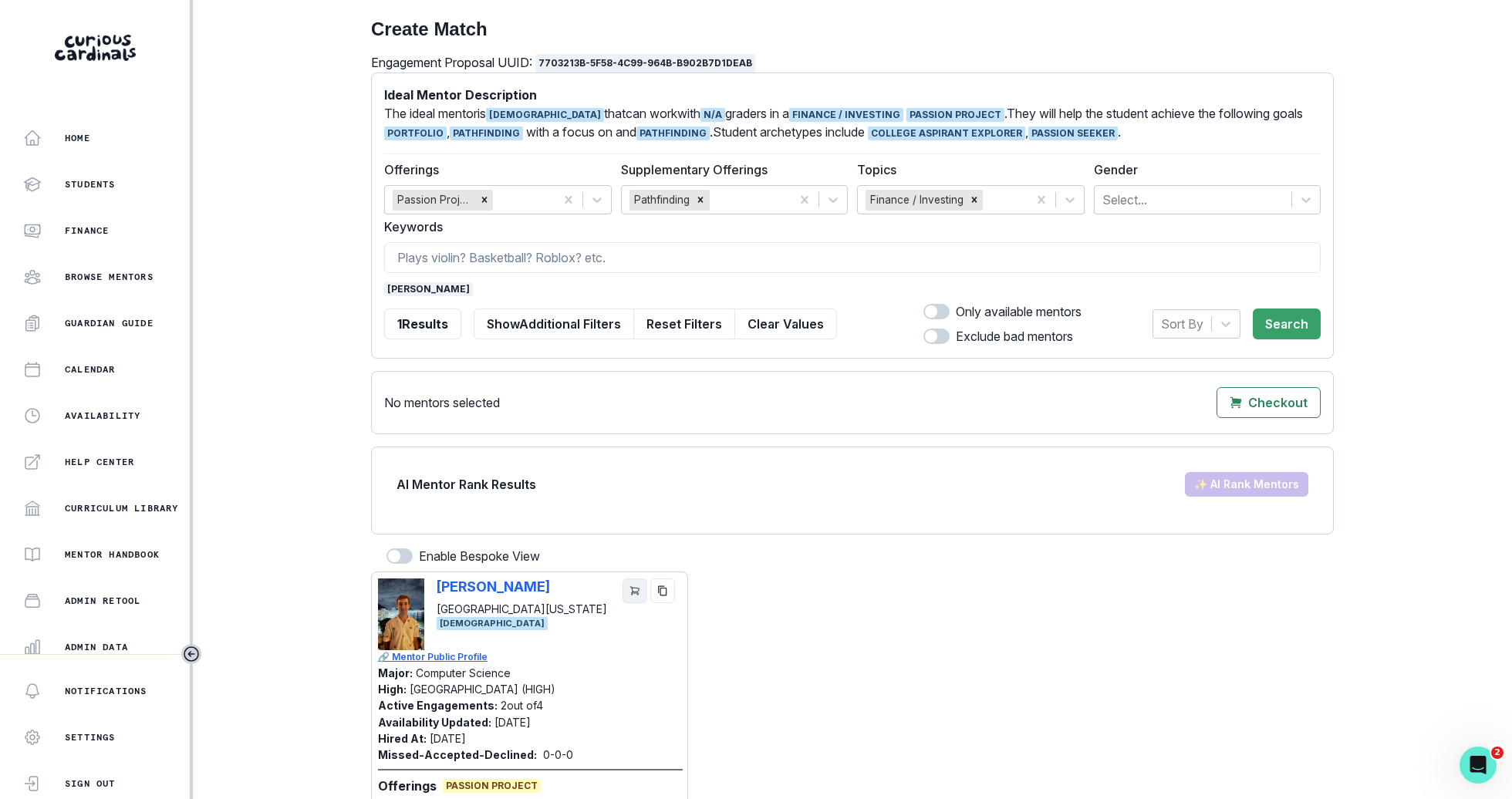
click at [632, 585] on icon "cart" at bounding box center [634, 590] width 11 height 11
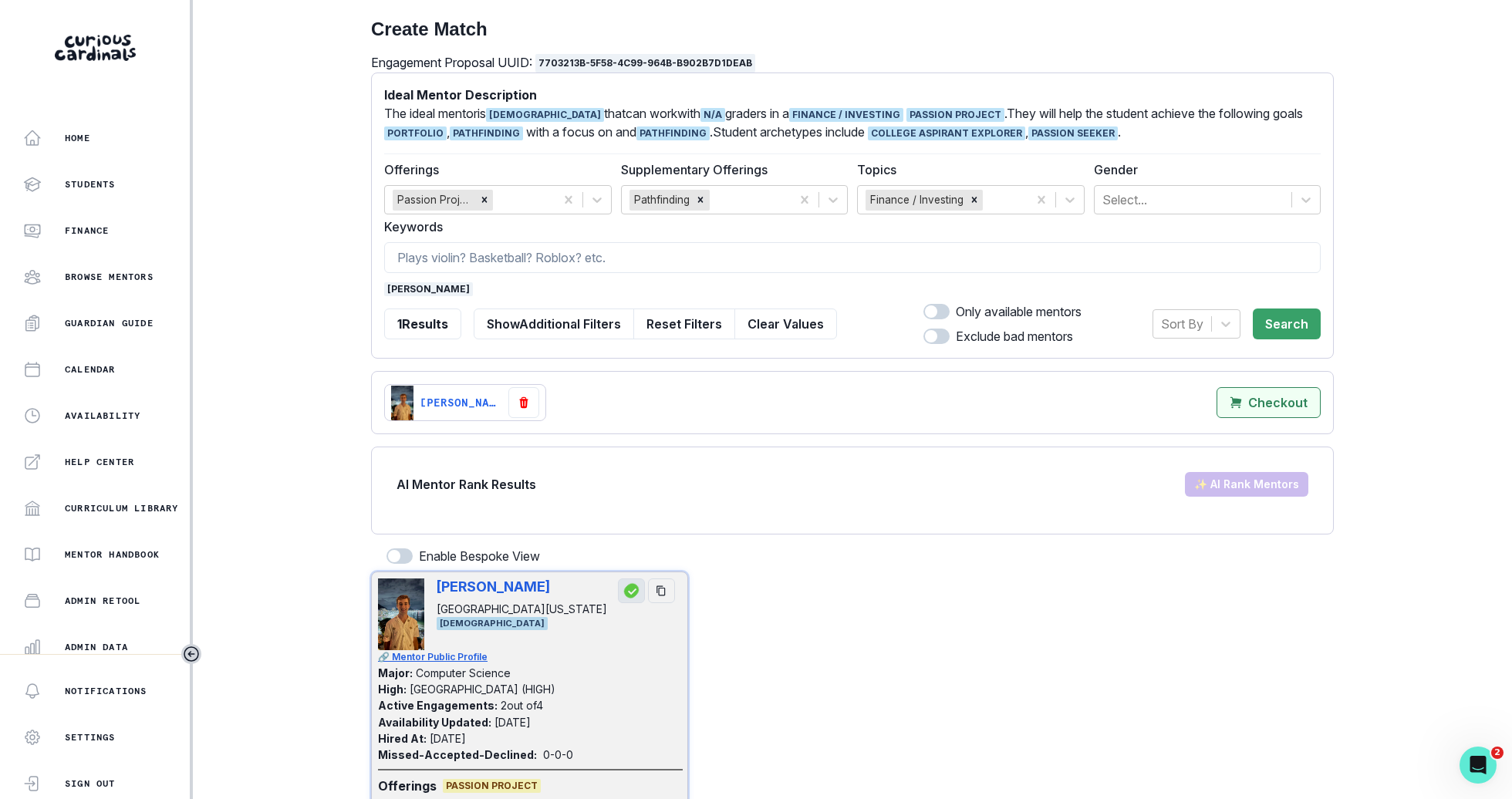
click at [1290, 402] on p "Checkout" at bounding box center [1278, 402] width 60 height 14
select select "CASCADE"
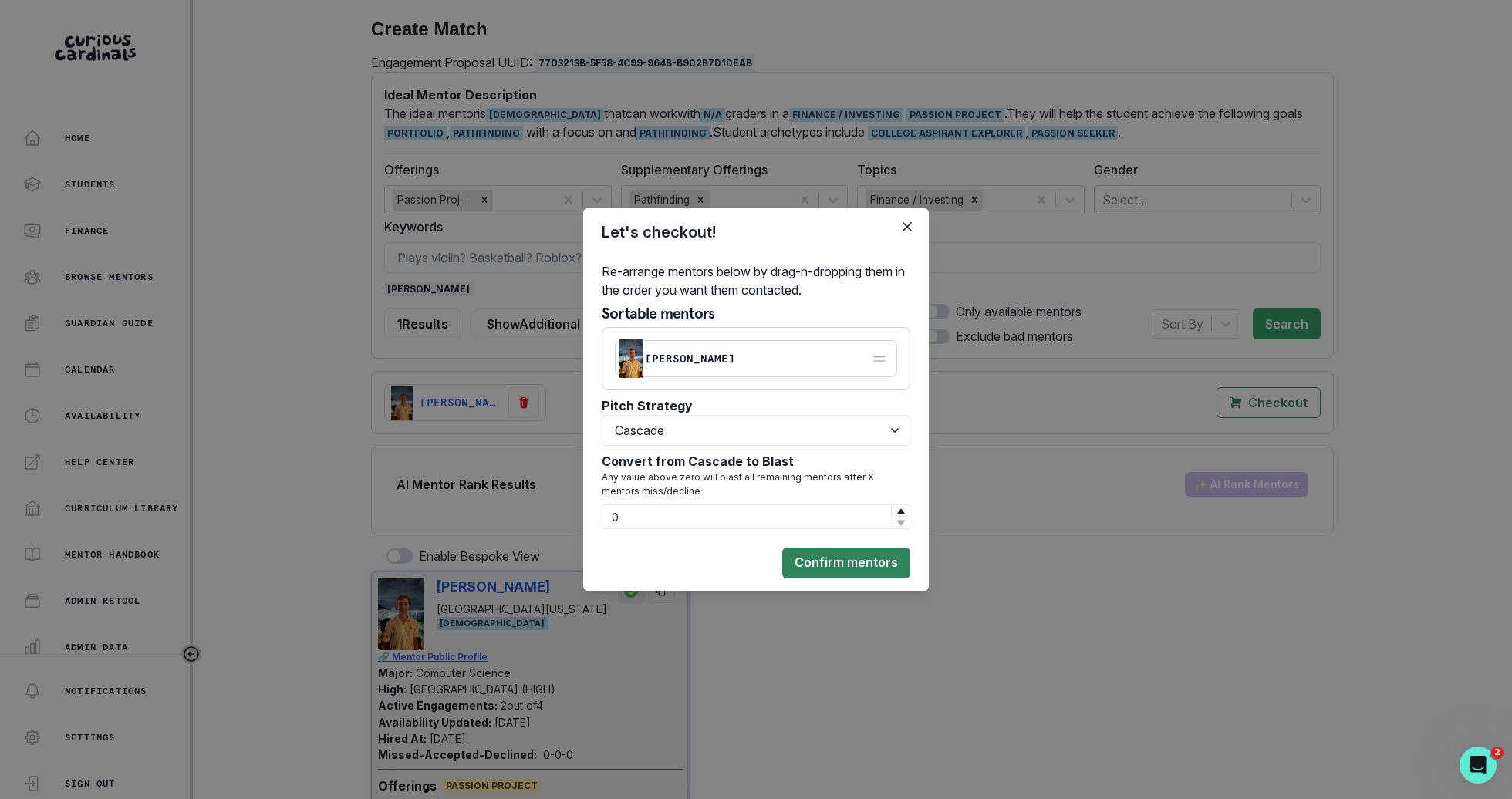
click at [862, 562] on button "Confirm mentors" at bounding box center [845, 563] width 128 height 31
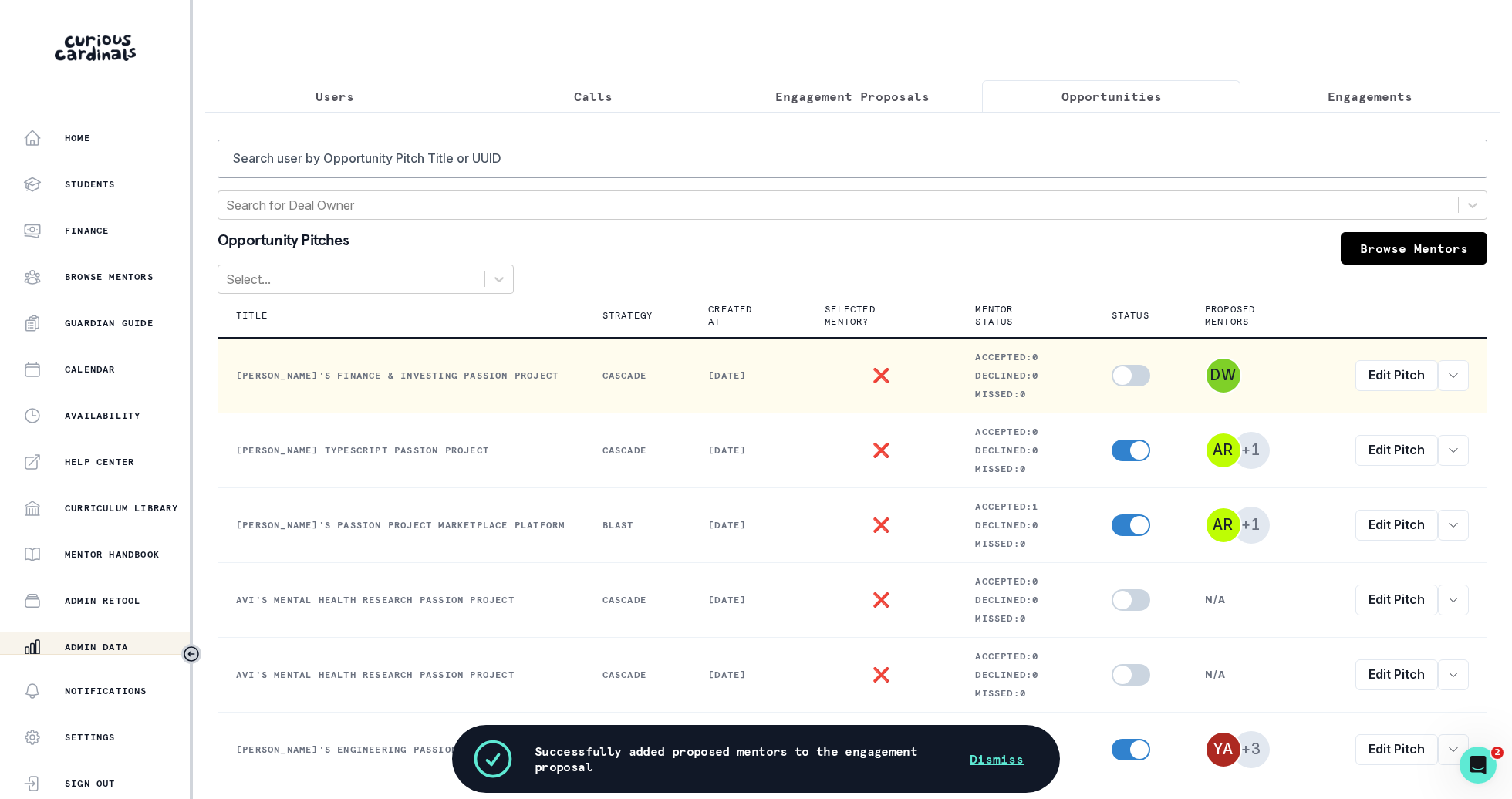
click at [1123, 376] on span at bounding box center [1121, 375] width 18 height 18
click at [1111, 365] on input "checkbox" at bounding box center [1110, 364] width 1 height 1
checkbox input "true"
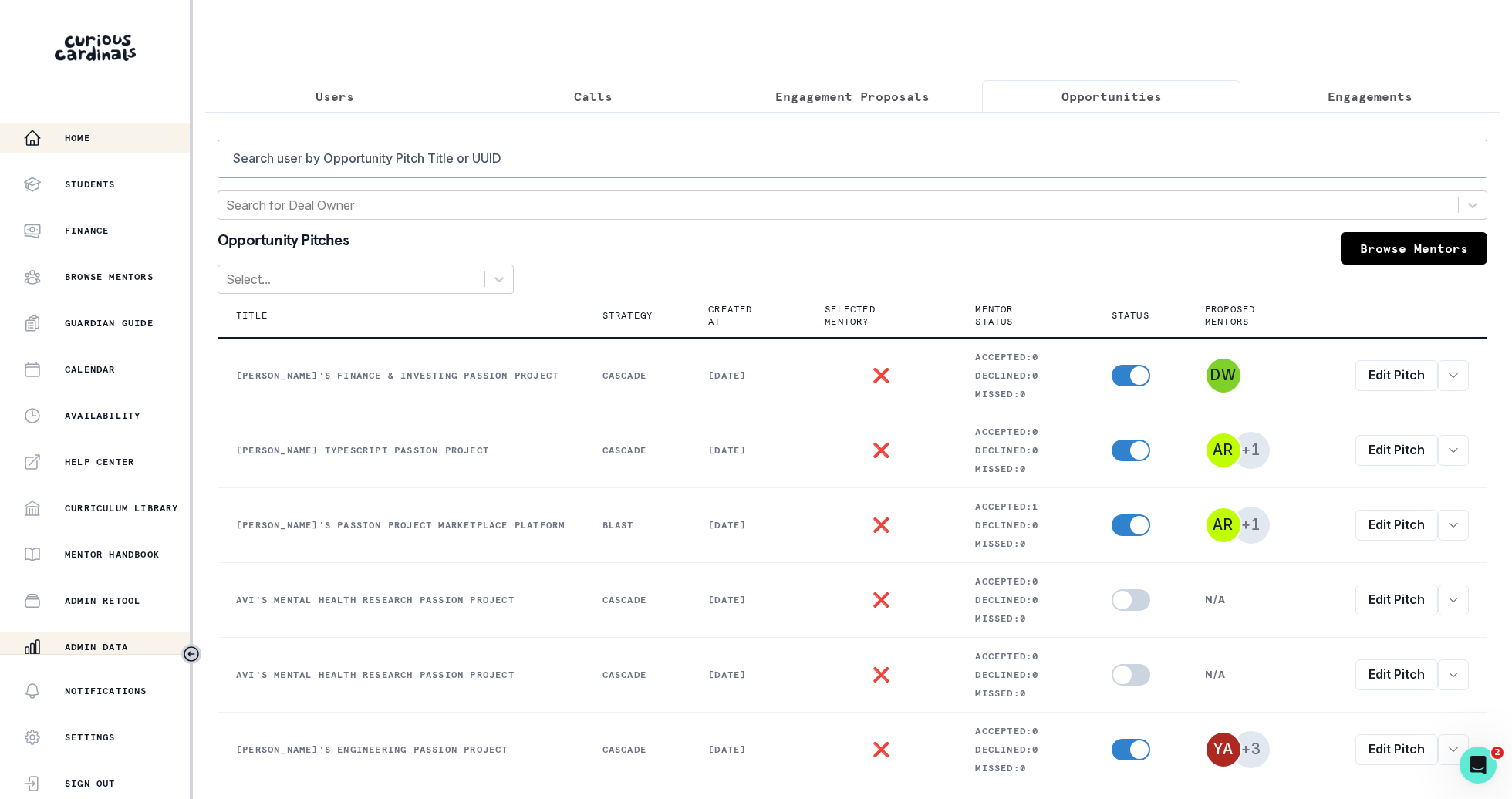
click at [121, 147] on button "Home" at bounding box center [94, 138] width 189 height 31
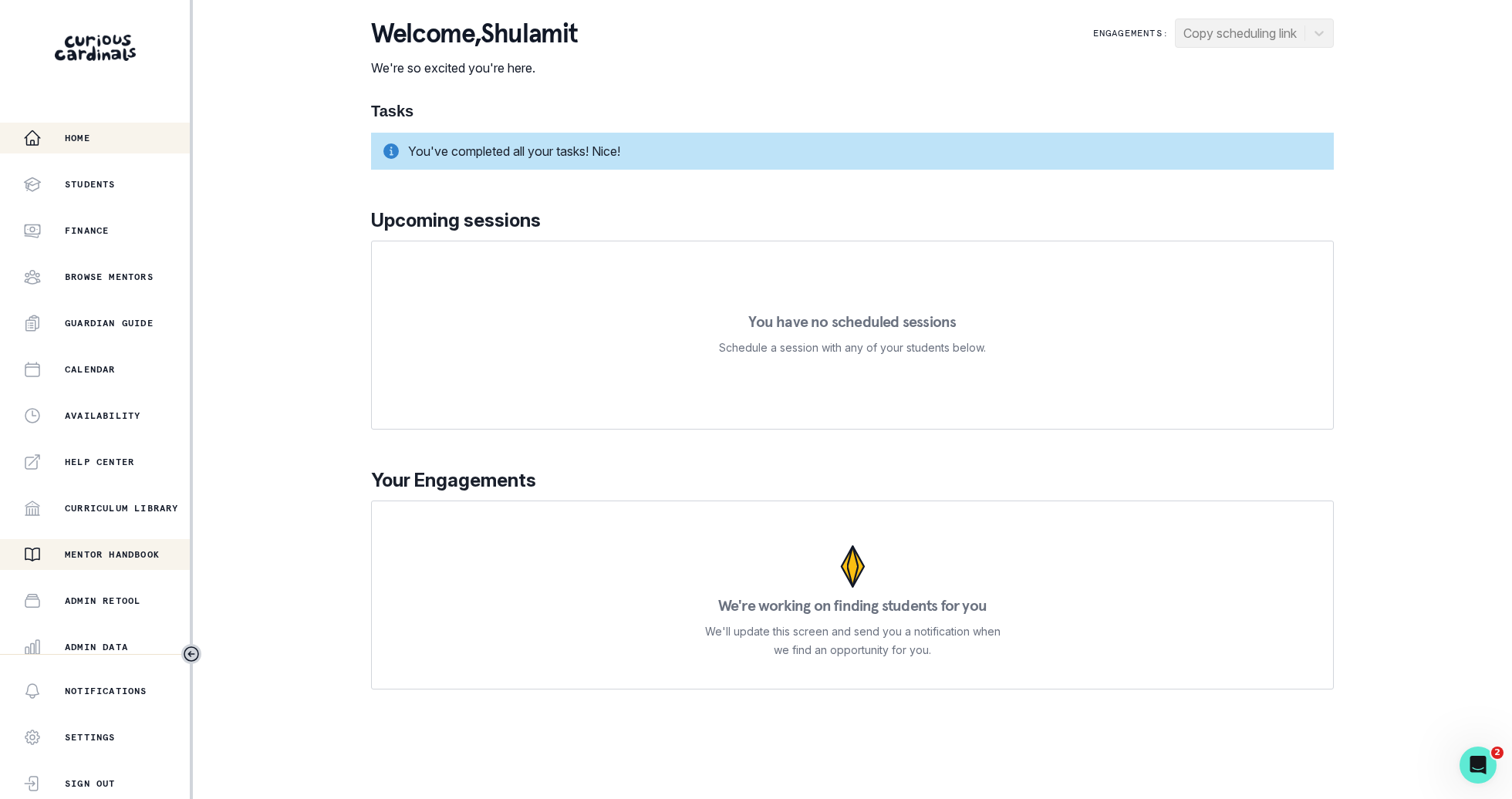
scroll to position [147, 0]
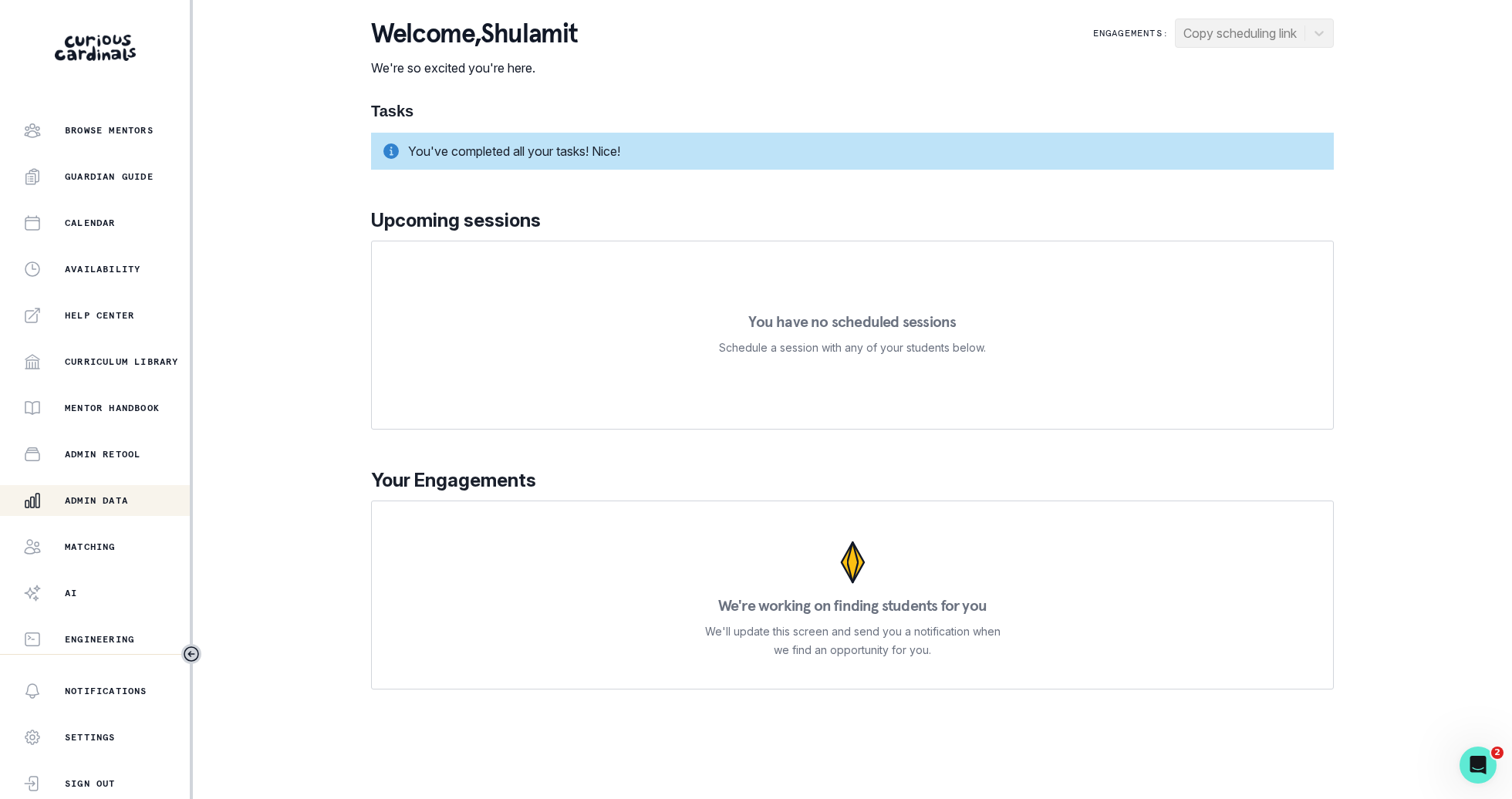
click at [112, 500] on p "Admin Data" at bounding box center [96, 500] width 63 height 12
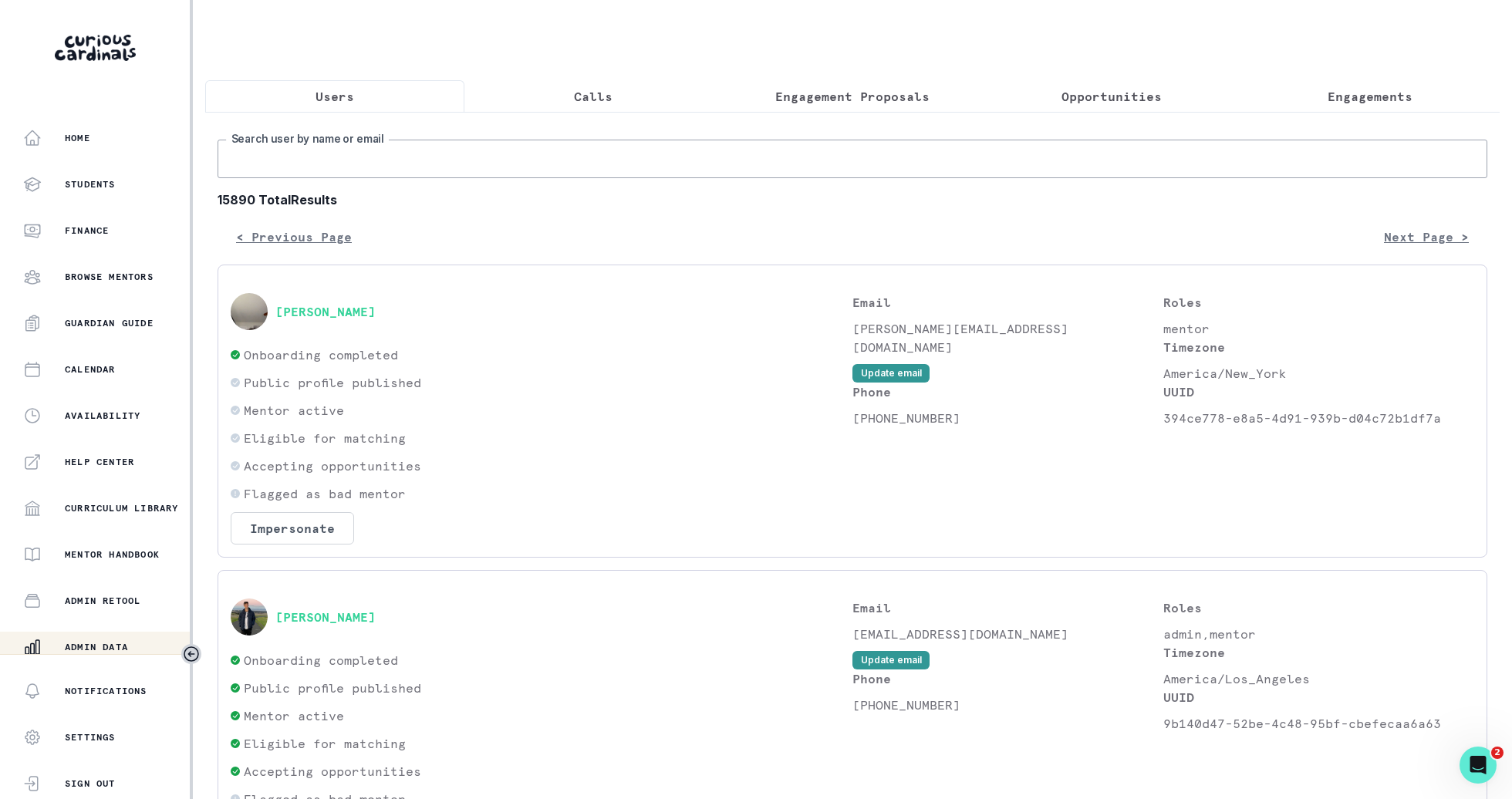
click at [499, 162] on input "Search user by name or email" at bounding box center [851, 158] width 1269 height 38
type input "[PERSON_NAME]"
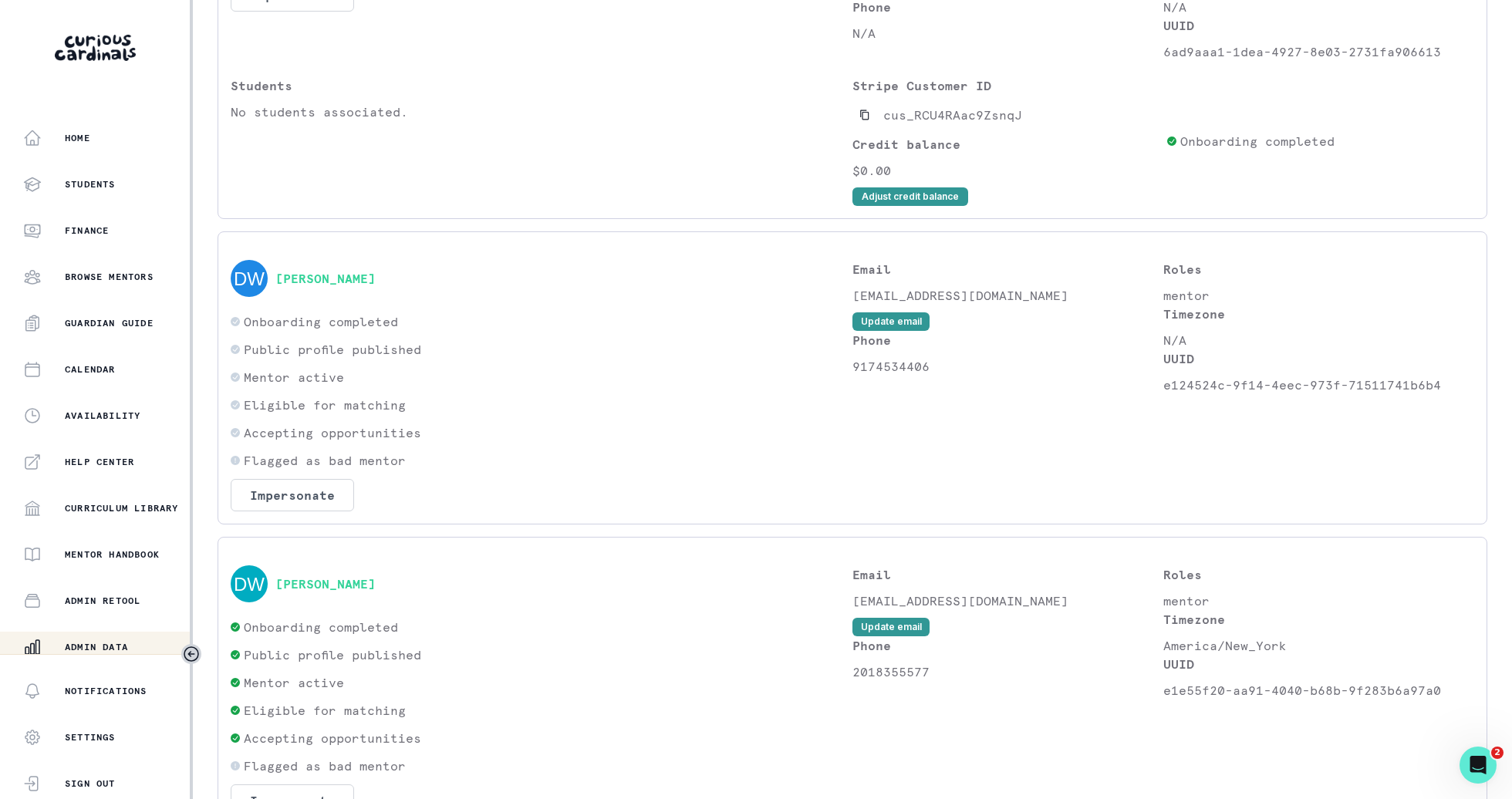
scroll to position [1004, 0]
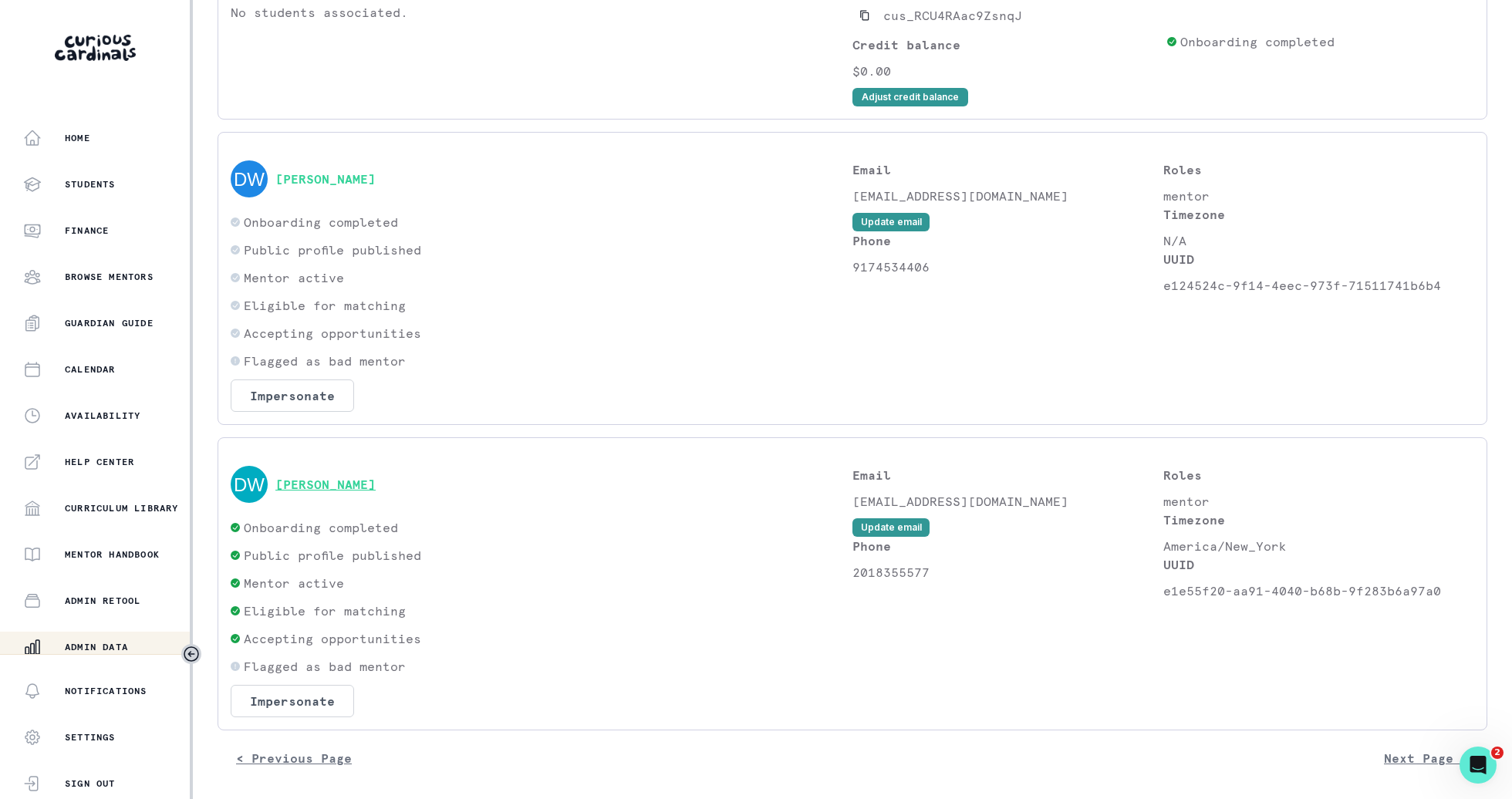
click at [335, 479] on button "[PERSON_NAME]" at bounding box center [326, 484] width 100 height 15
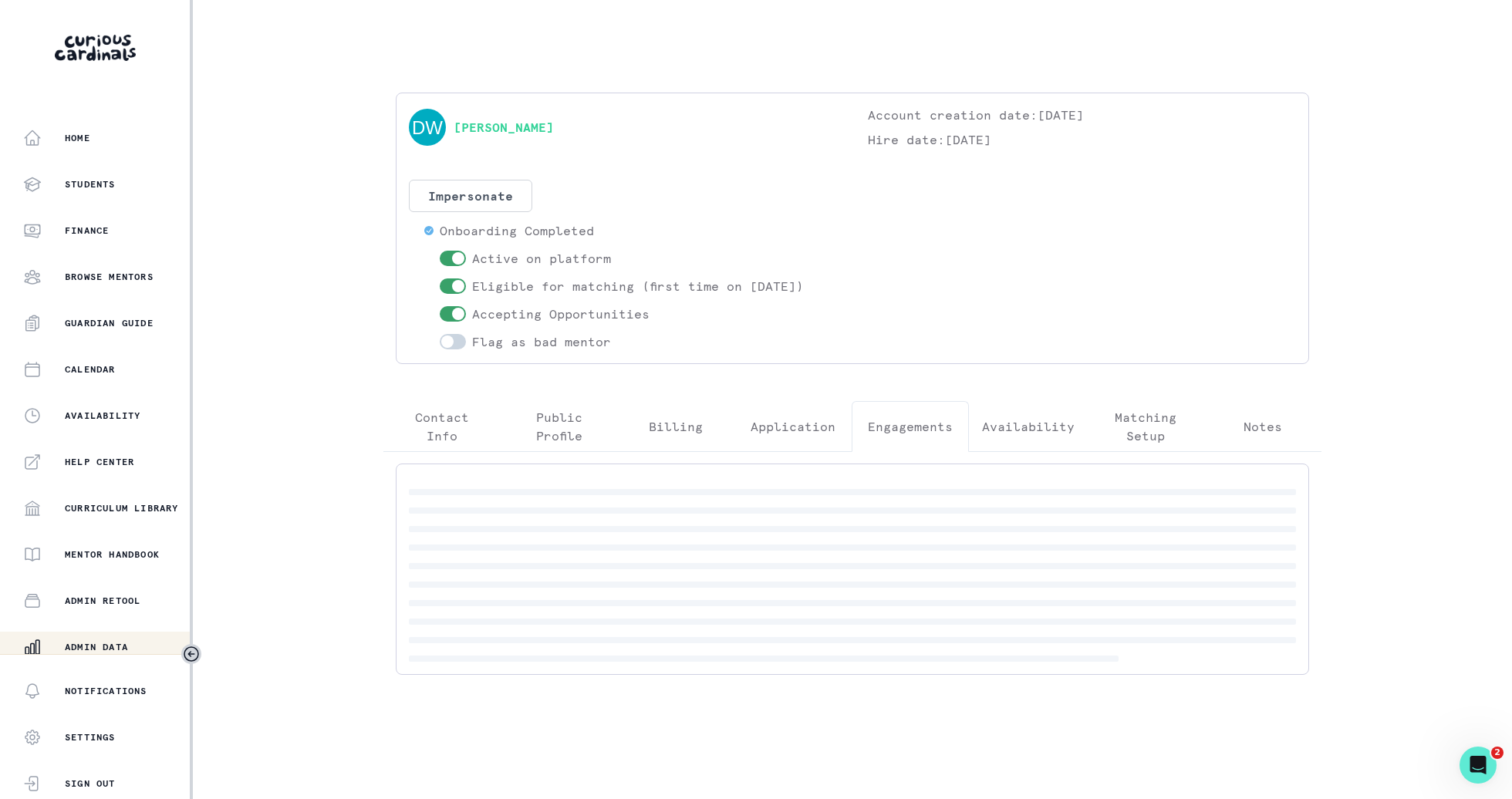
click at [917, 426] on p "Engagements" at bounding box center [910, 425] width 85 height 18
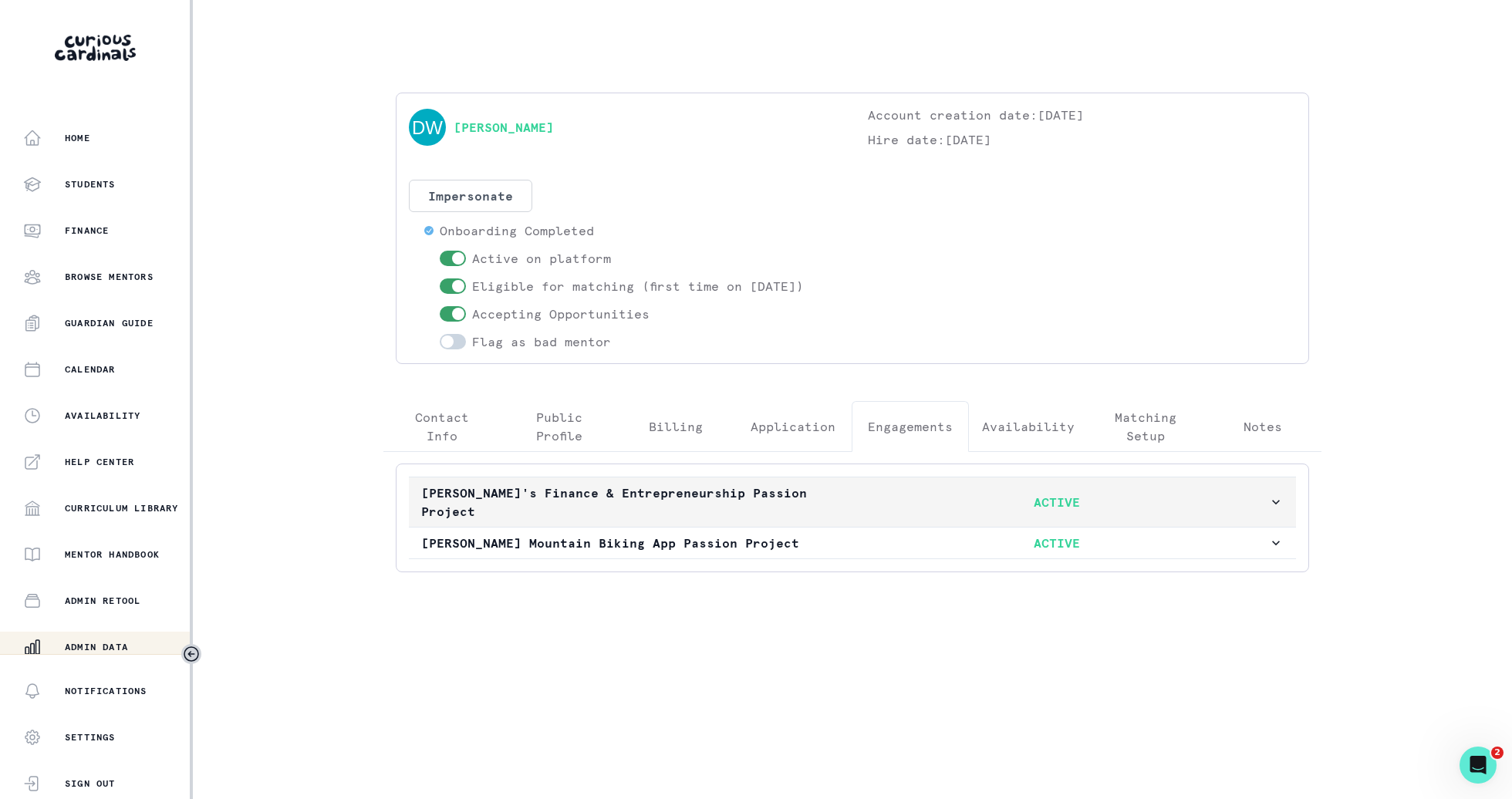
click at [917, 503] on p "ACTIVE" at bounding box center [1056, 501] width 424 height 18
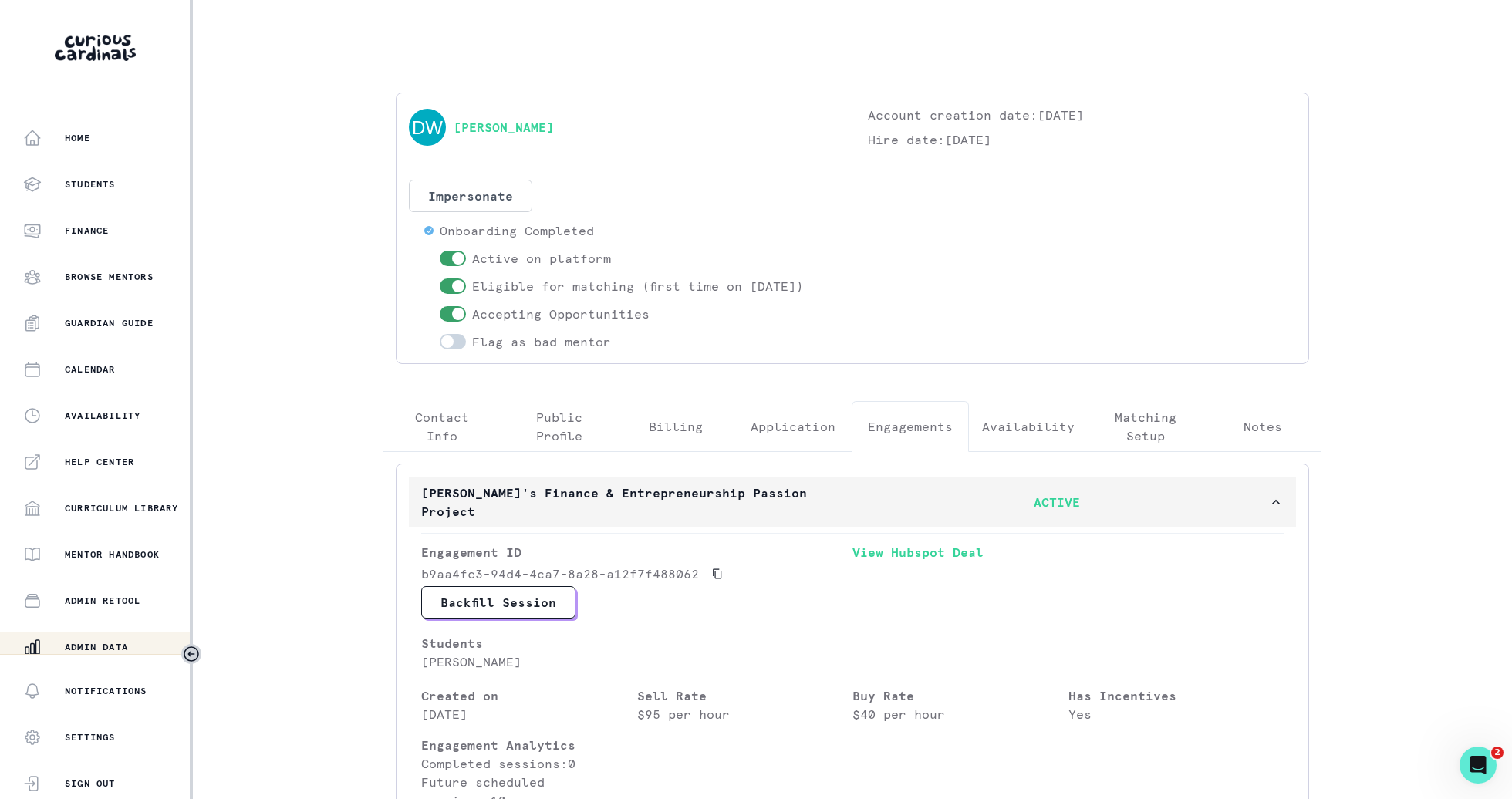
click at [917, 503] on p "ACTIVE" at bounding box center [1056, 501] width 424 height 18
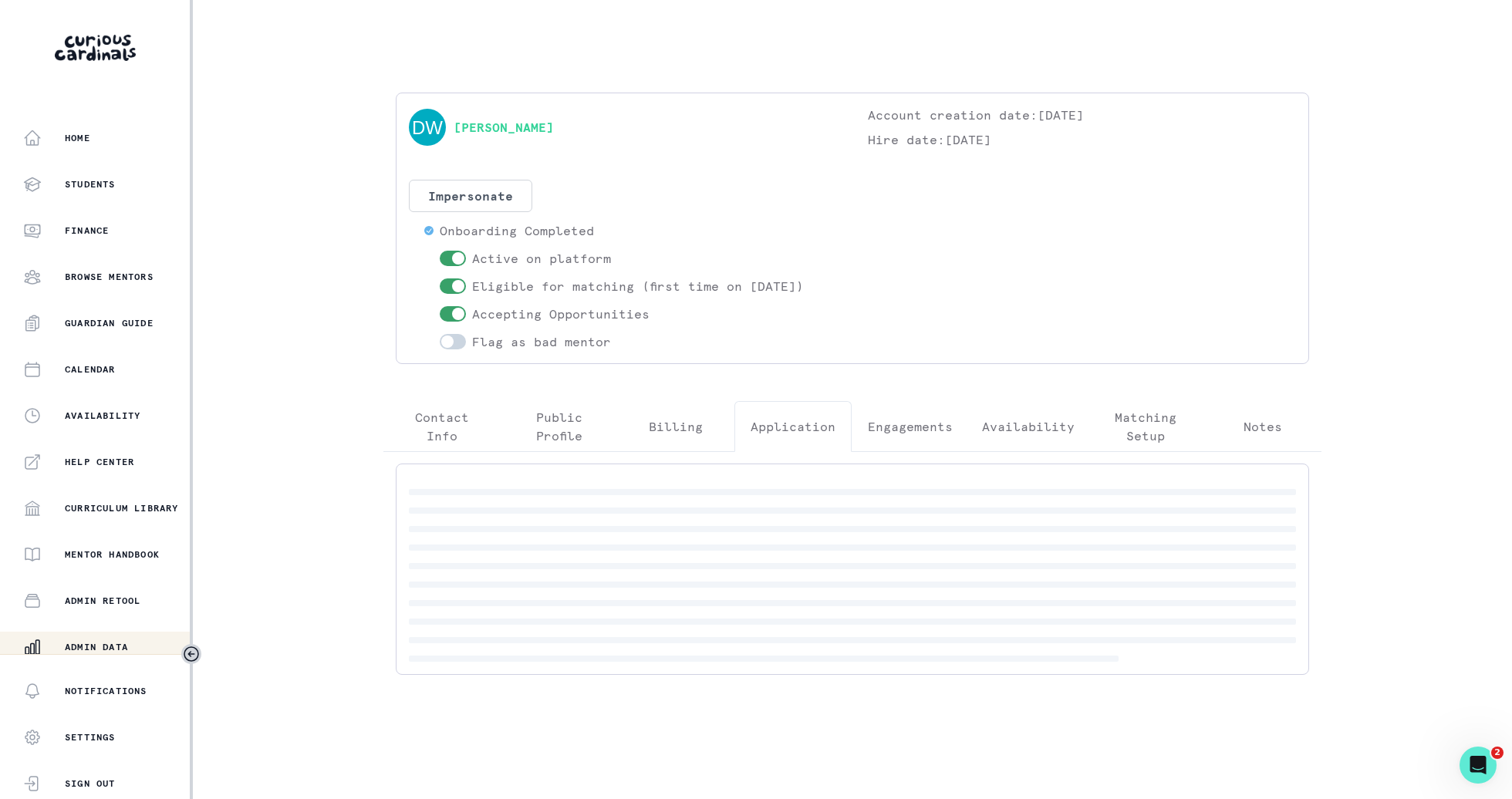
click at [822, 440] on button "Application" at bounding box center [793, 425] width 117 height 51
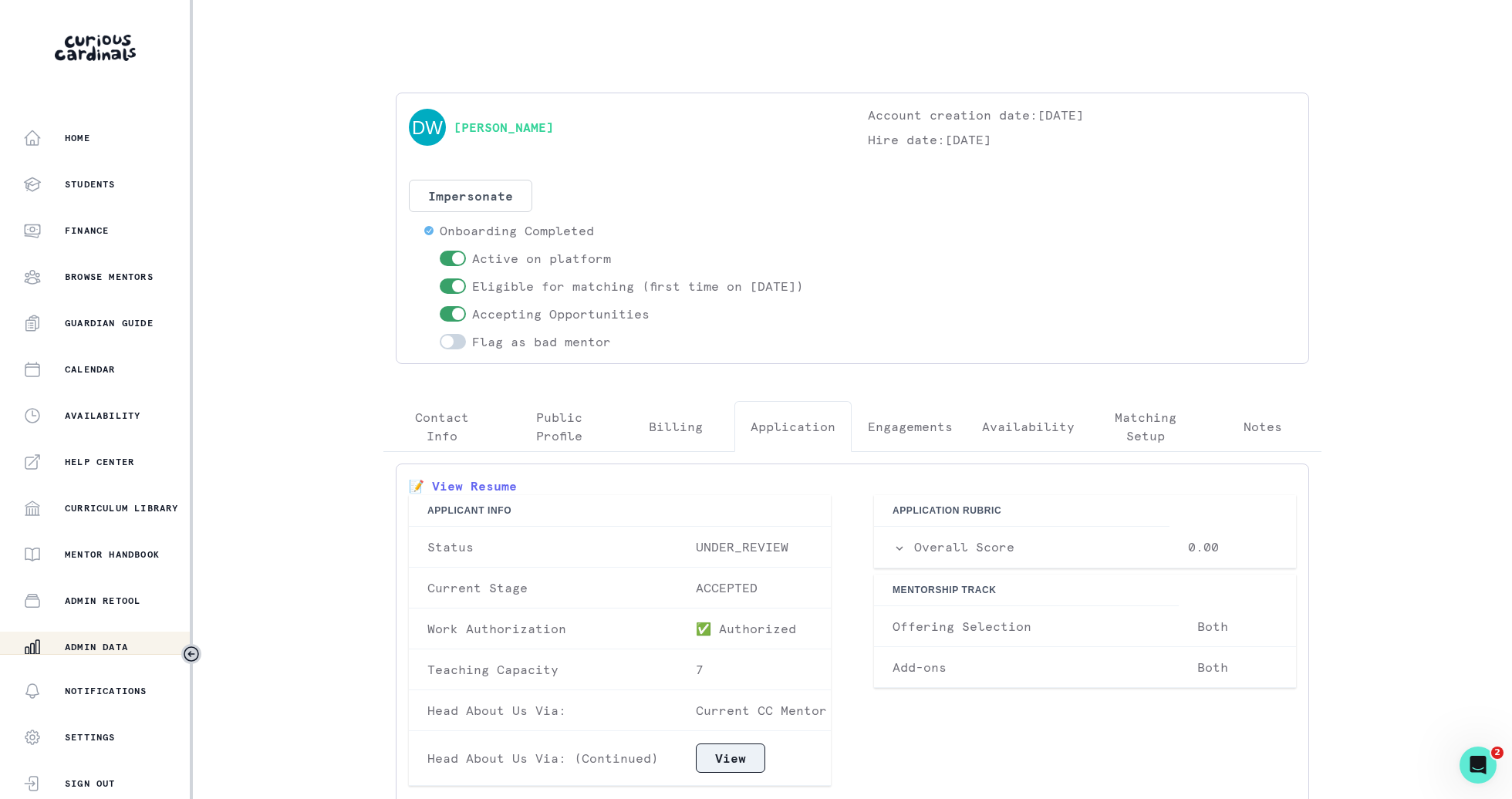
click at [733, 759] on button "View" at bounding box center [730, 758] width 69 height 30
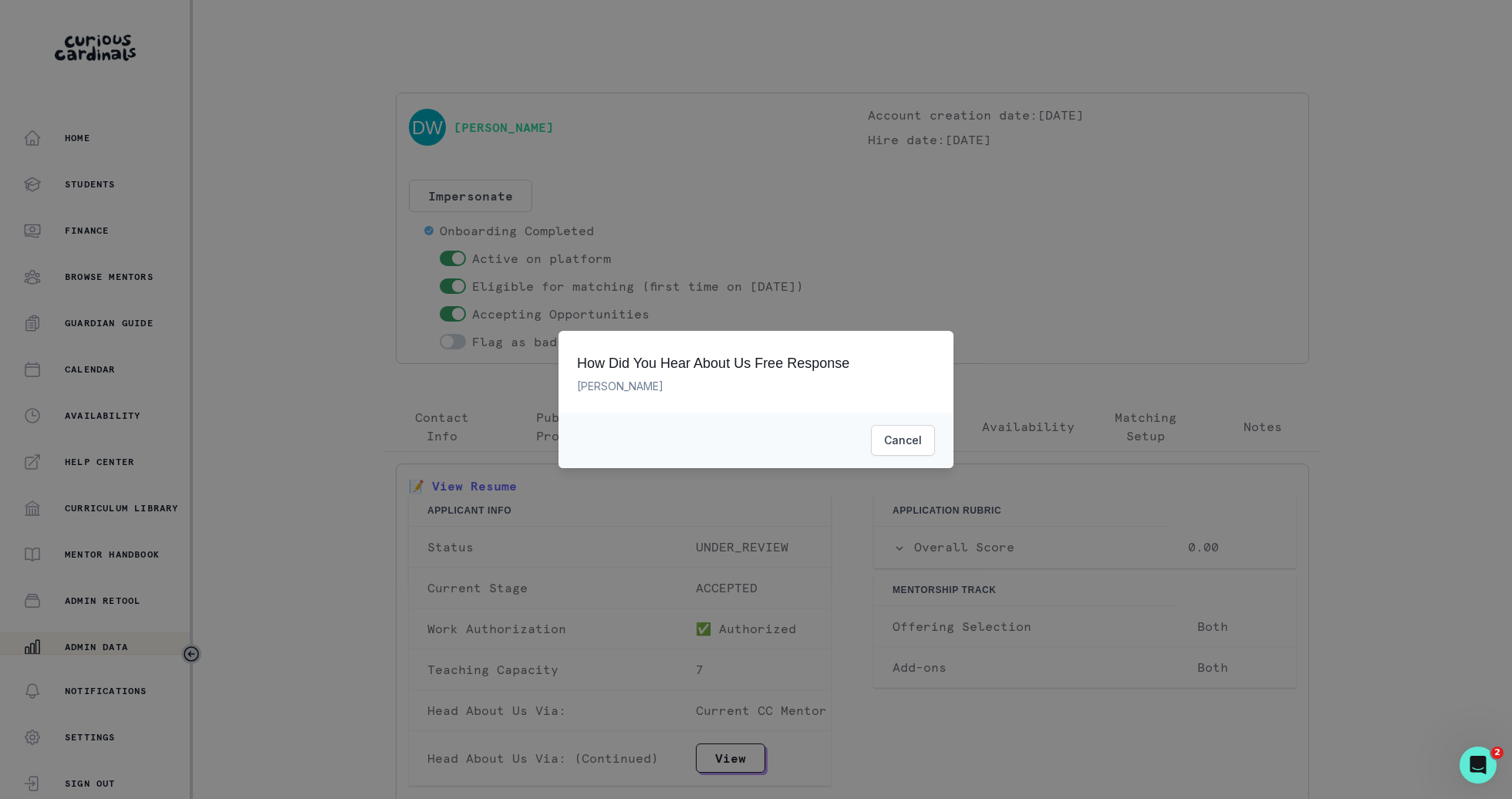
click at [783, 698] on div "How Did You Hear About Us Free Response [PERSON_NAME] Cancel" at bounding box center [756, 400] width 1512 height 799
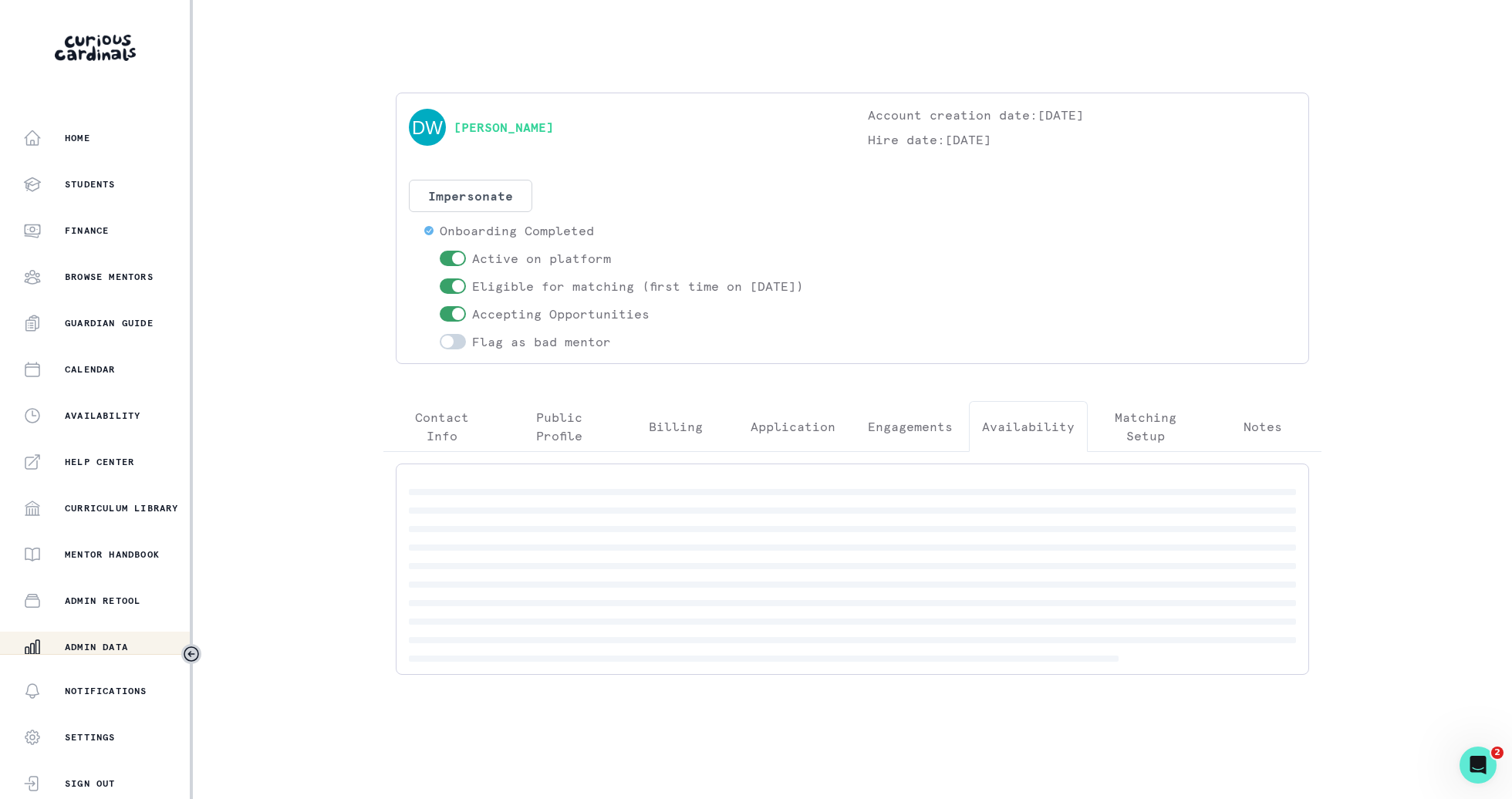
click at [1059, 318] on div "[PERSON_NAME] Account creation date: [DATE] Hire date: [DATE] Impersonate Confi…" at bounding box center [852, 389] width 963 height 594
click at [1140, 421] on p "Matching Setup" at bounding box center [1146, 426] width 91 height 37
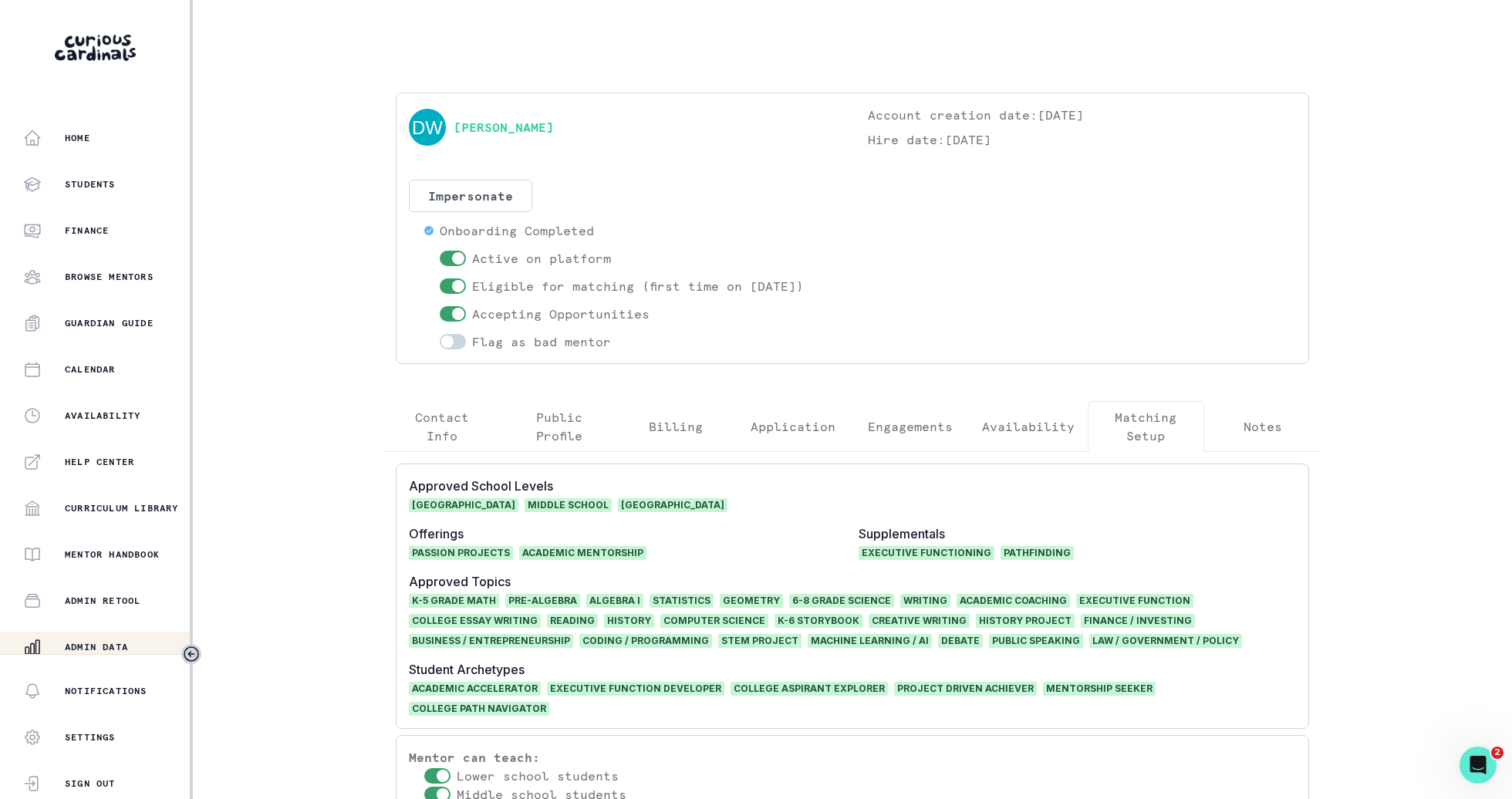
click at [1232, 434] on button "Notes" at bounding box center [1262, 425] width 117 height 51
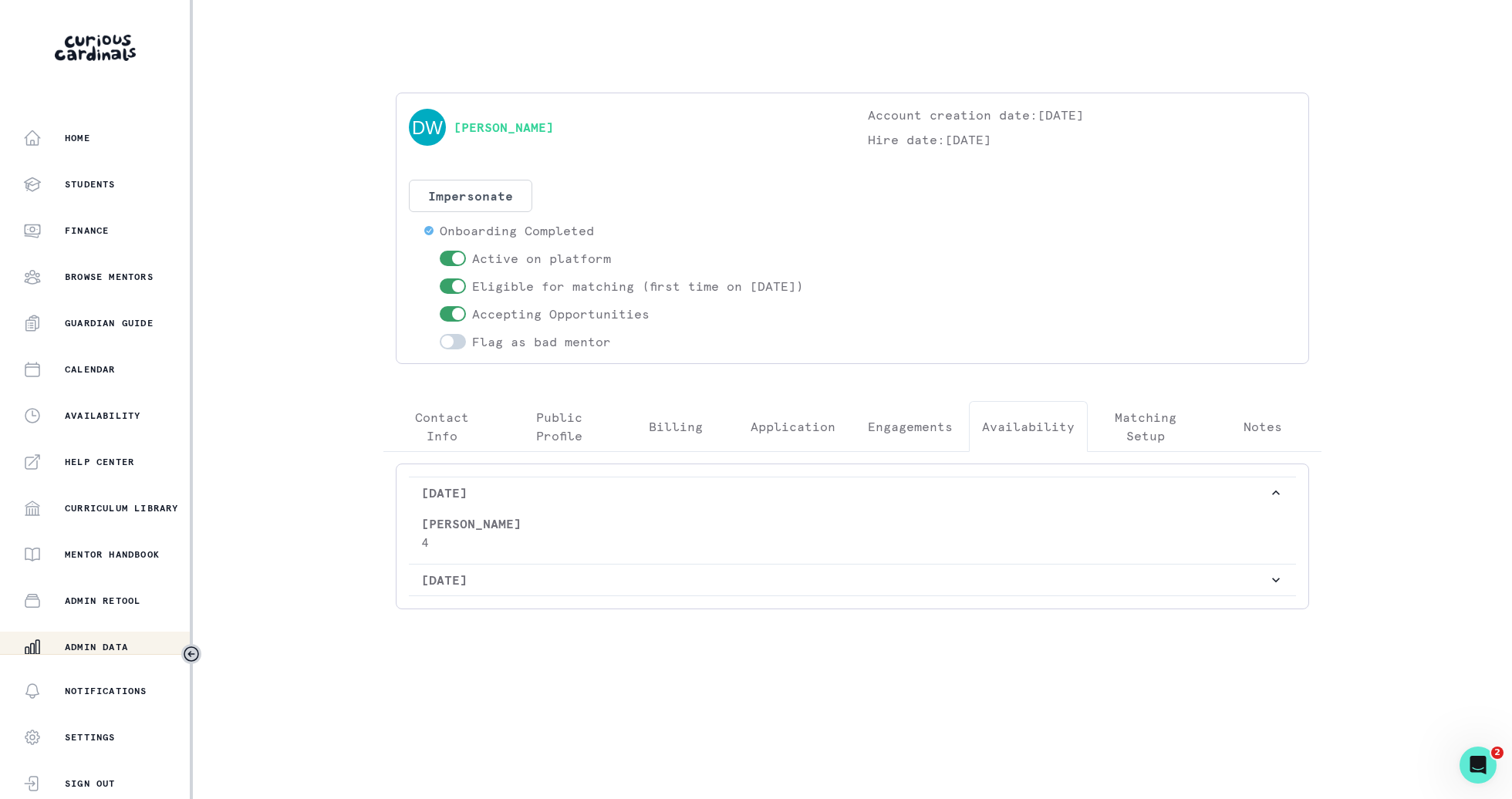
click at [1033, 441] on button "Availability" at bounding box center [1028, 425] width 119 height 51
click at [1153, 439] on p "Matching Setup" at bounding box center [1146, 426] width 91 height 37
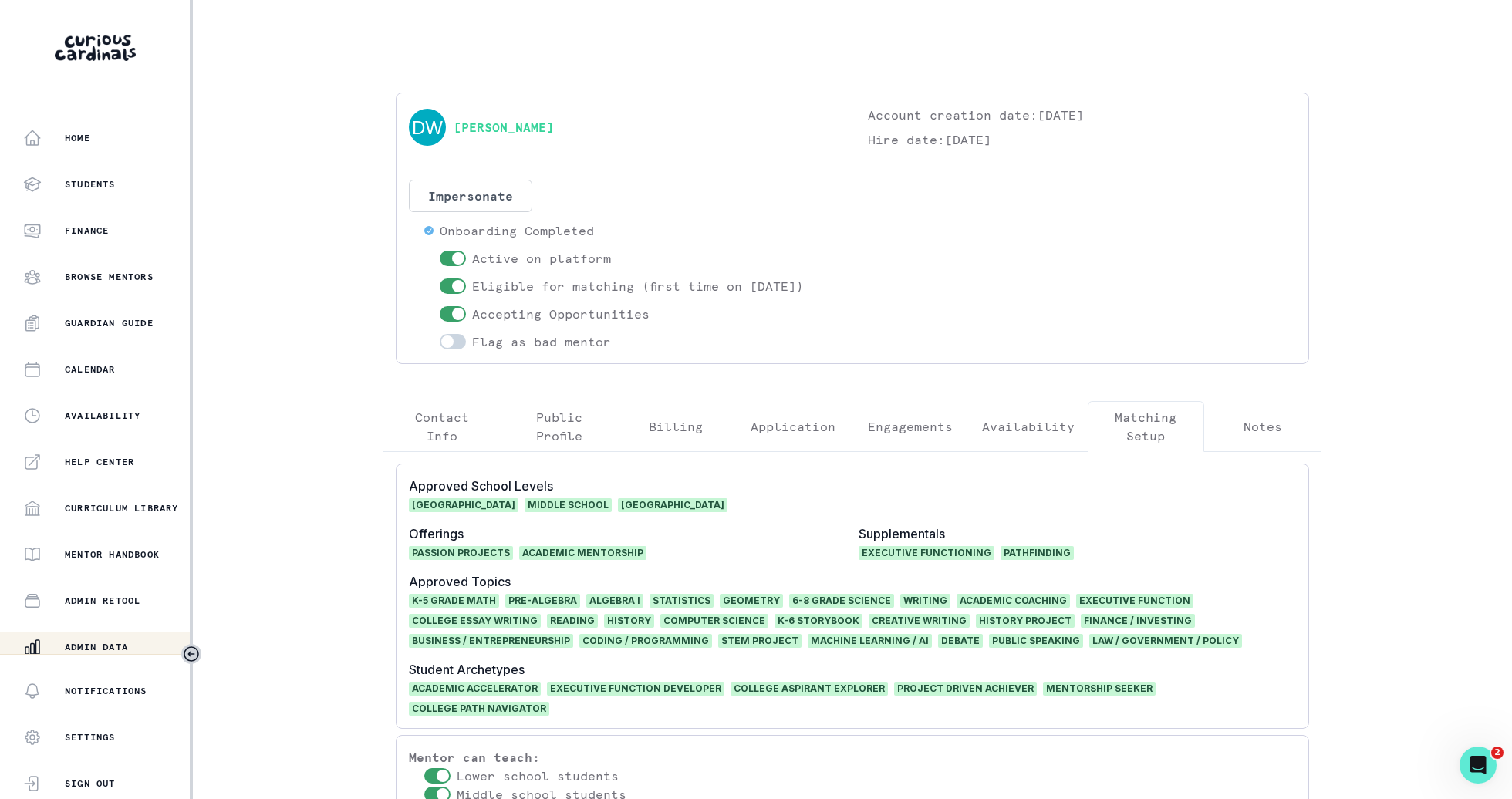
click at [1016, 449] on button "Availability" at bounding box center [1028, 425] width 119 height 51
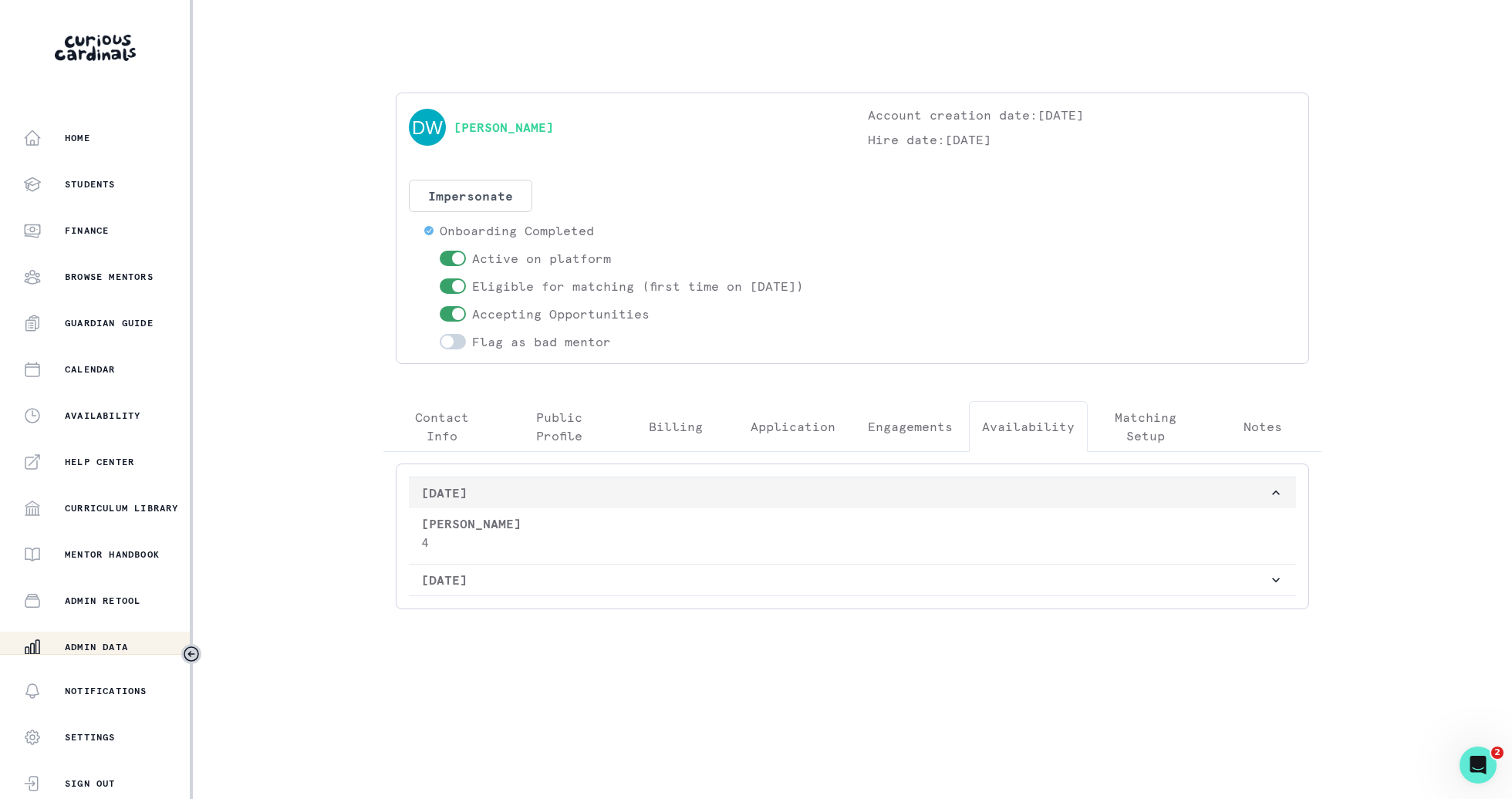
click at [1003, 500] on button "[DATE]" at bounding box center [852, 493] width 887 height 31
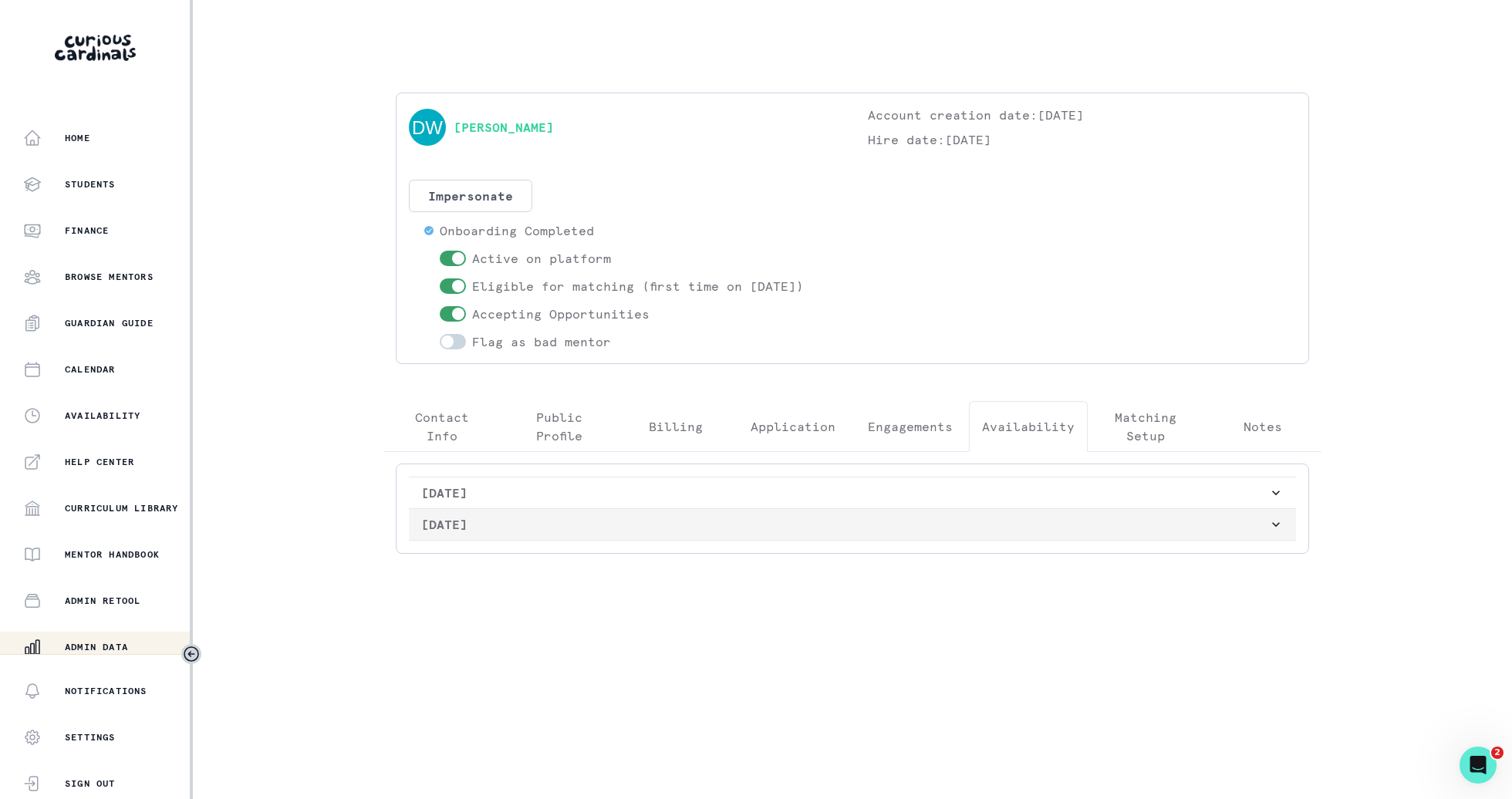
click at [1002, 528] on p "[DATE]" at bounding box center [844, 523] width 847 height 18
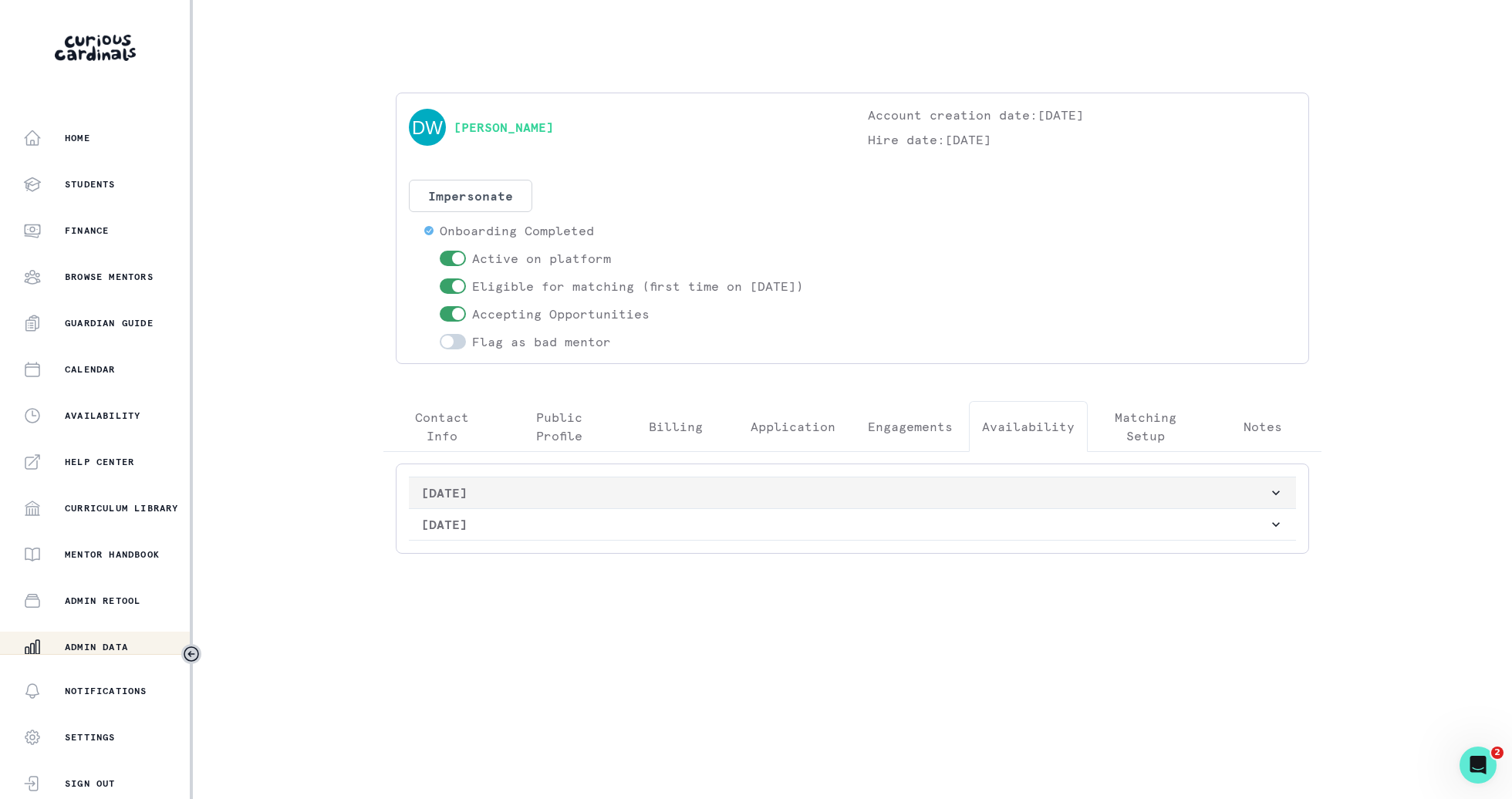
click at [1015, 486] on p "[DATE]" at bounding box center [844, 492] width 847 height 18
click at [939, 425] on p "Engagements" at bounding box center [910, 425] width 85 height 18
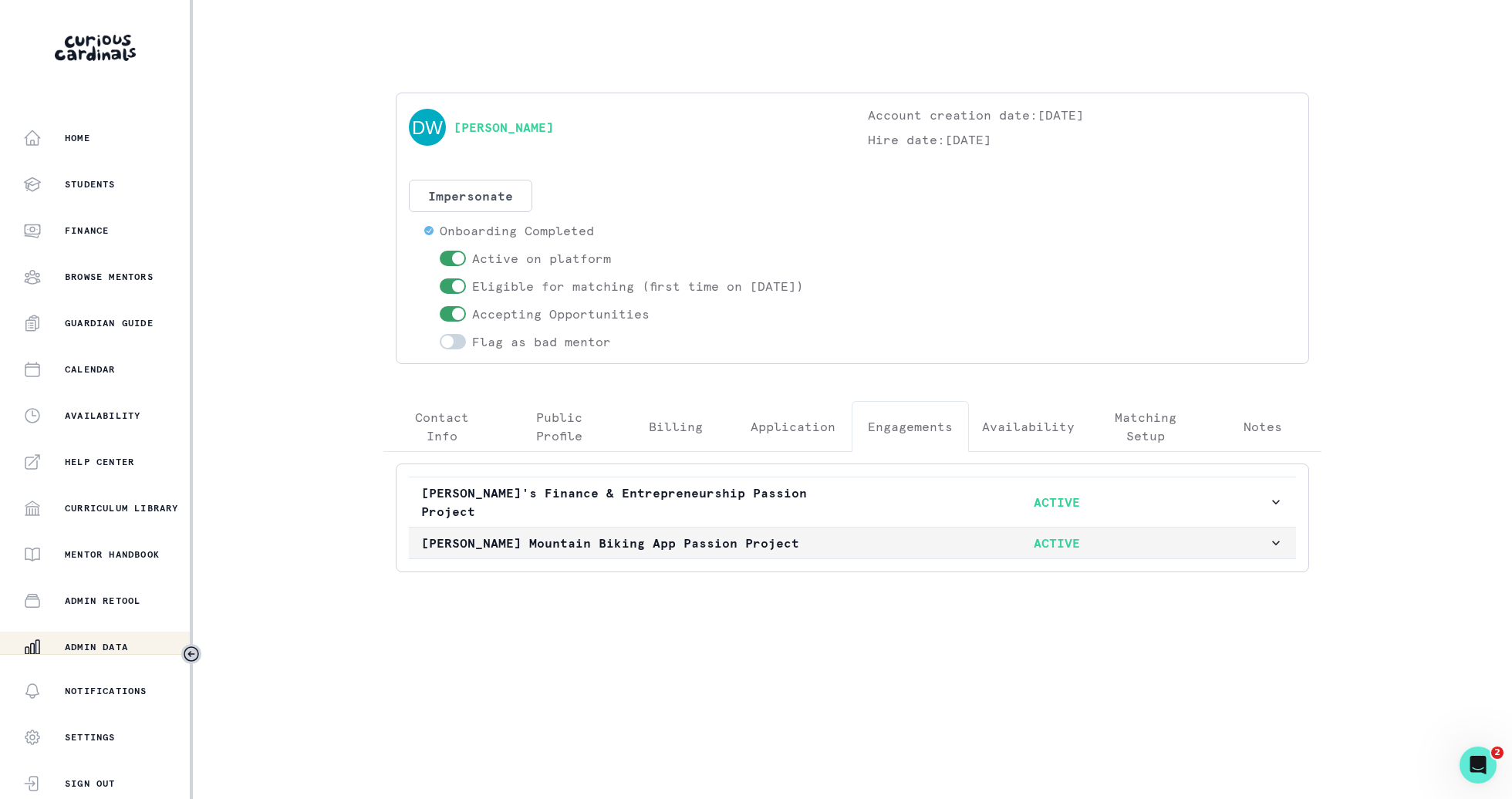
click at [919, 540] on p "ACTIVE" at bounding box center [1056, 543] width 424 height 18
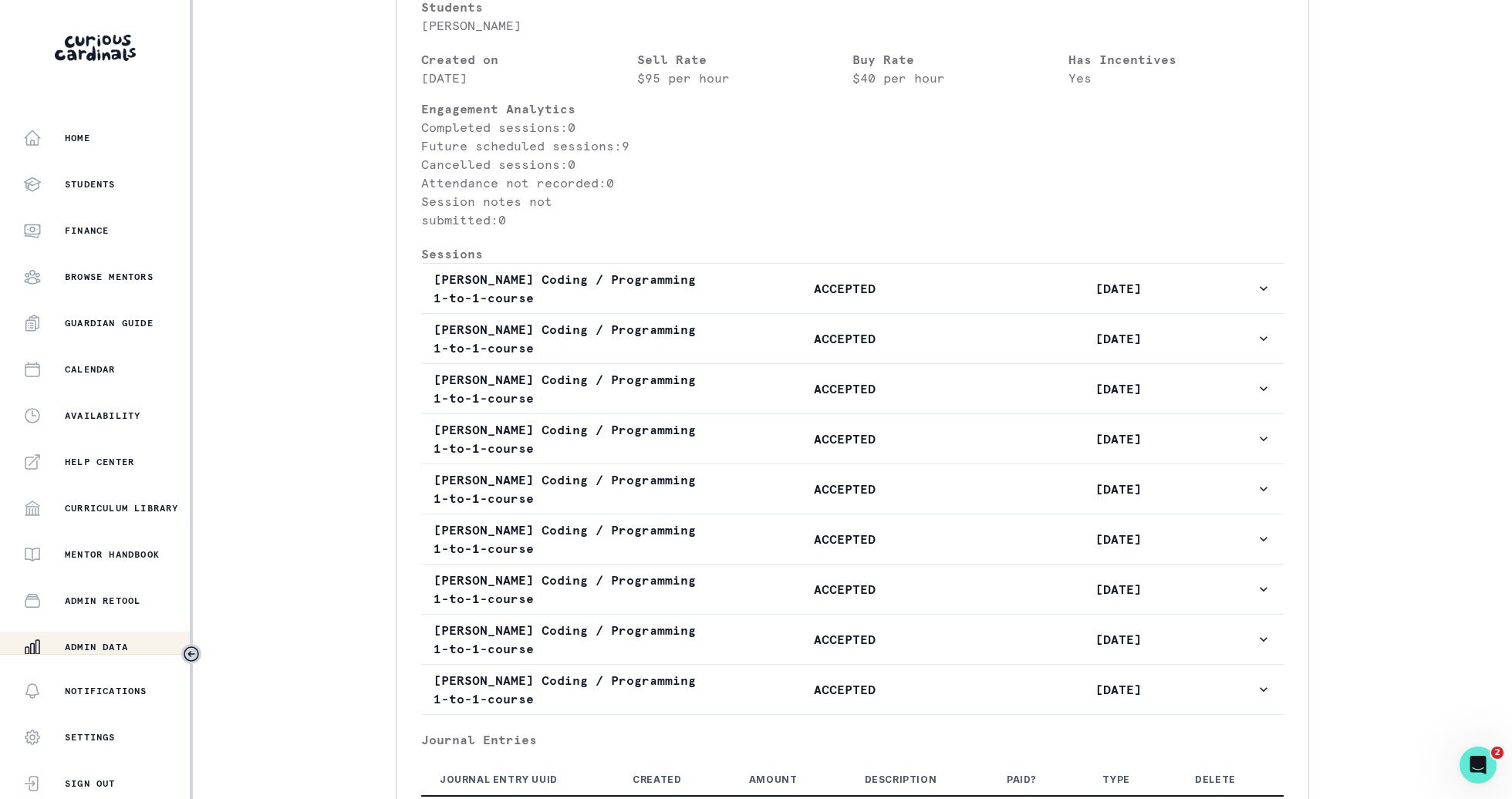
scroll to position [160, 0]
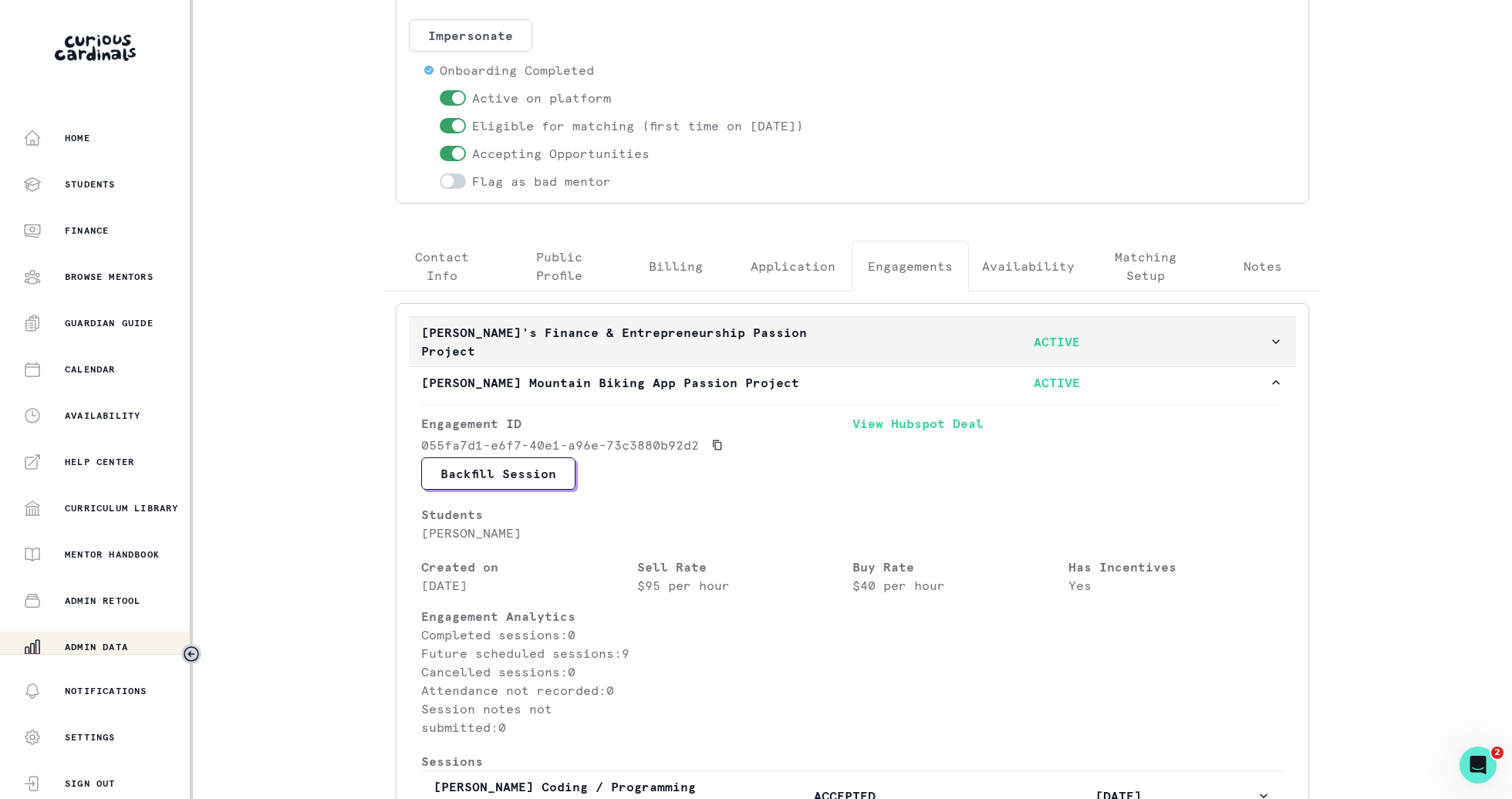
click at [915, 327] on button "[PERSON_NAME]'s Finance & Entrepreneurship Passion Project ACTIVE" at bounding box center [852, 341] width 887 height 49
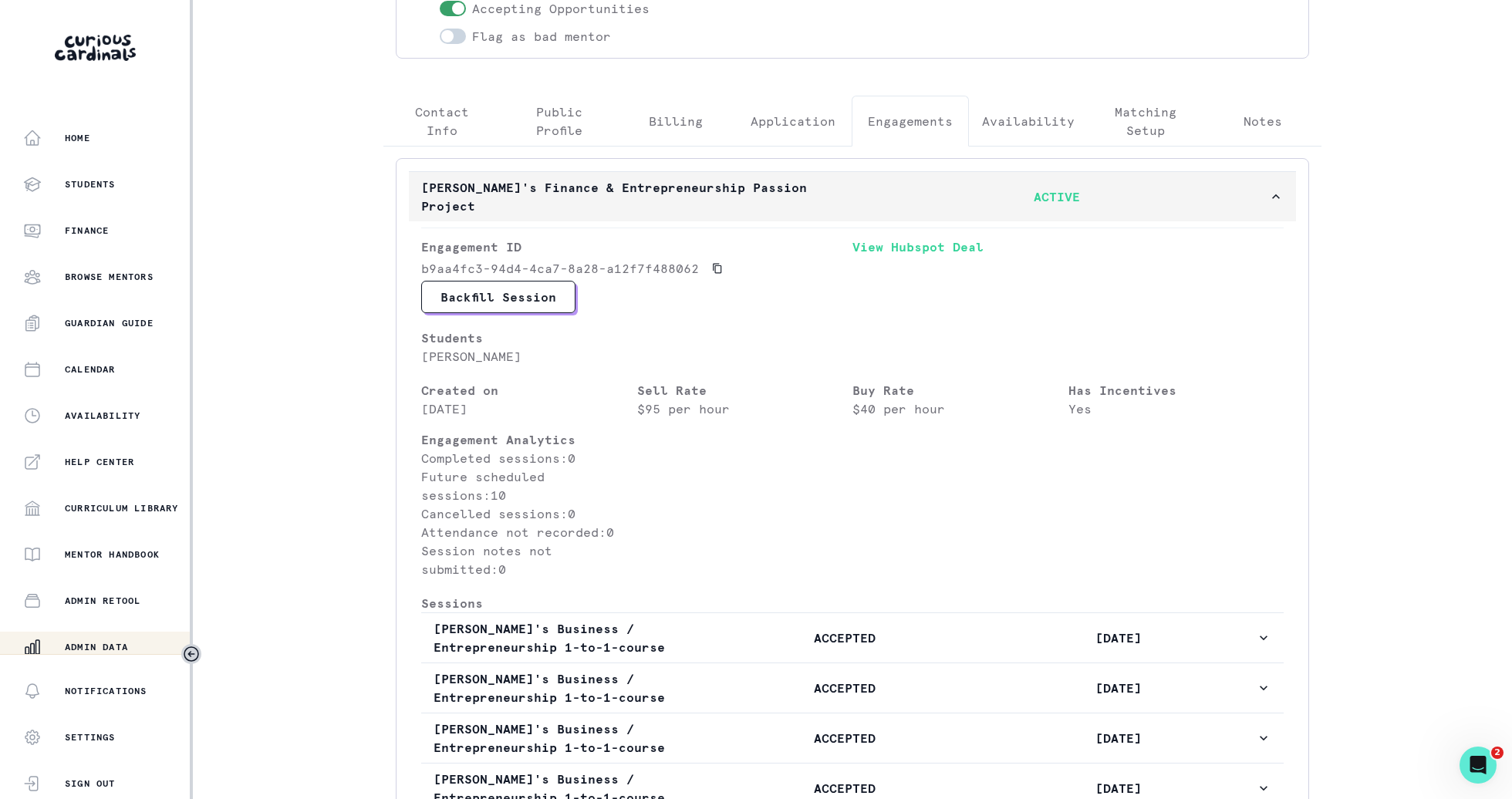
scroll to position [213, 0]
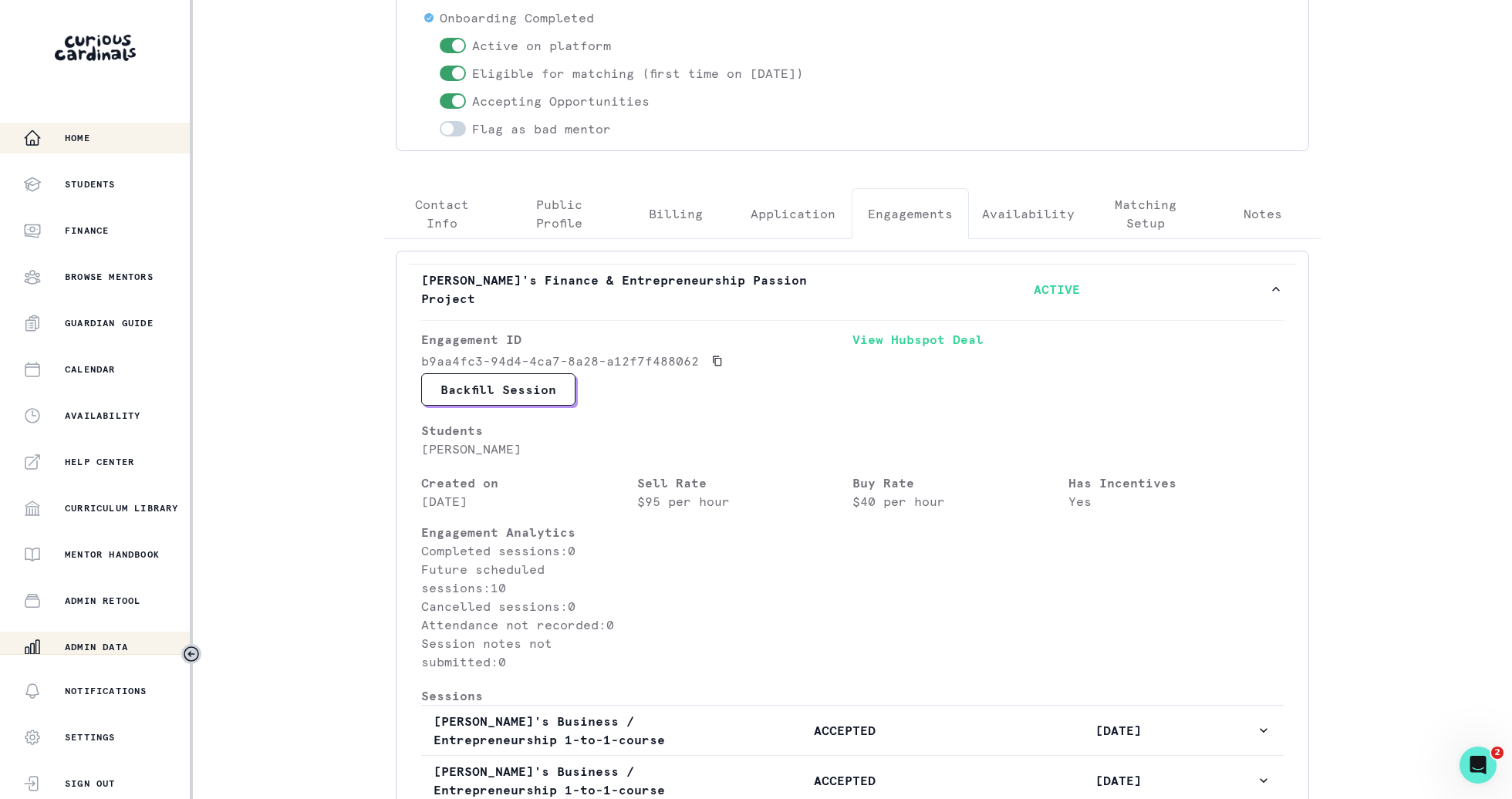
click at [131, 133] on div "Home" at bounding box center [106, 137] width 166 height 18
